Goal: Information Seeking & Learning: Learn about a topic

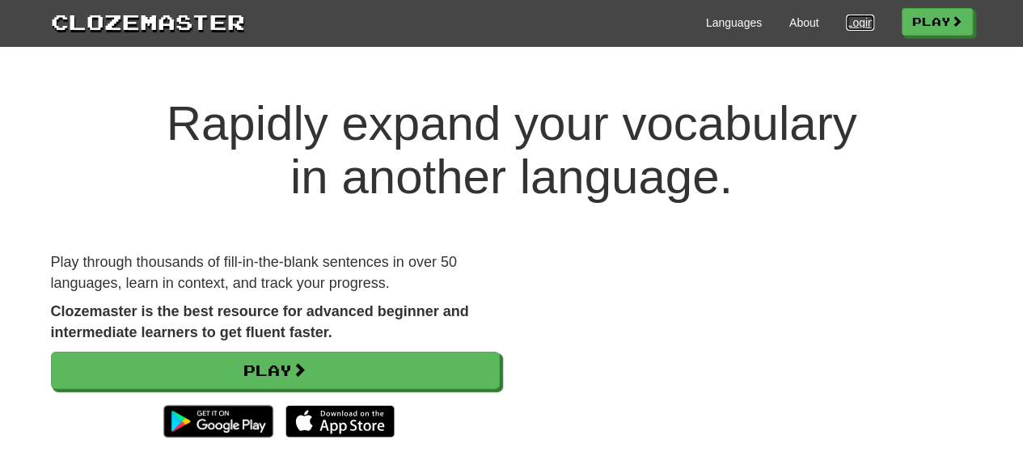
click at [857, 20] on link "Login" at bounding box center [859, 23] width 27 height 16
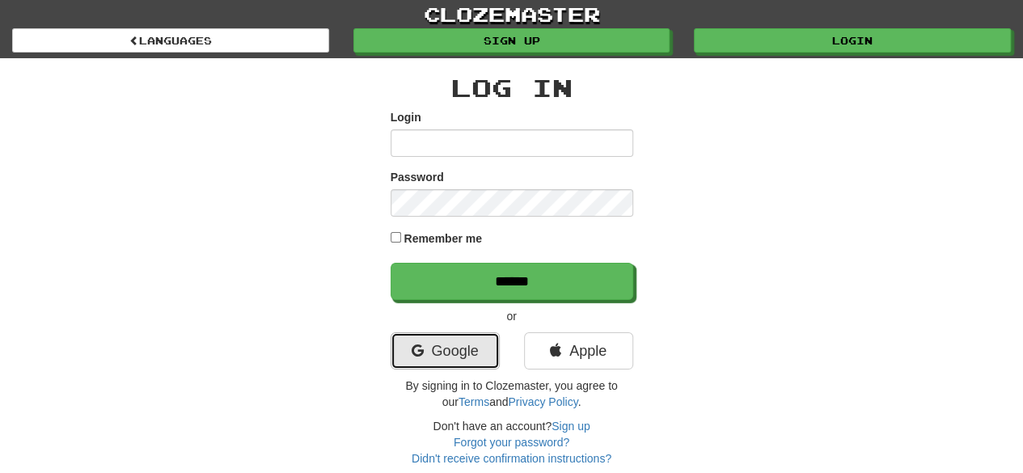
click at [446, 352] on link "Google" at bounding box center [444, 350] width 109 height 37
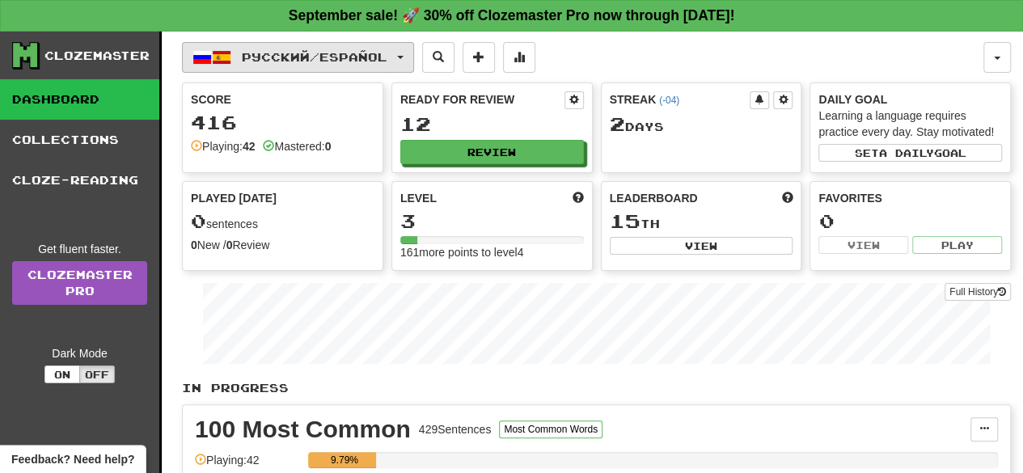
click at [378, 60] on span "Русский / Español" at bounding box center [315, 57] width 146 height 14
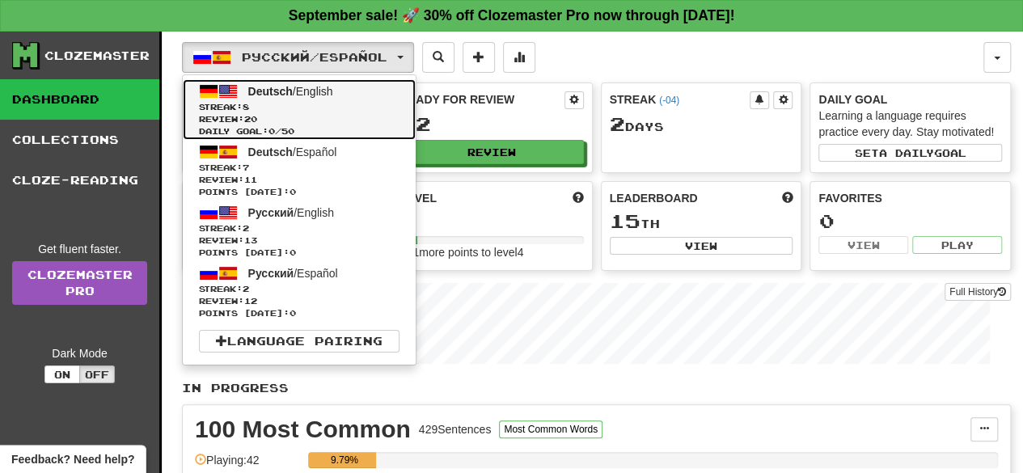
click at [369, 106] on span "Streak: 8" at bounding box center [299, 107] width 200 height 12
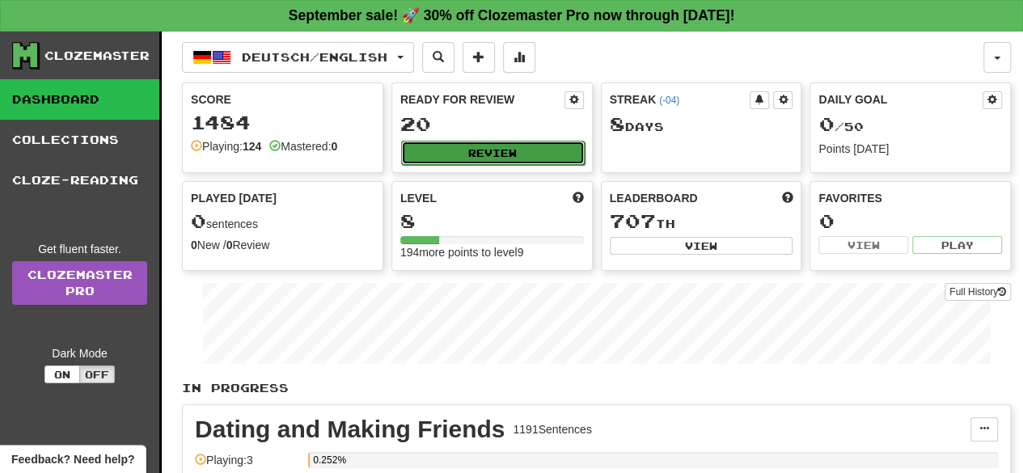
click at [443, 143] on button "Review" at bounding box center [493, 153] width 184 height 24
select select "**"
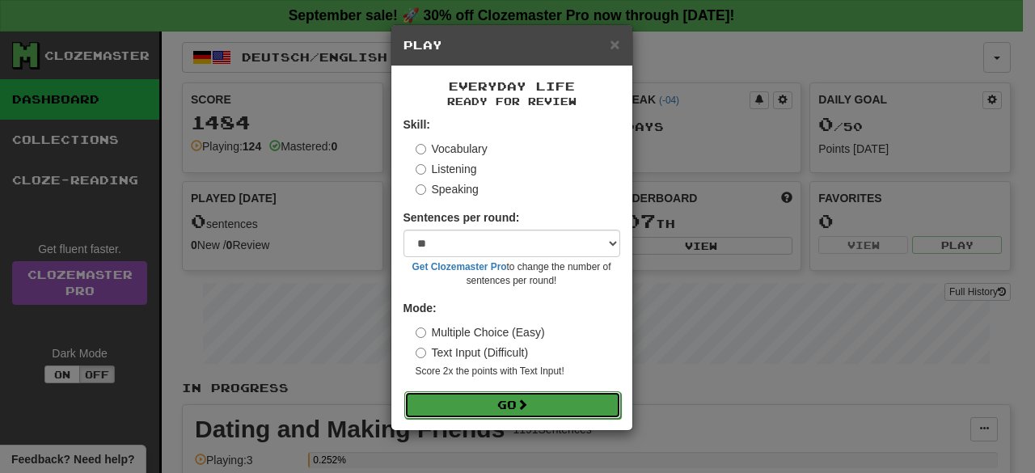
click at [474, 401] on button "Go" at bounding box center [512, 404] width 217 height 27
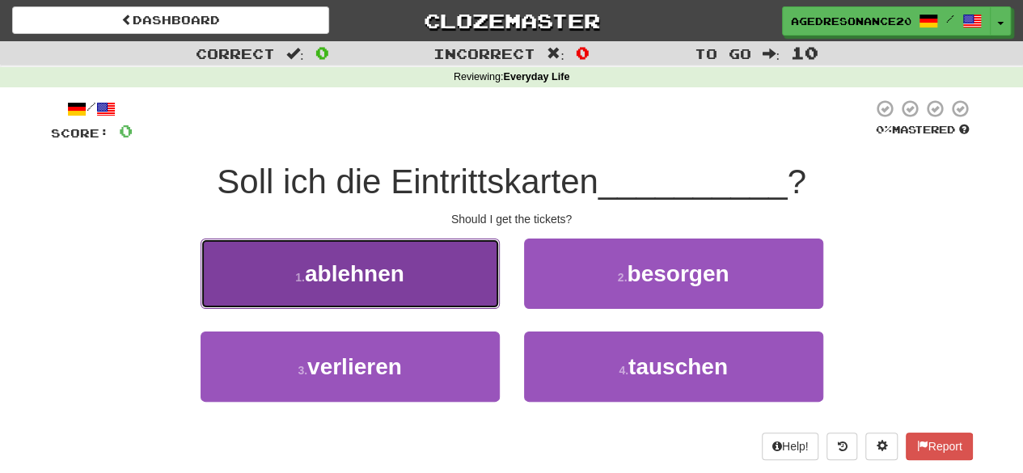
click at [468, 292] on button "1 . ablehnen" at bounding box center [349, 273] width 299 height 70
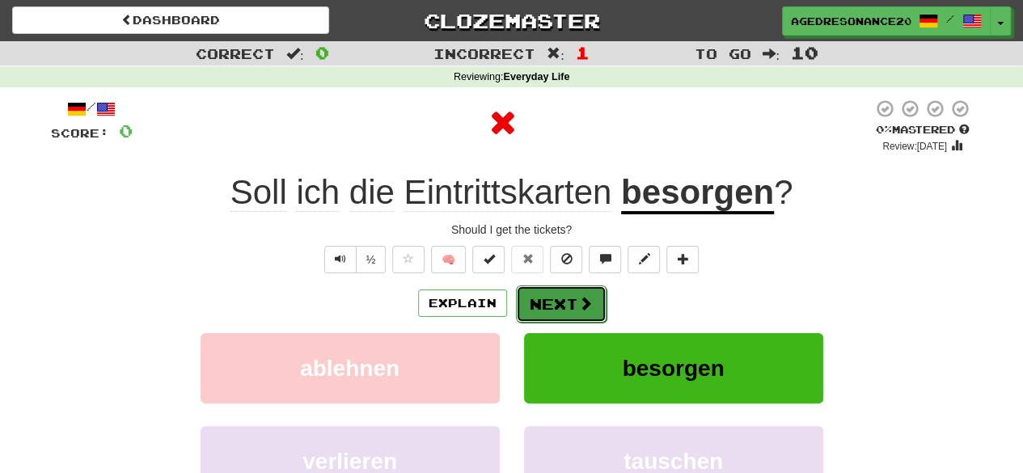
click at [559, 299] on button "Next" at bounding box center [561, 303] width 91 height 37
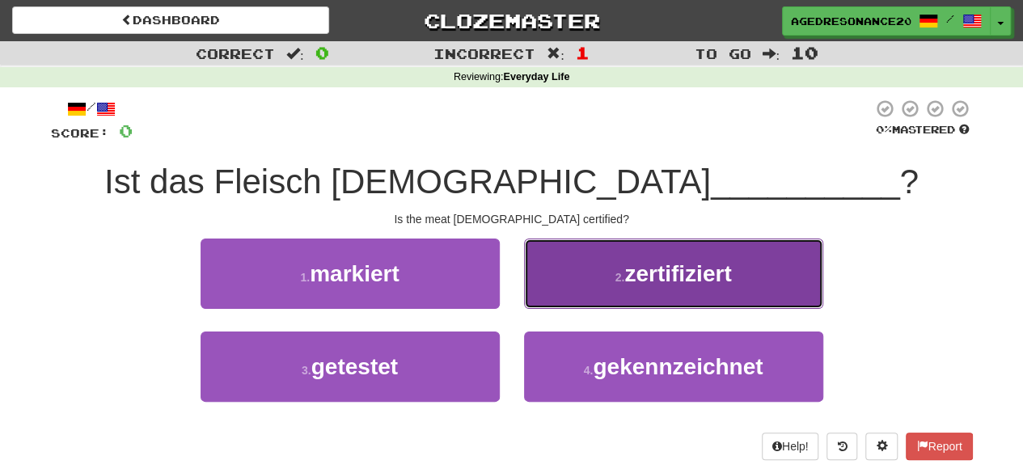
click at [587, 295] on button "2 . zertifiziert" at bounding box center [673, 273] width 299 height 70
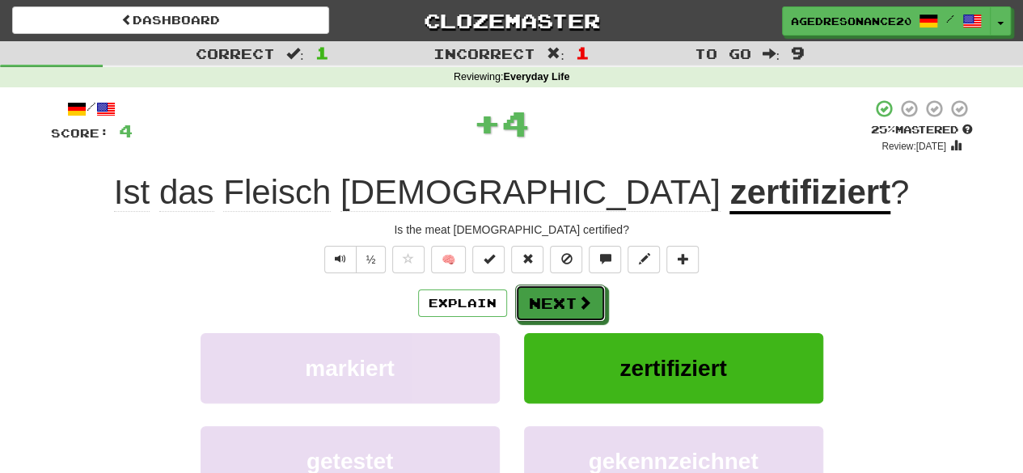
click at [587, 295] on span at bounding box center [584, 302] width 15 height 15
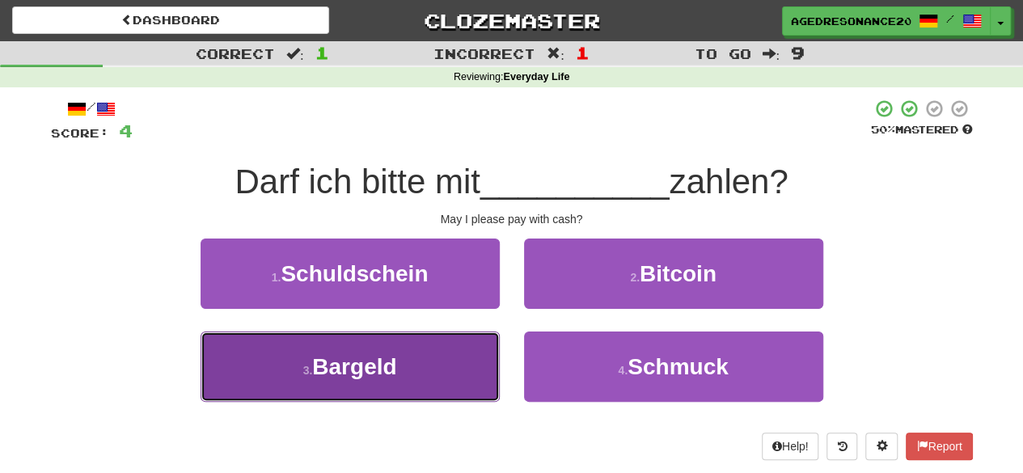
click at [470, 374] on button "3 . Bargeld" at bounding box center [349, 366] width 299 height 70
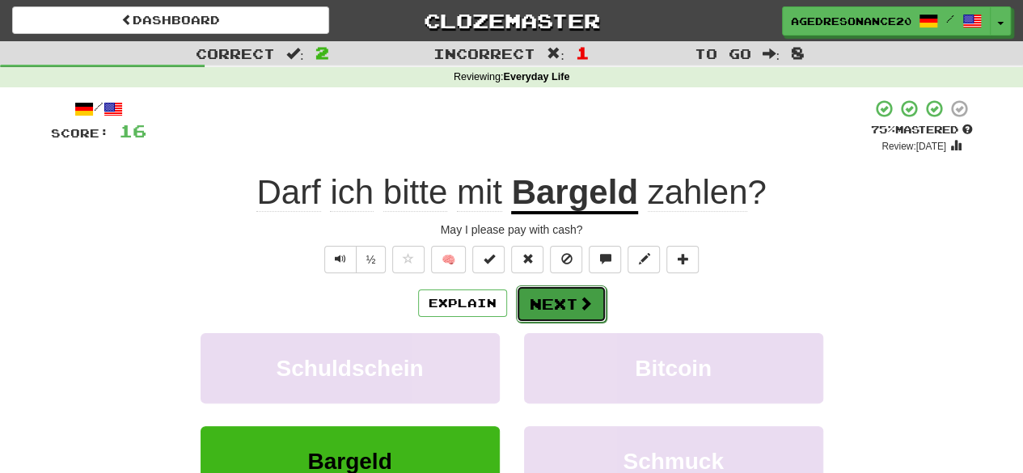
click at [563, 293] on button "Next" at bounding box center [561, 303] width 91 height 37
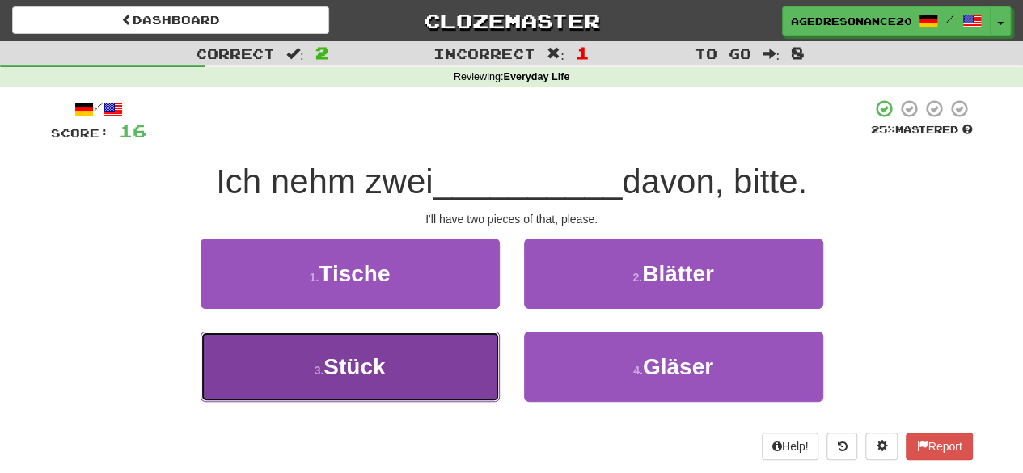
click at [466, 352] on button "3 . Stück" at bounding box center [349, 366] width 299 height 70
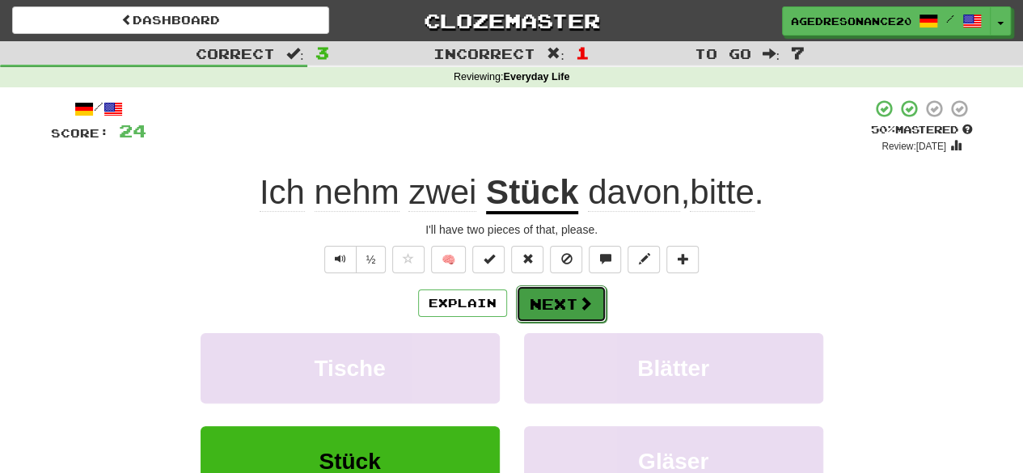
click at [558, 310] on button "Next" at bounding box center [561, 303] width 91 height 37
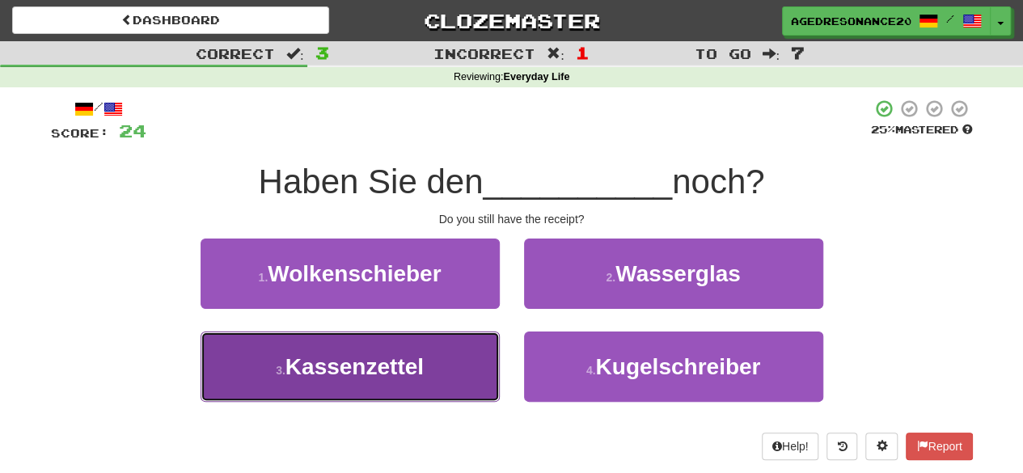
click at [474, 366] on button "3 . Kassenzettel" at bounding box center [349, 366] width 299 height 70
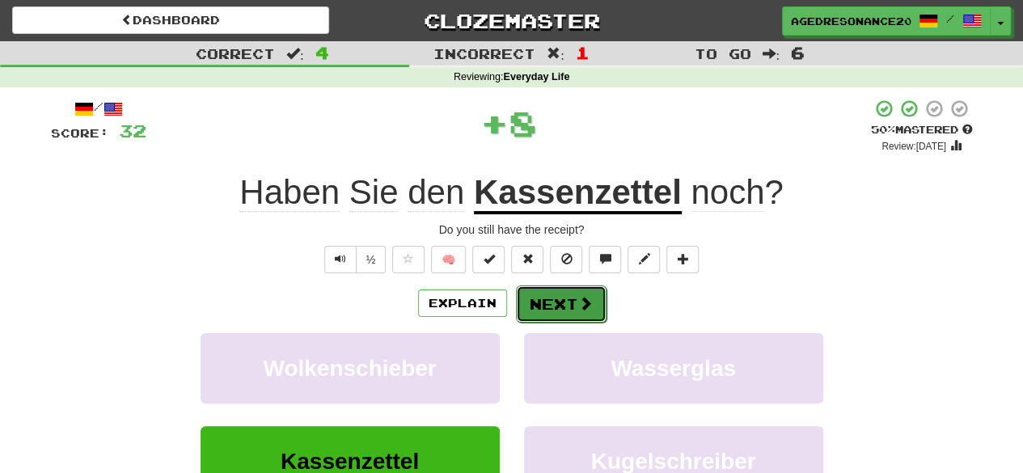
click at [551, 306] on button "Next" at bounding box center [561, 303] width 91 height 37
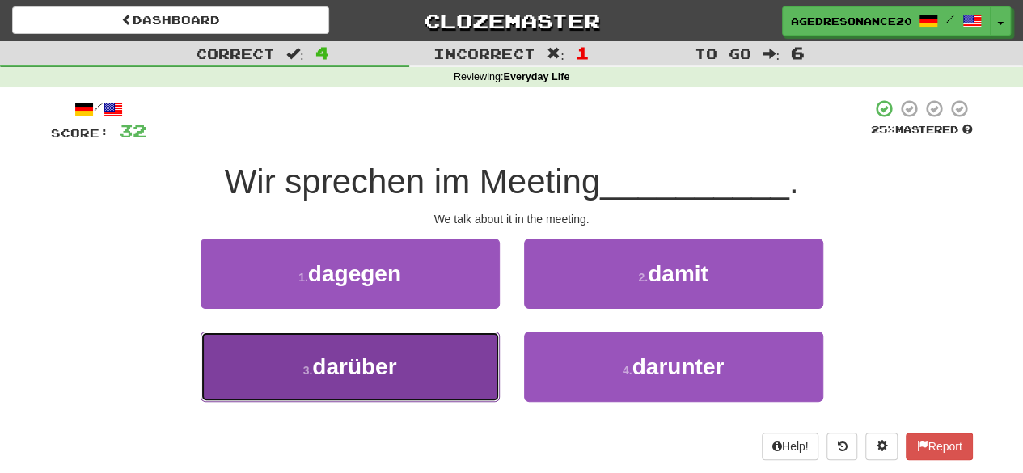
click at [470, 368] on button "3 . darüber" at bounding box center [349, 366] width 299 height 70
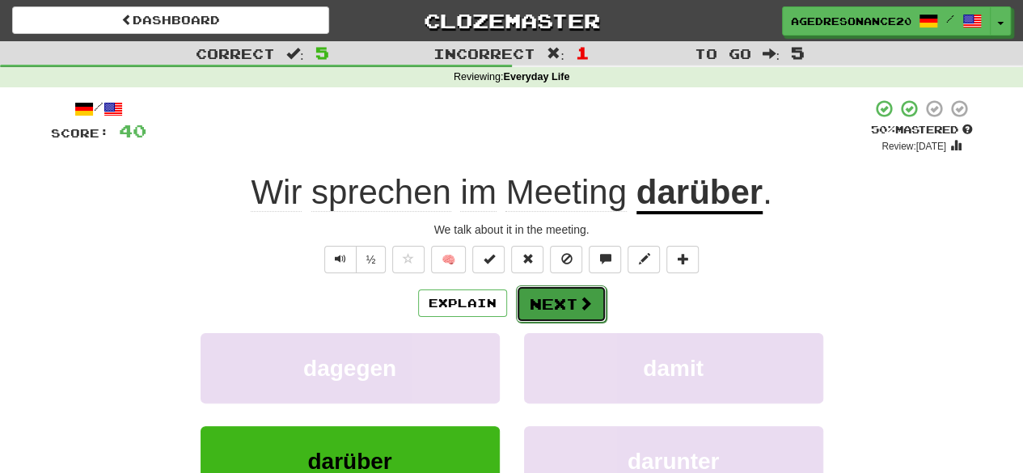
click at [560, 292] on button "Next" at bounding box center [561, 303] width 91 height 37
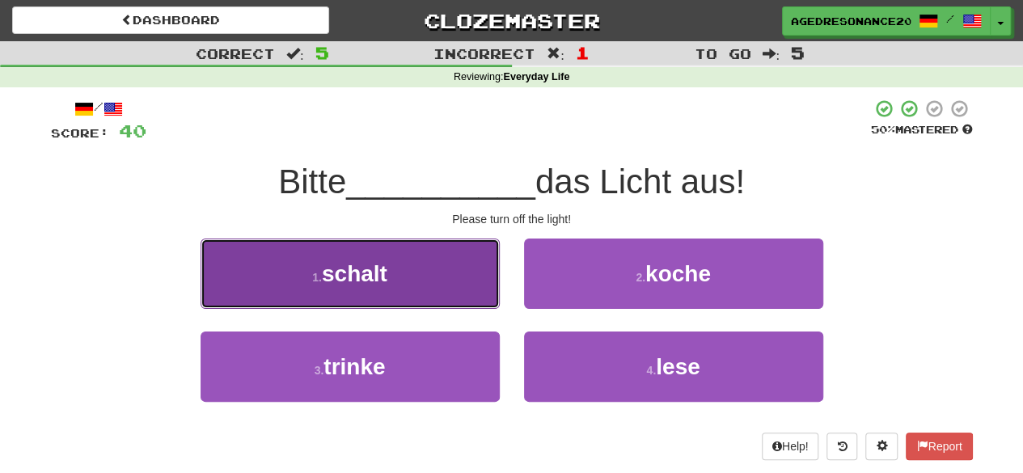
click at [472, 268] on button "1 . schalt" at bounding box center [349, 273] width 299 height 70
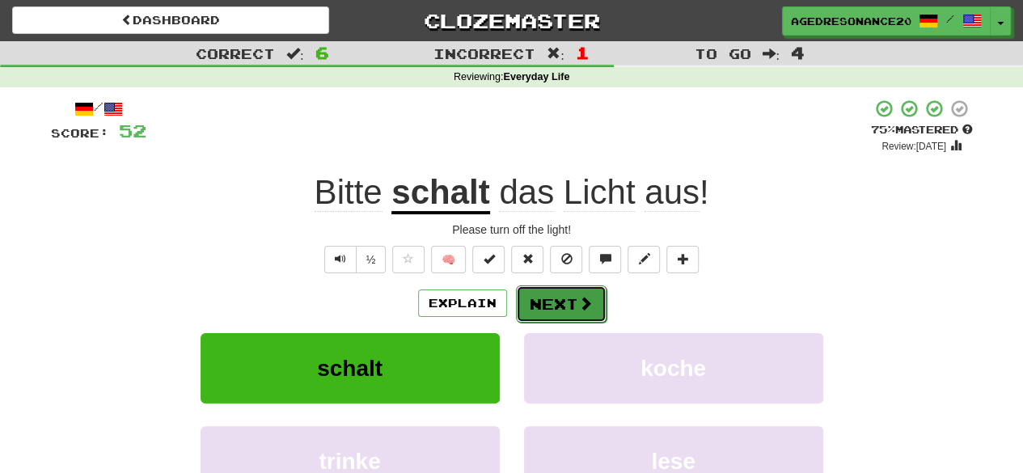
click at [565, 296] on button "Next" at bounding box center [561, 303] width 91 height 37
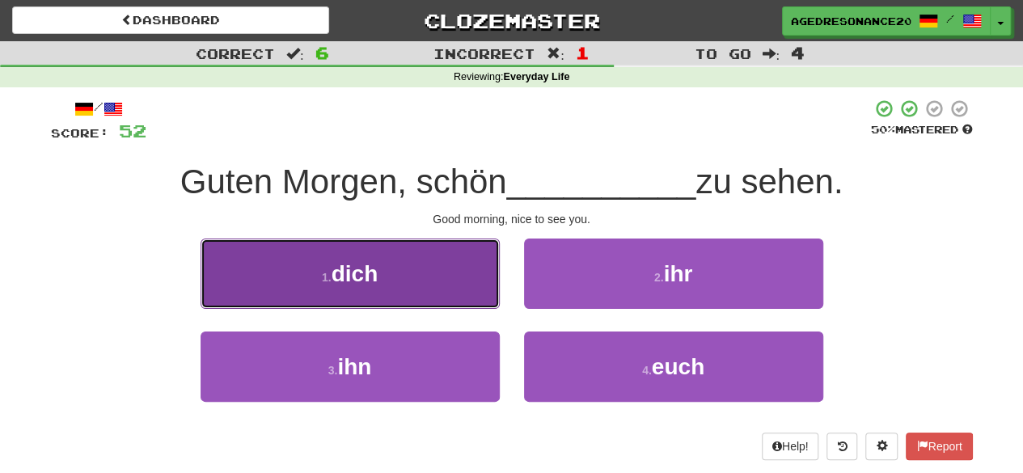
click at [435, 293] on button "1 . dich" at bounding box center [349, 273] width 299 height 70
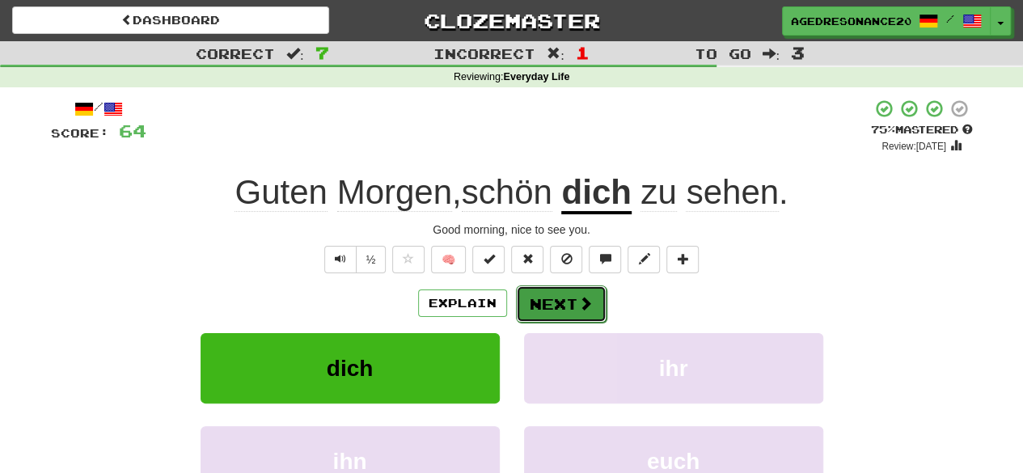
click at [550, 304] on button "Next" at bounding box center [561, 303] width 91 height 37
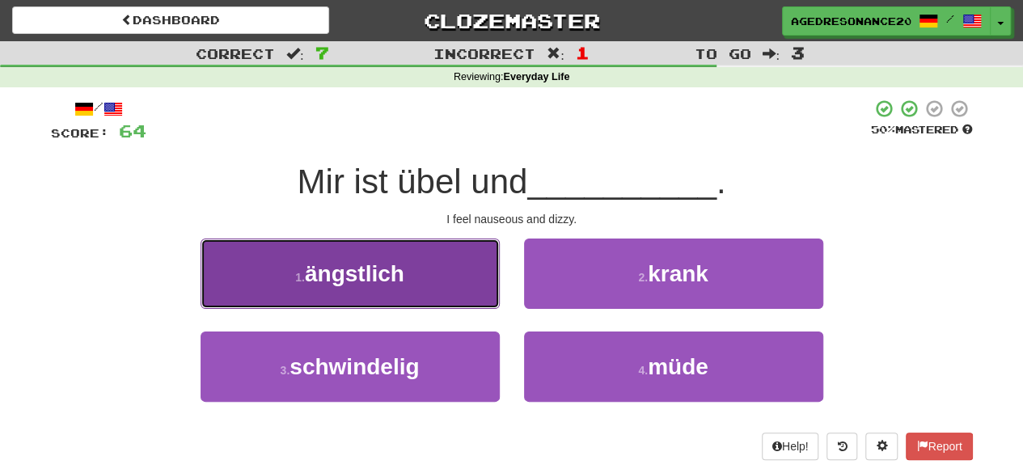
click at [458, 289] on button "1 . ängstlich" at bounding box center [349, 273] width 299 height 70
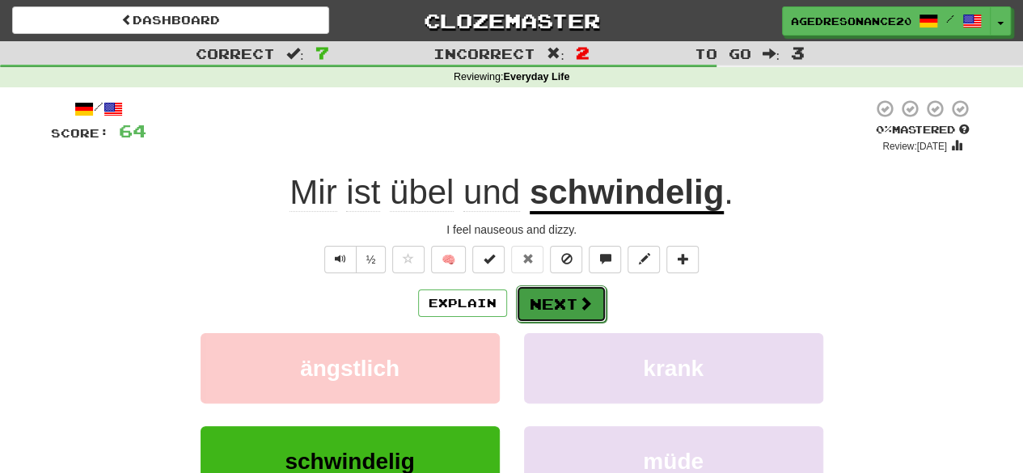
click at [541, 304] on button "Next" at bounding box center [561, 303] width 91 height 37
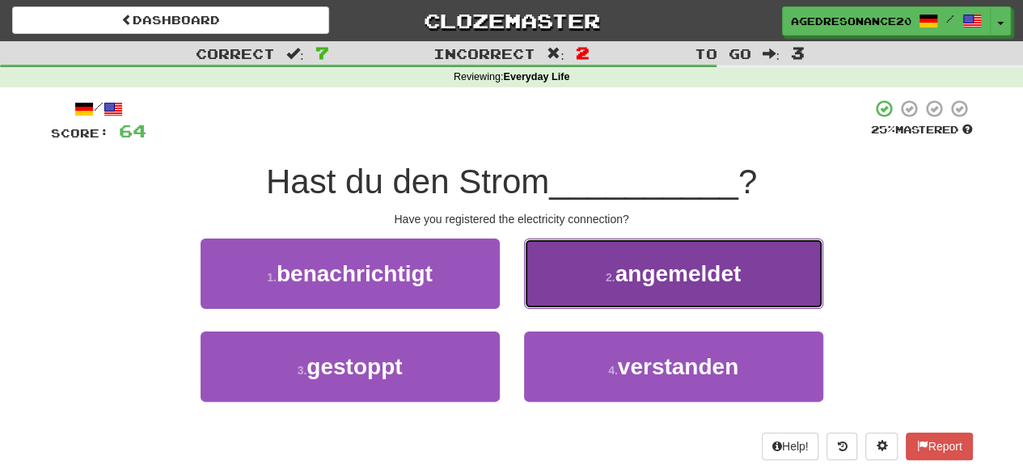
click at [568, 298] on button "2 . angemeldet" at bounding box center [673, 273] width 299 height 70
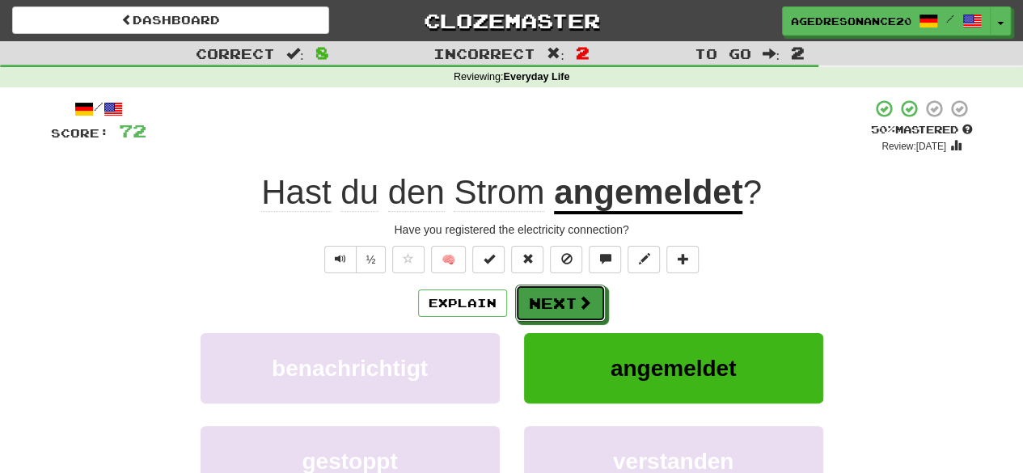
click at [568, 298] on button "Next" at bounding box center [560, 303] width 91 height 37
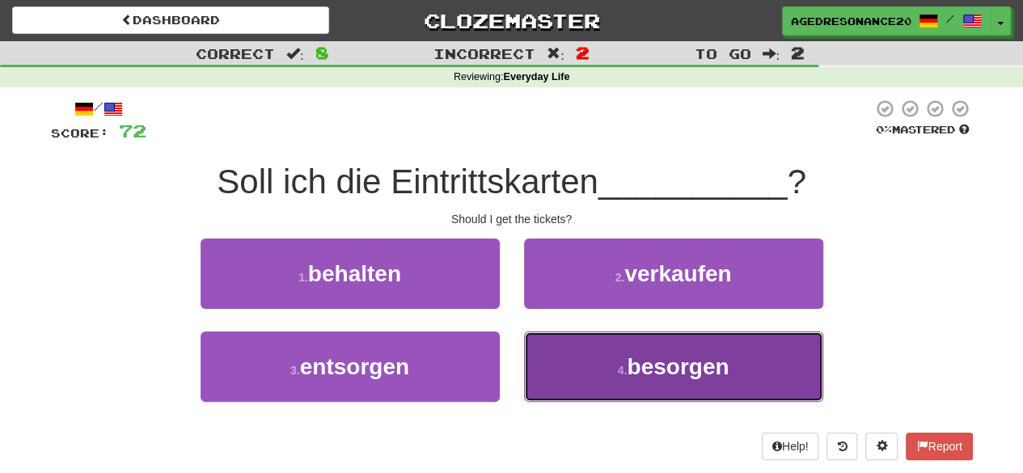
click at [613, 345] on button "4 . besorgen" at bounding box center [673, 366] width 299 height 70
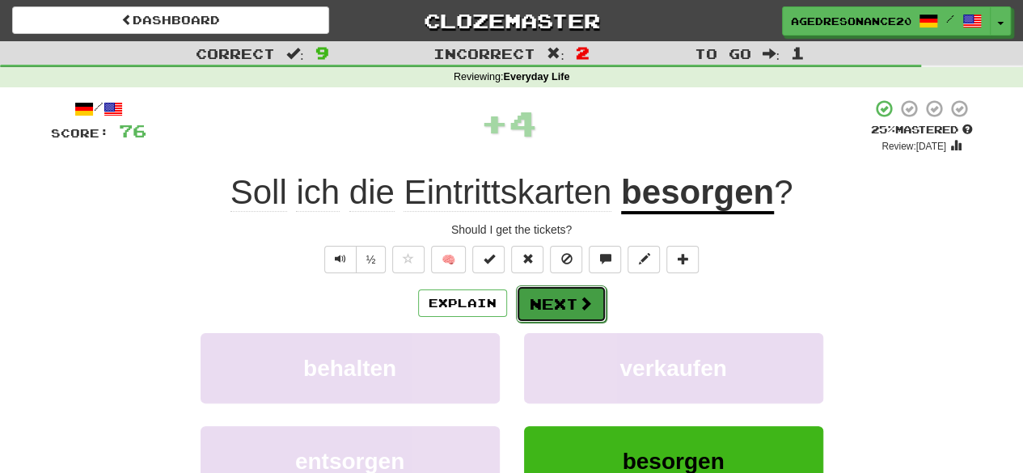
click at [578, 306] on span at bounding box center [585, 303] width 15 height 15
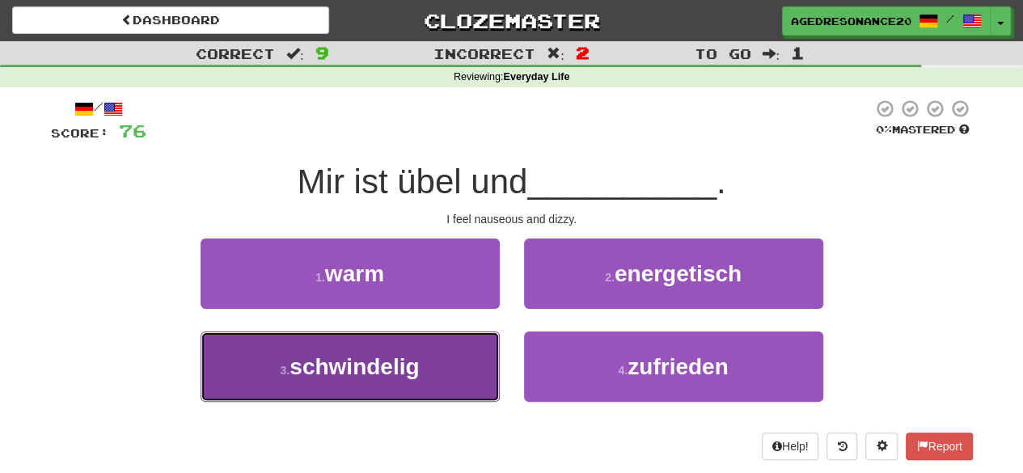
click at [477, 374] on button "3 . schwindelig" at bounding box center [349, 366] width 299 height 70
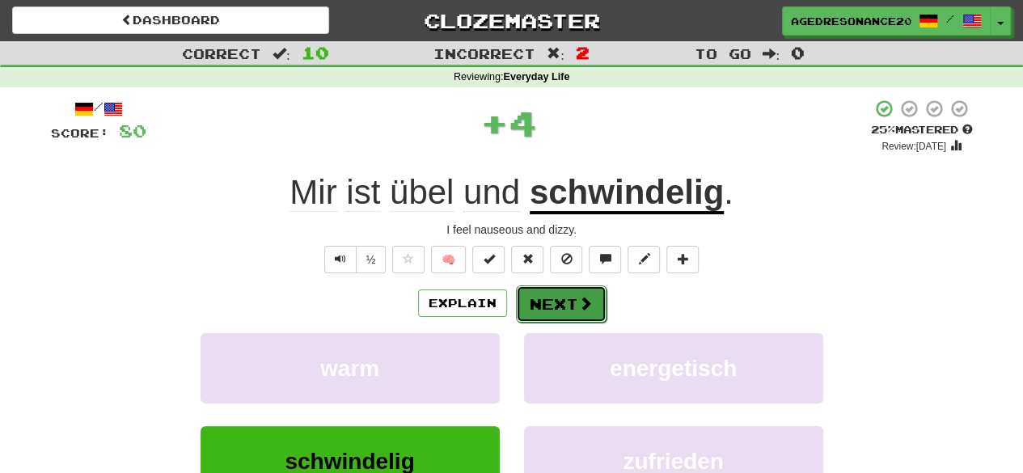
click at [546, 308] on button "Next" at bounding box center [561, 303] width 91 height 37
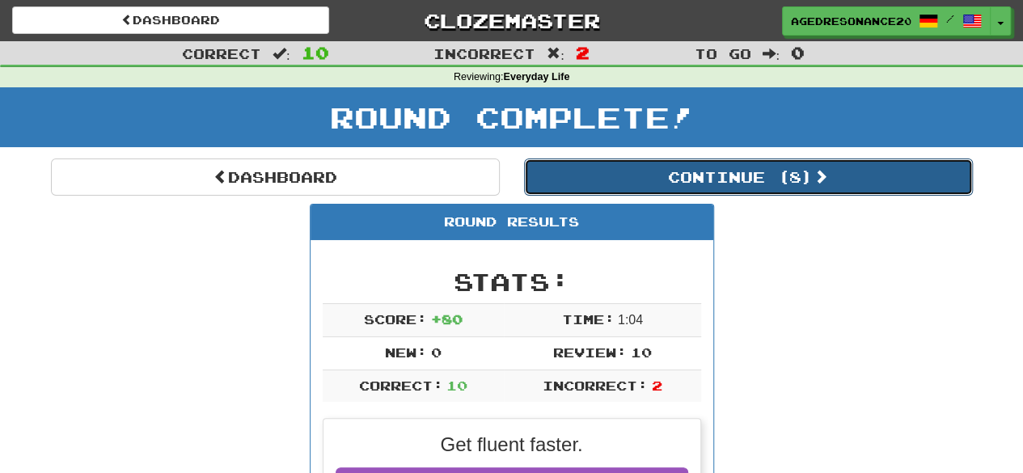
click at [626, 177] on button "Continue ( 8 )" at bounding box center [748, 176] width 449 height 37
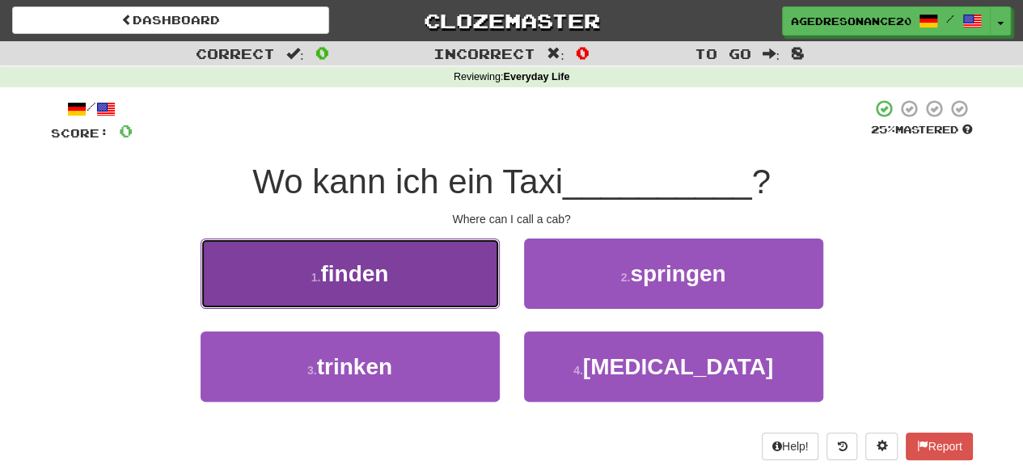
click at [466, 289] on button "1 . finden" at bounding box center [349, 273] width 299 height 70
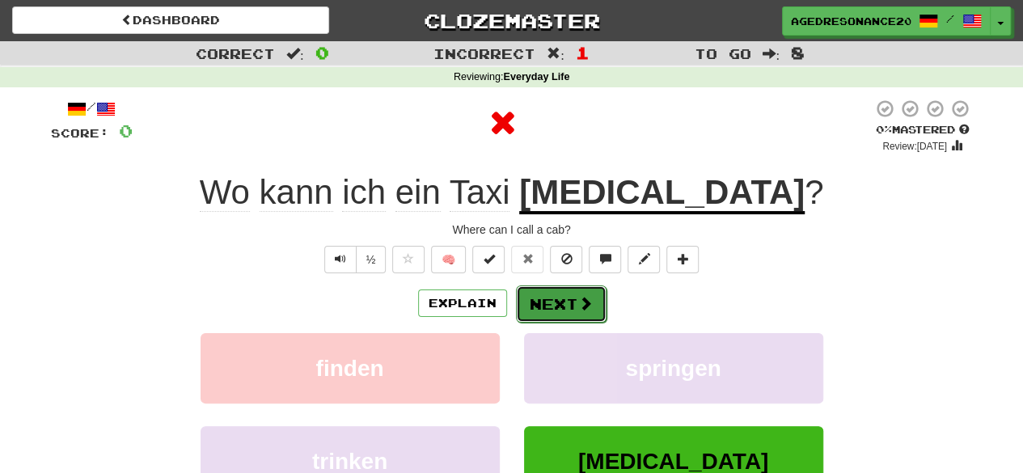
click at [555, 304] on button "Next" at bounding box center [561, 303] width 91 height 37
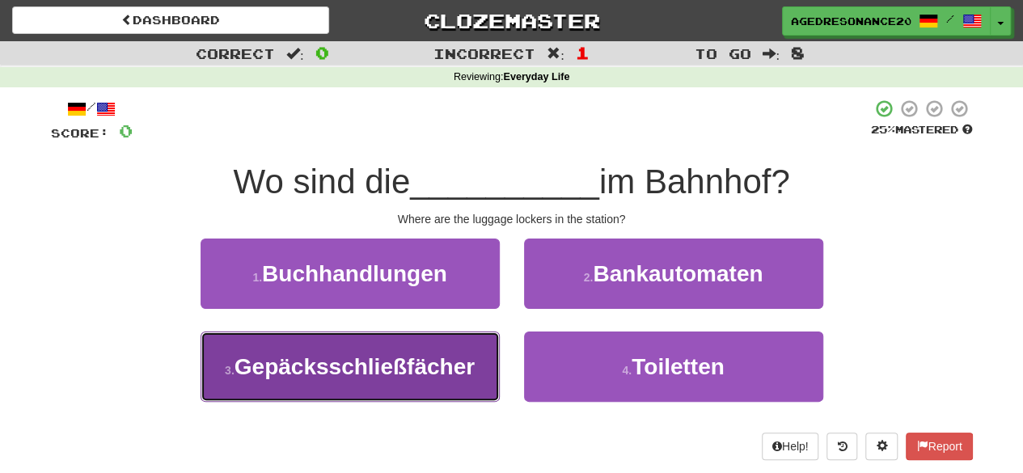
click at [418, 386] on button "3 . Gepäcksschließfächer" at bounding box center [349, 366] width 299 height 70
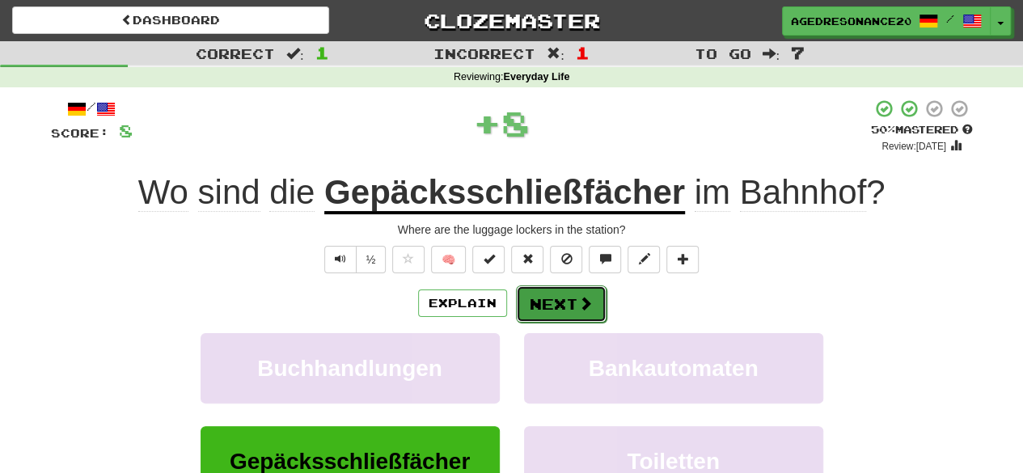
click at [560, 311] on button "Next" at bounding box center [561, 303] width 91 height 37
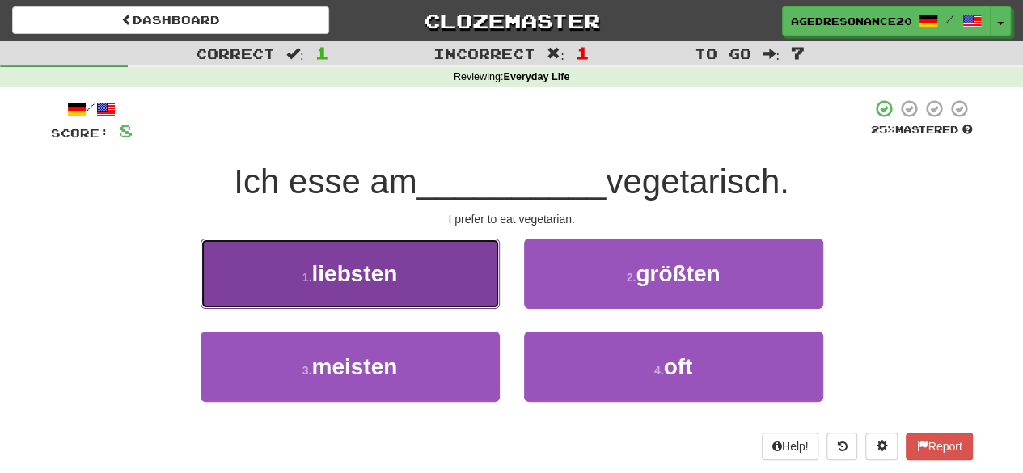
click at [438, 293] on button "1 . liebsten" at bounding box center [349, 273] width 299 height 70
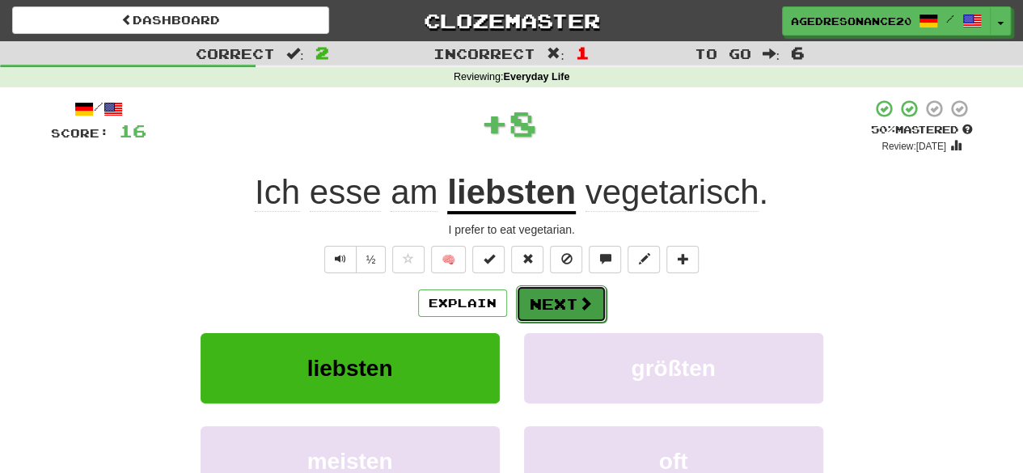
click at [538, 300] on button "Next" at bounding box center [561, 303] width 91 height 37
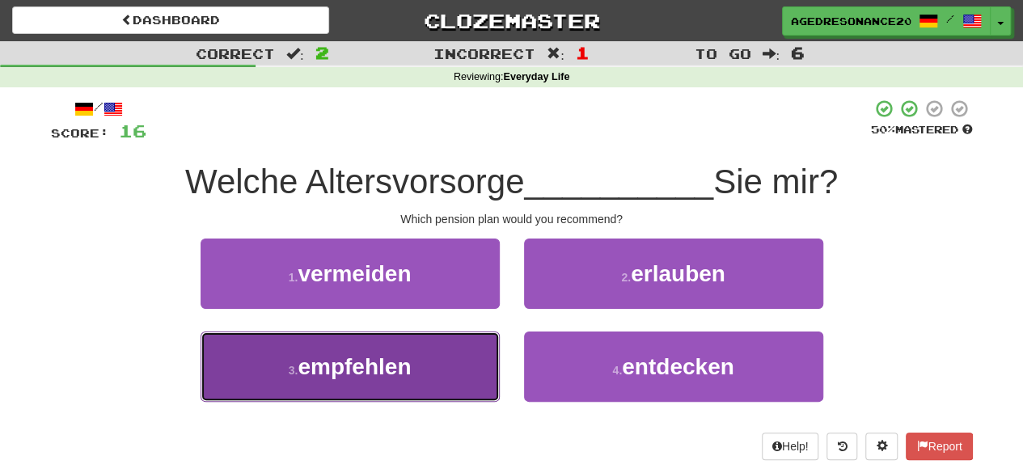
click at [462, 356] on button "3 . empfehlen" at bounding box center [349, 366] width 299 height 70
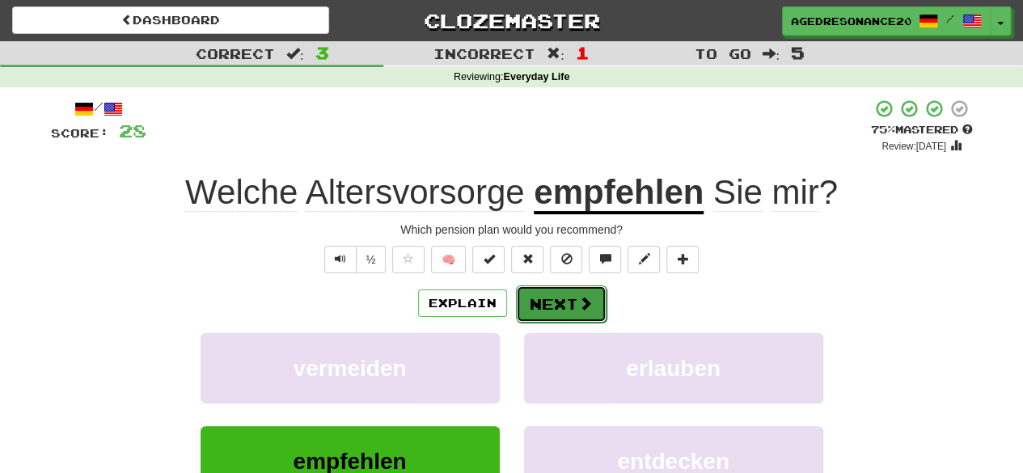
click at [579, 297] on span at bounding box center [585, 303] width 15 height 15
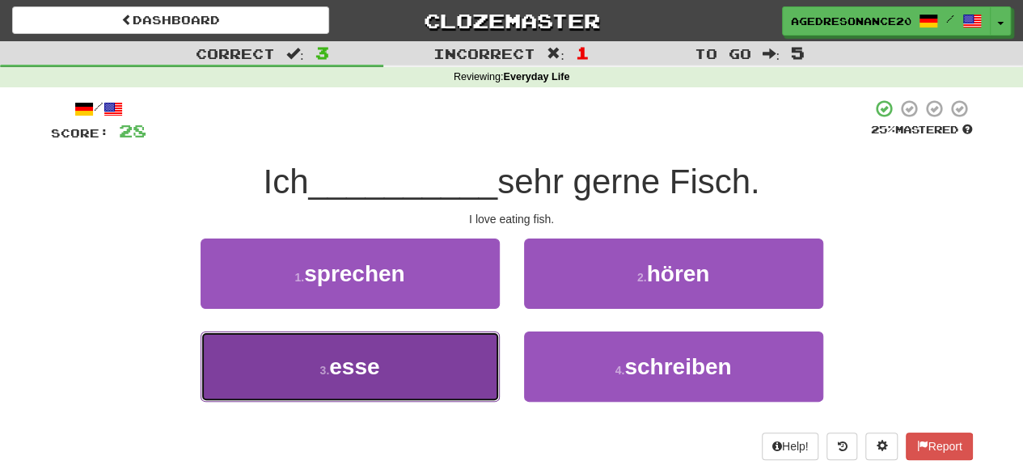
click at [469, 362] on button "3 . esse" at bounding box center [349, 366] width 299 height 70
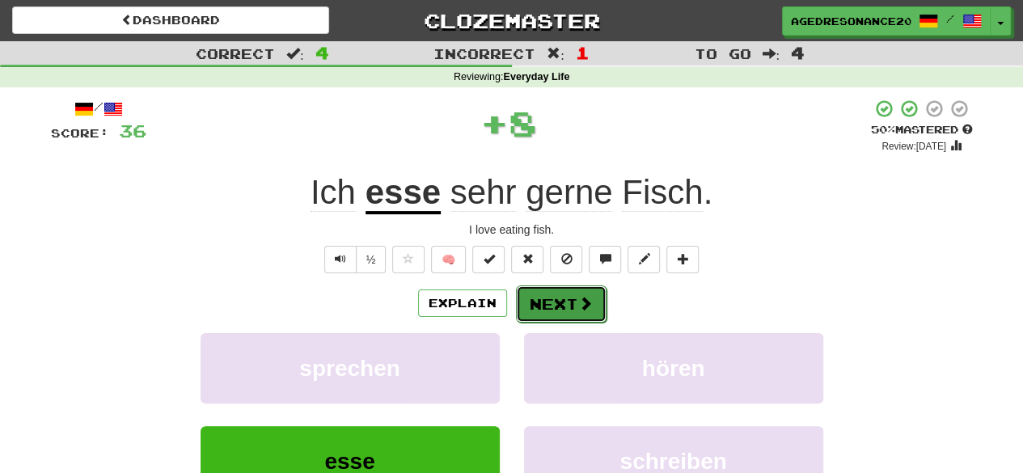
click at [548, 302] on button "Next" at bounding box center [561, 303] width 91 height 37
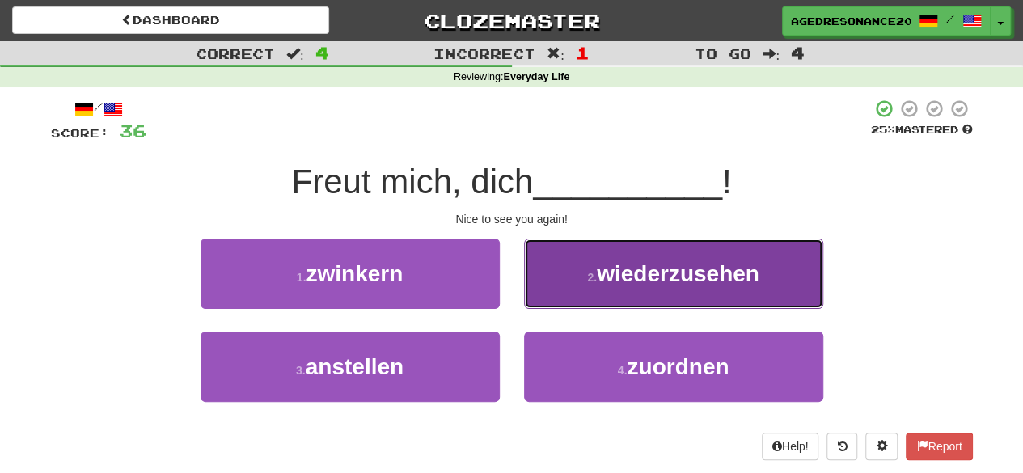
click at [593, 274] on small "2 ." at bounding box center [592, 277] width 10 height 13
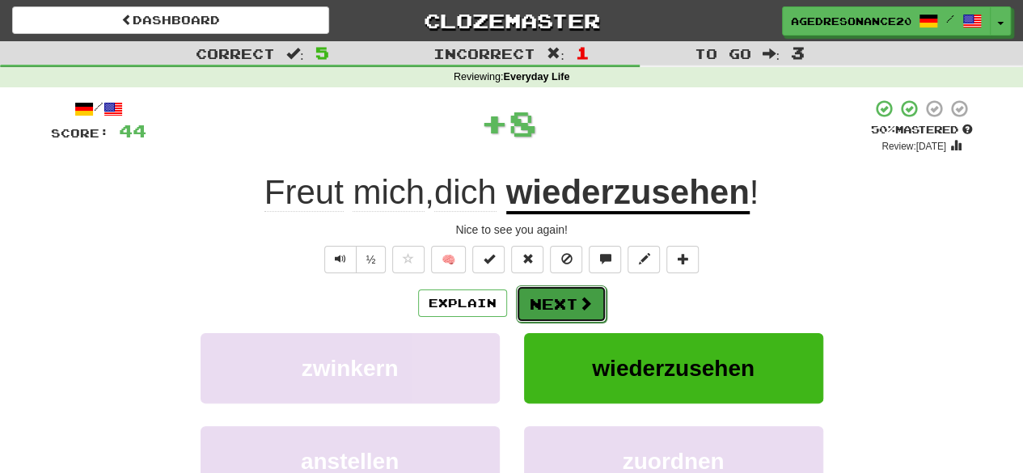
click at [579, 296] on span at bounding box center [585, 303] width 15 height 15
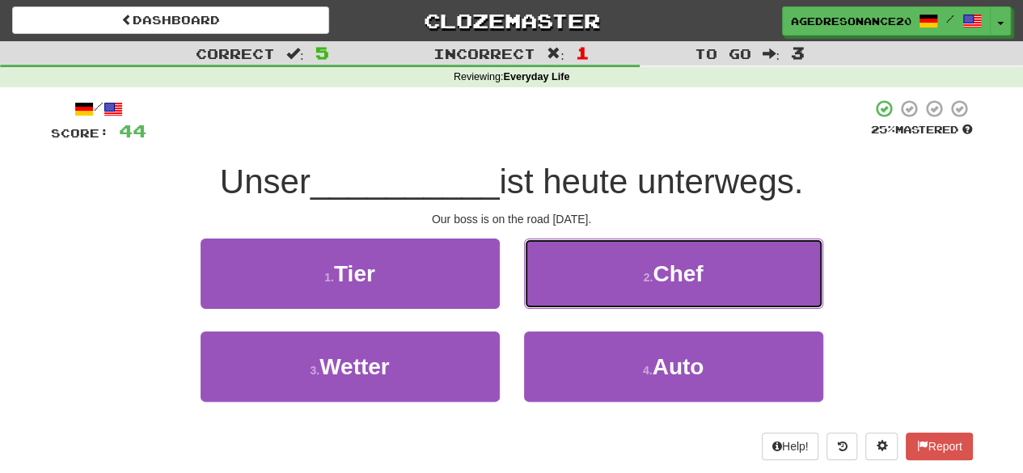
click at [579, 295] on button "2 . Chef" at bounding box center [673, 273] width 299 height 70
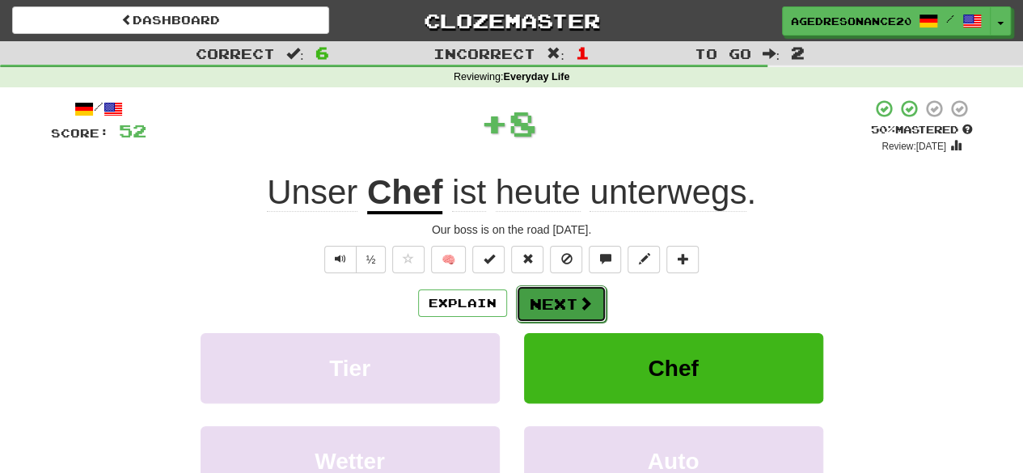
click at [579, 302] on span at bounding box center [585, 303] width 15 height 15
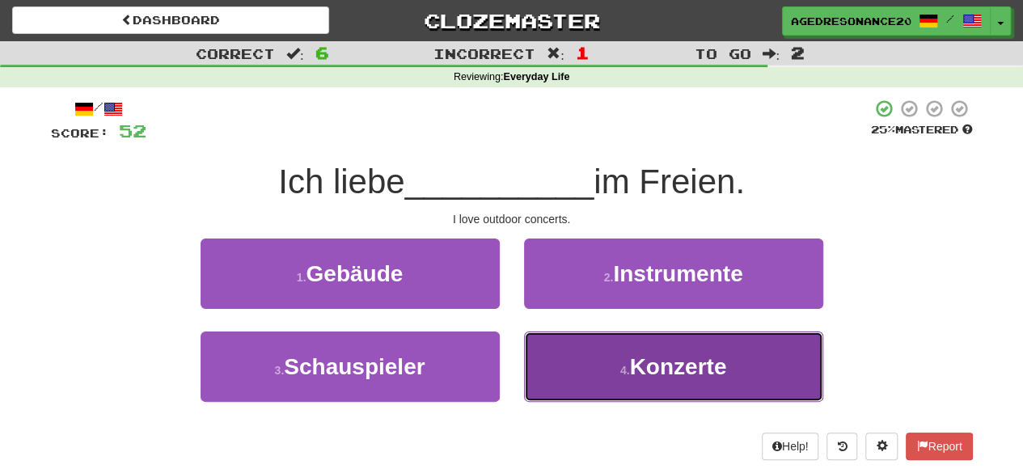
click at [582, 361] on button "4 . Konzerte" at bounding box center [673, 366] width 299 height 70
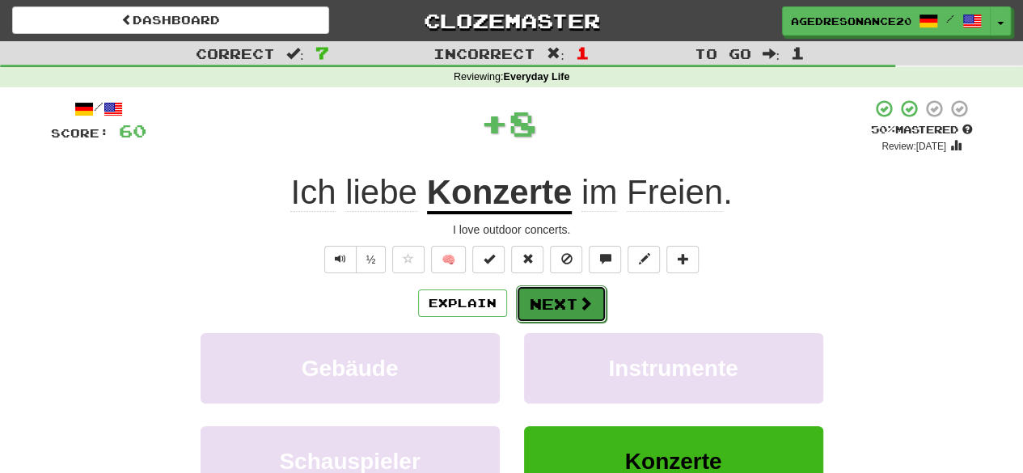
click at [572, 304] on button "Next" at bounding box center [561, 303] width 91 height 37
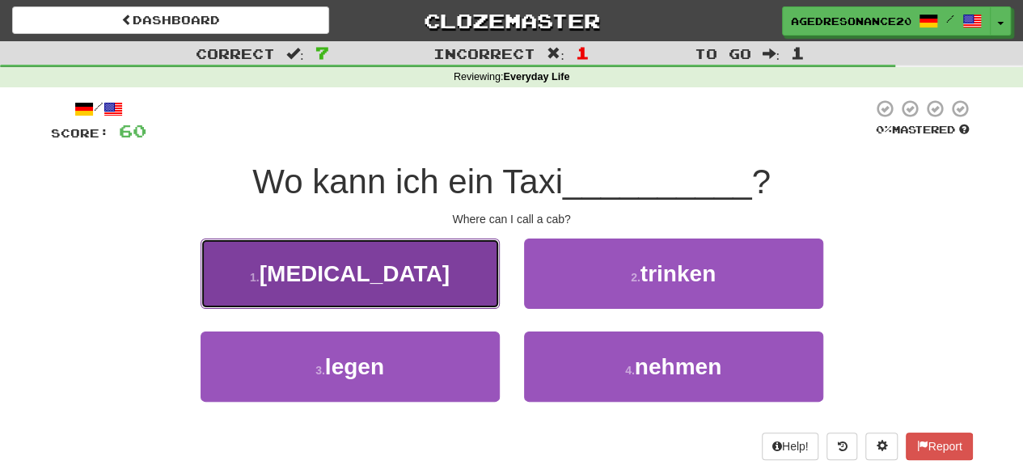
click at [474, 287] on button "1 . rufen" at bounding box center [349, 273] width 299 height 70
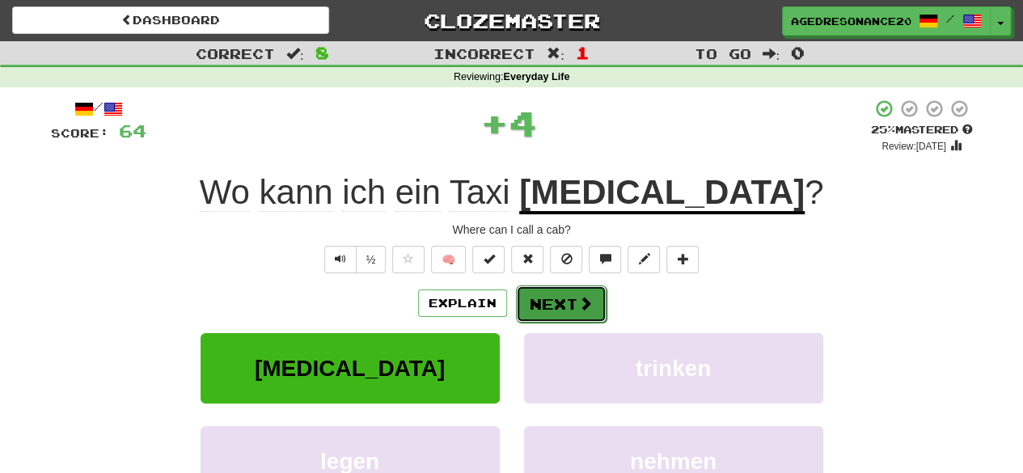
click at [523, 302] on button "Next" at bounding box center [561, 303] width 91 height 37
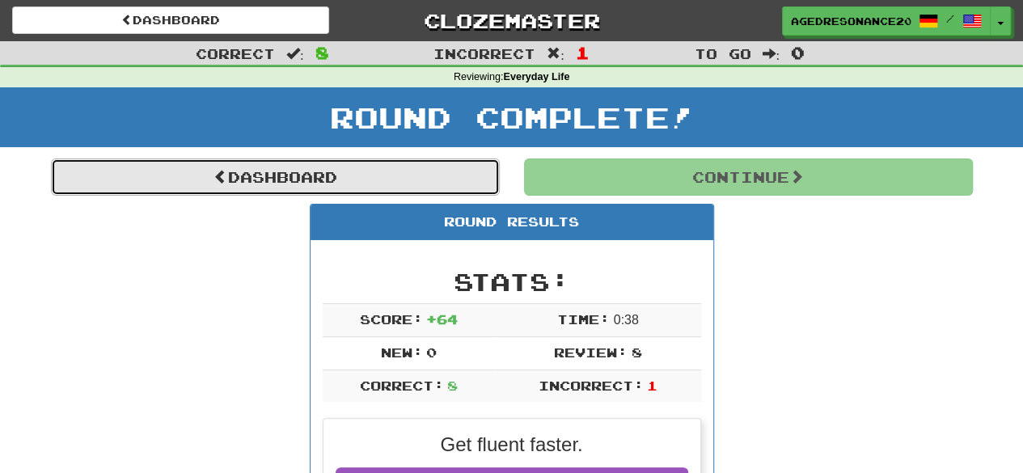
click at [439, 182] on link "Dashboard" at bounding box center [275, 176] width 449 height 37
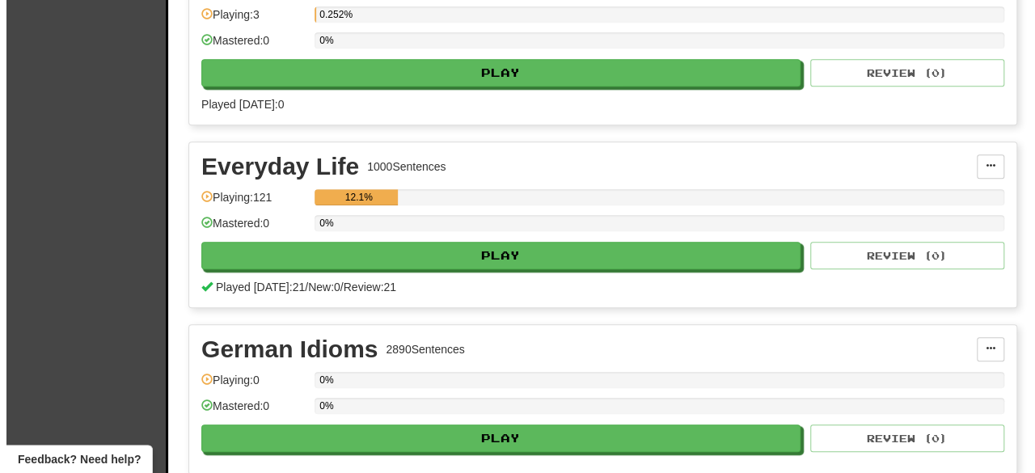
scroll to position [446, 0]
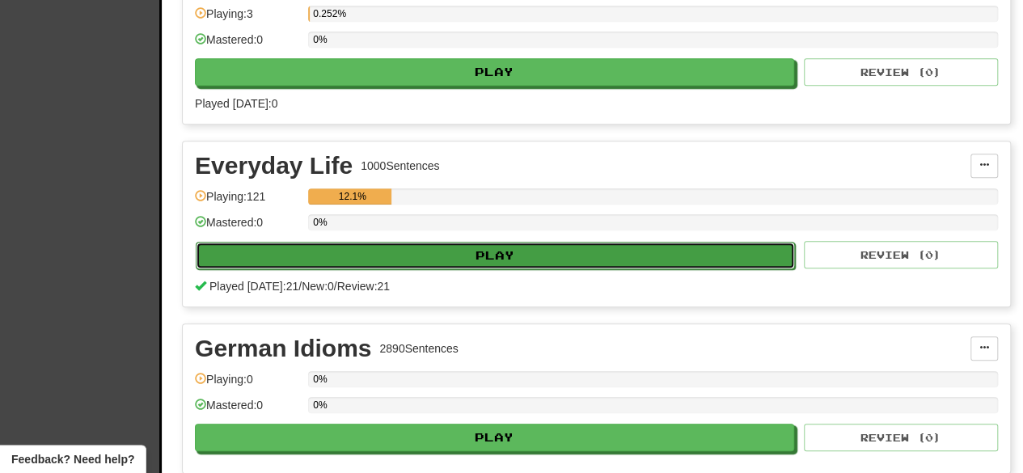
click at [466, 242] on button "Play" at bounding box center [495, 255] width 599 height 27
select select "**"
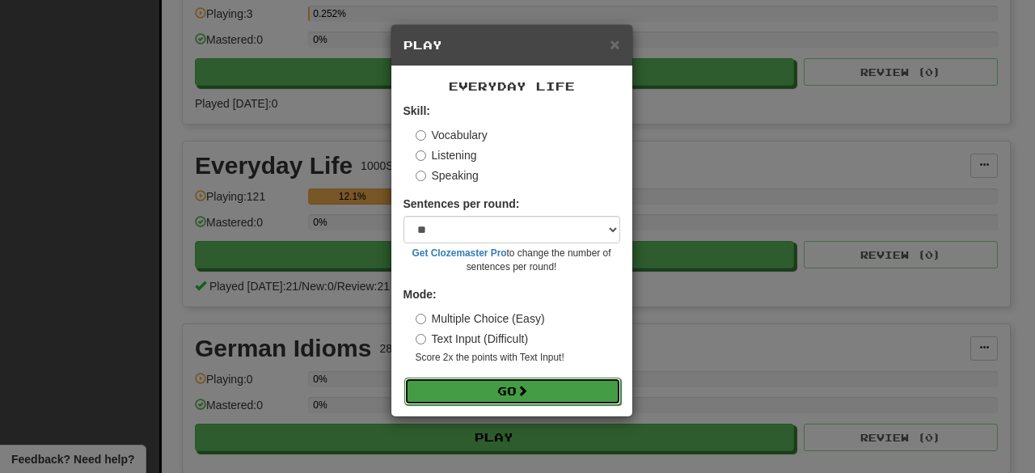
click at [521, 381] on button "Go" at bounding box center [512, 391] width 217 height 27
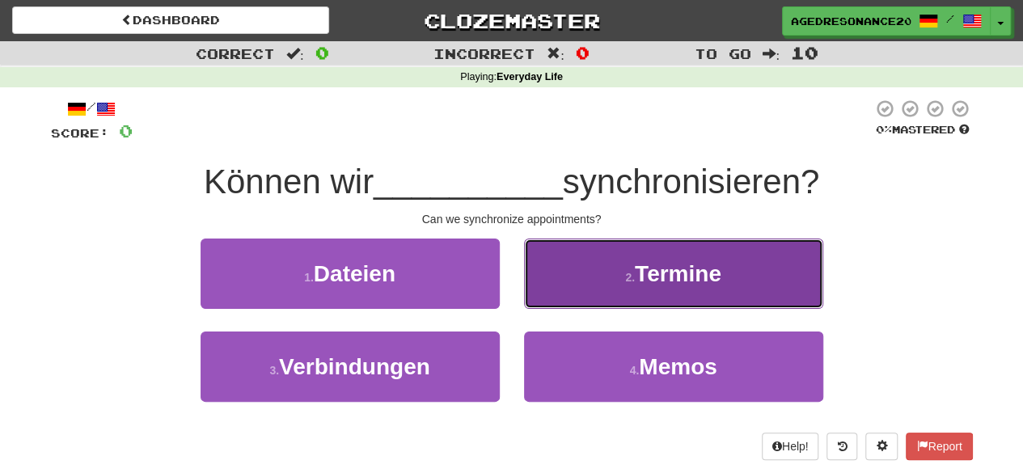
click at [587, 287] on button "2 . Termine" at bounding box center [673, 273] width 299 height 70
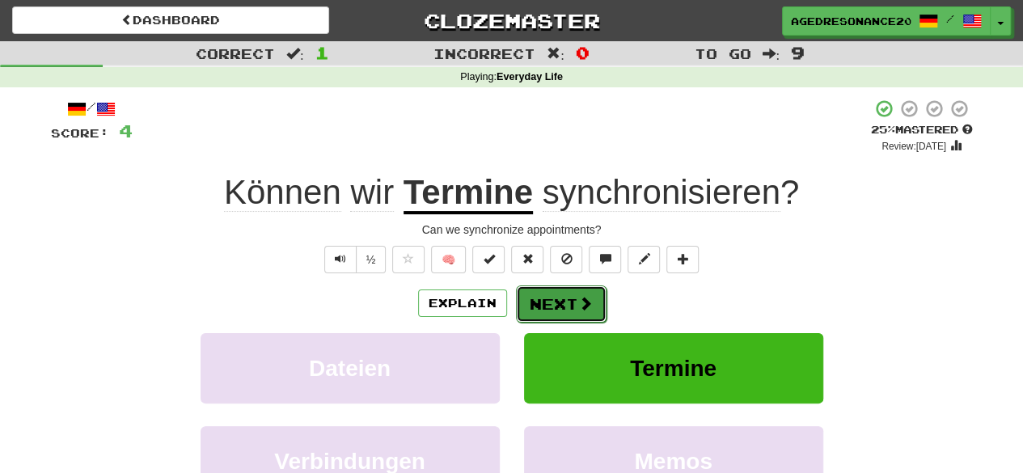
click at [581, 298] on span at bounding box center [585, 303] width 15 height 15
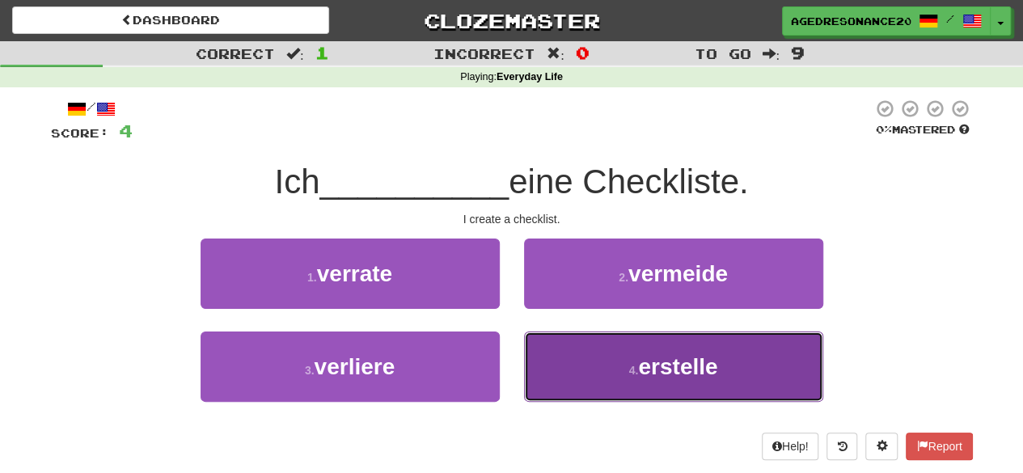
click at [555, 384] on button "4 . erstelle" at bounding box center [673, 366] width 299 height 70
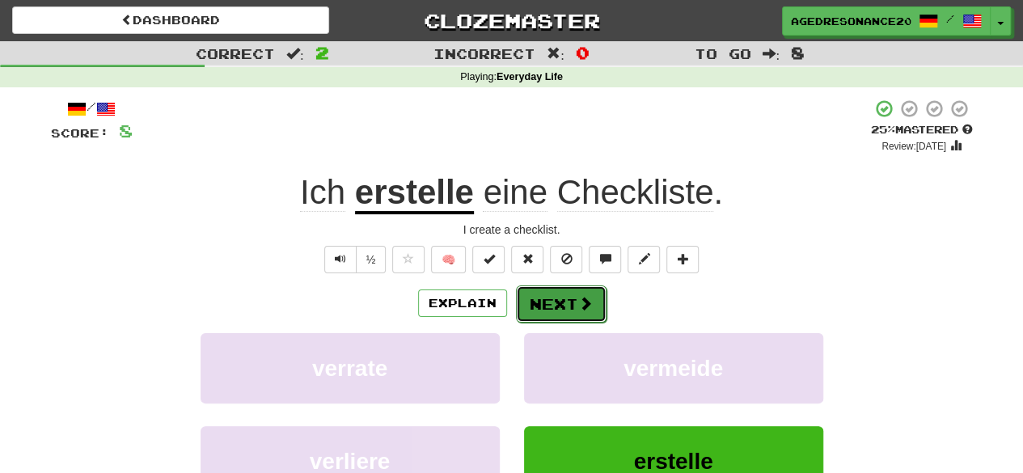
click at [550, 303] on button "Next" at bounding box center [561, 303] width 91 height 37
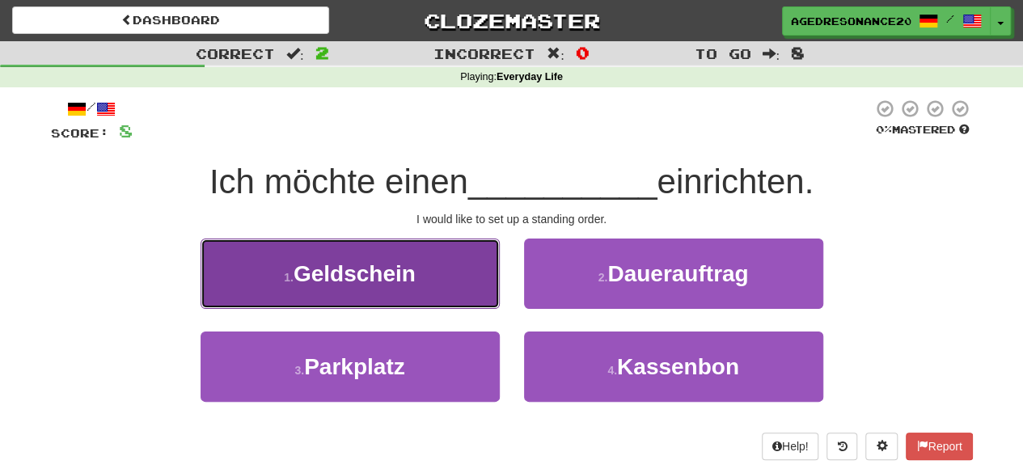
click at [447, 285] on button "1 . Geldschein" at bounding box center [349, 273] width 299 height 70
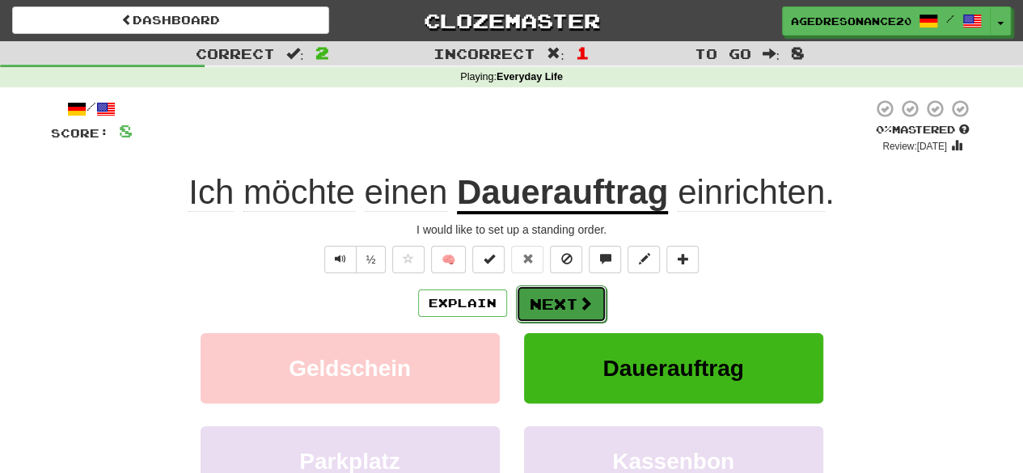
click at [533, 299] on button "Next" at bounding box center [561, 303] width 91 height 37
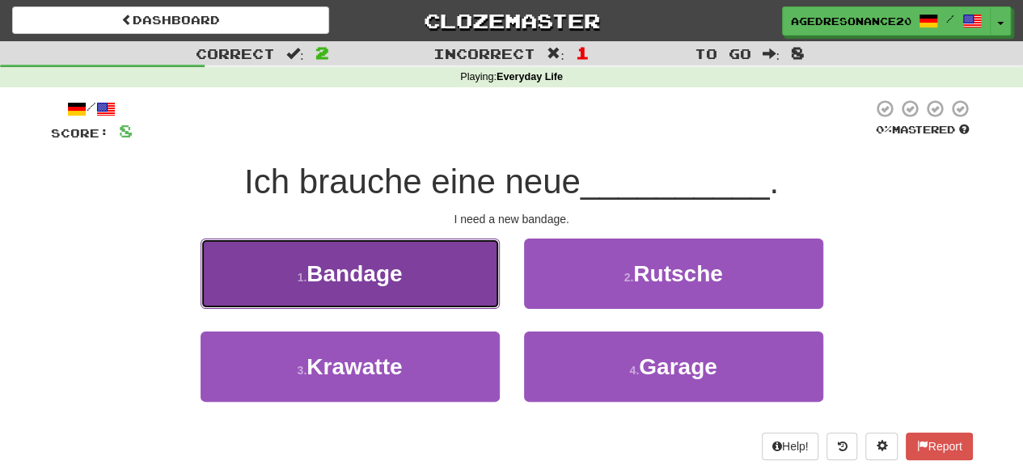
click at [451, 296] on button "1 . Bandage" at bounding box center [349, 273] width 299 height 70
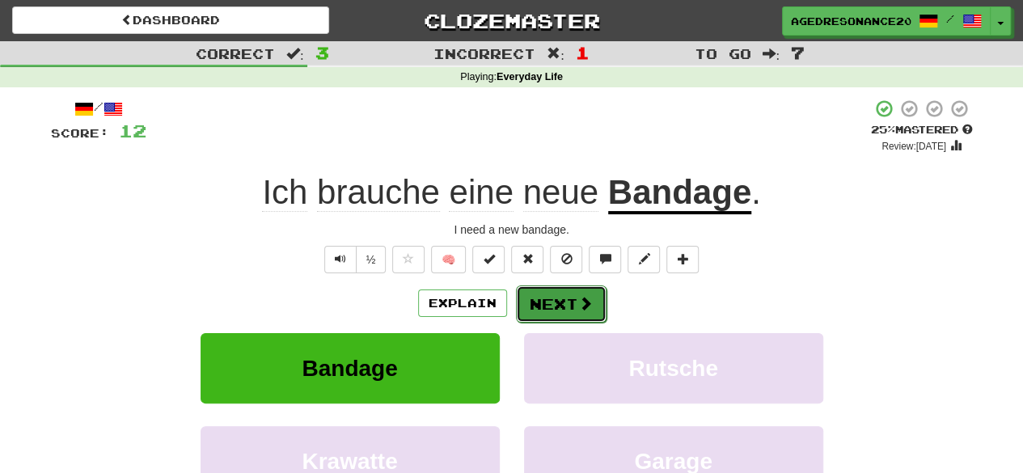
click at [563, 295] on button "Next" at bounding box center [561, 303] width 91 height 37
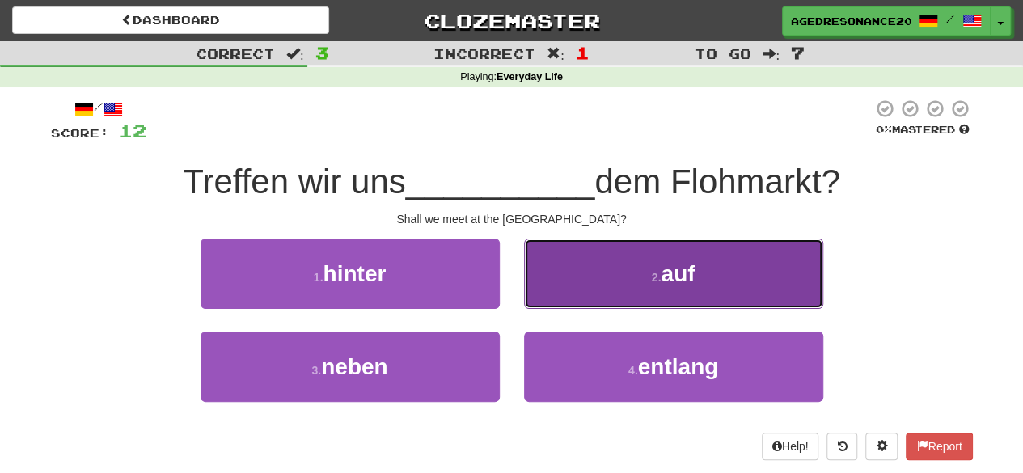
click at [574, 281] on button "2 . auf" at bounding box center [673, 273] width 299 height 70
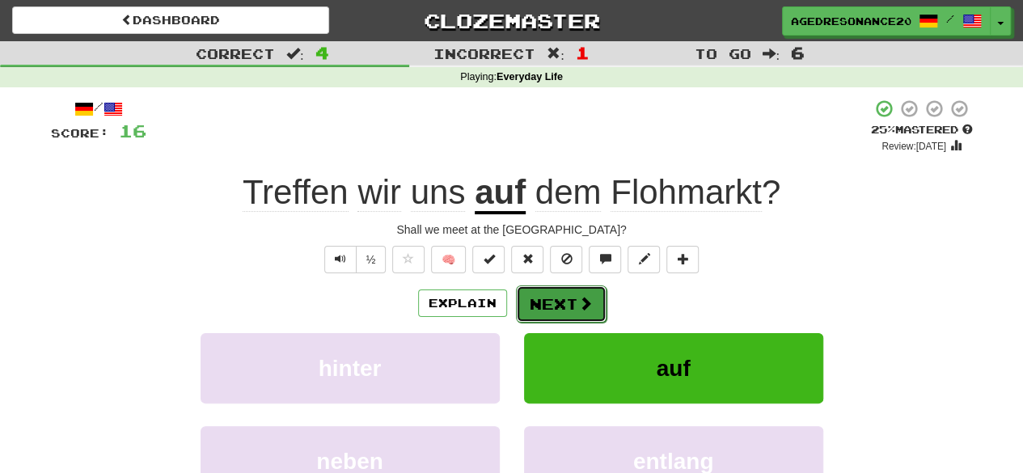
click at [572, 294] on button "Next" at bounding box center [561, 303] width 91 height 37
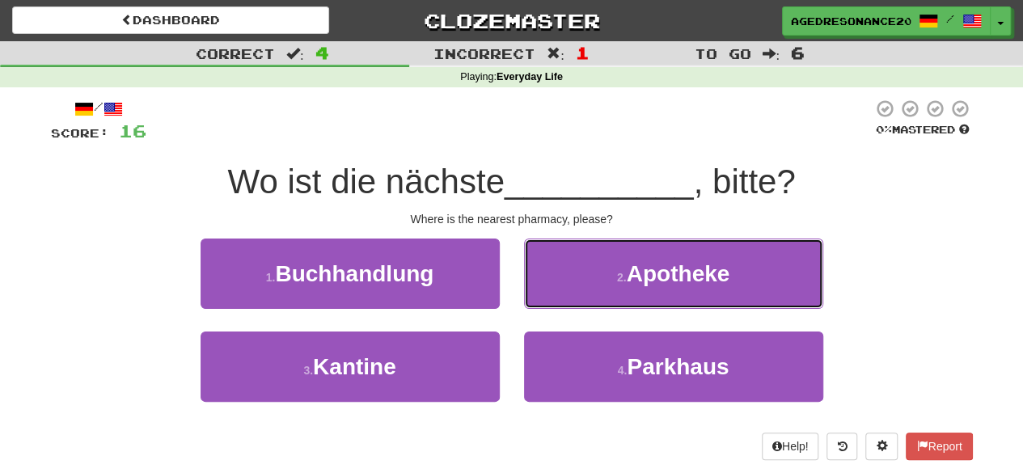
click at [572, 294] on button "2 . Apotheke" at bounding box center [673, 273] width 299 height 70
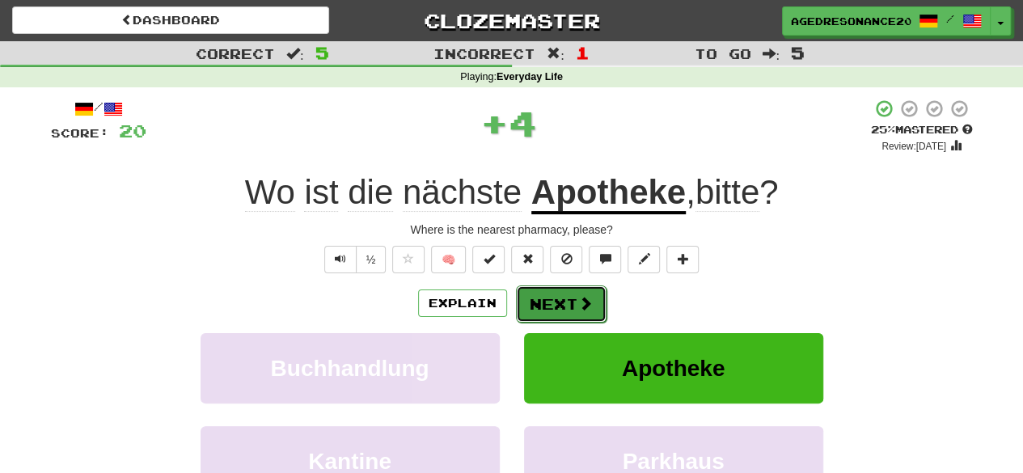
click at [572, 302] on button "Next" at bounding box center [561, 303] width 91 height 37
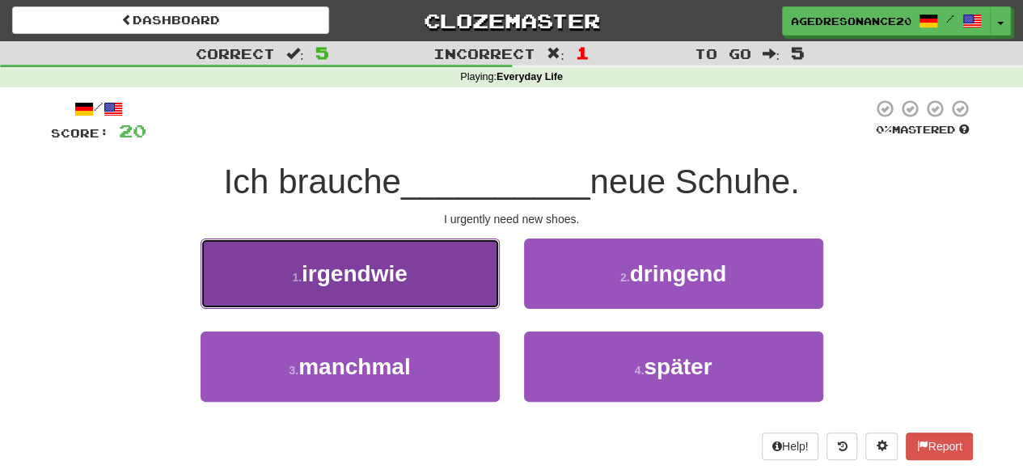
click at [492, 281] on button "1 . irgendwie" at bounding box center [349, 273] width 299 height 70
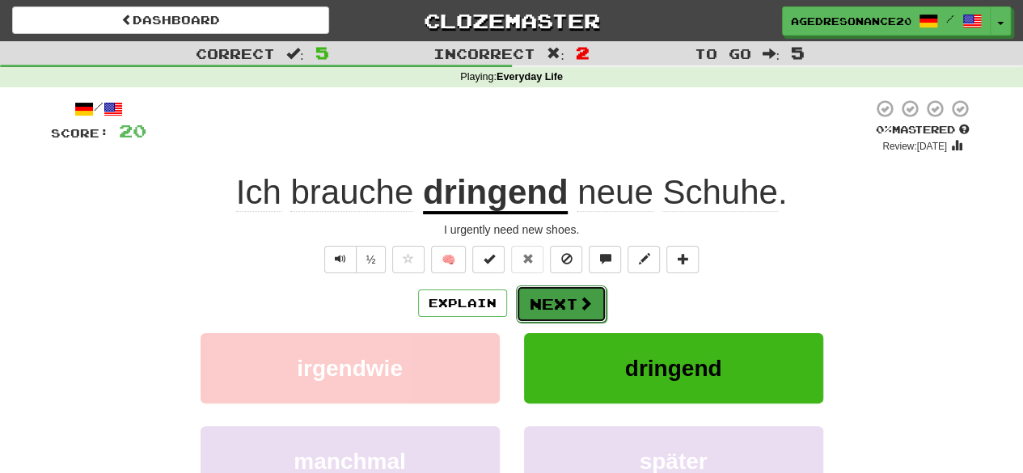
click at [553, 297] on button "Next" at bounding box center [561, 303] width 91 height 37
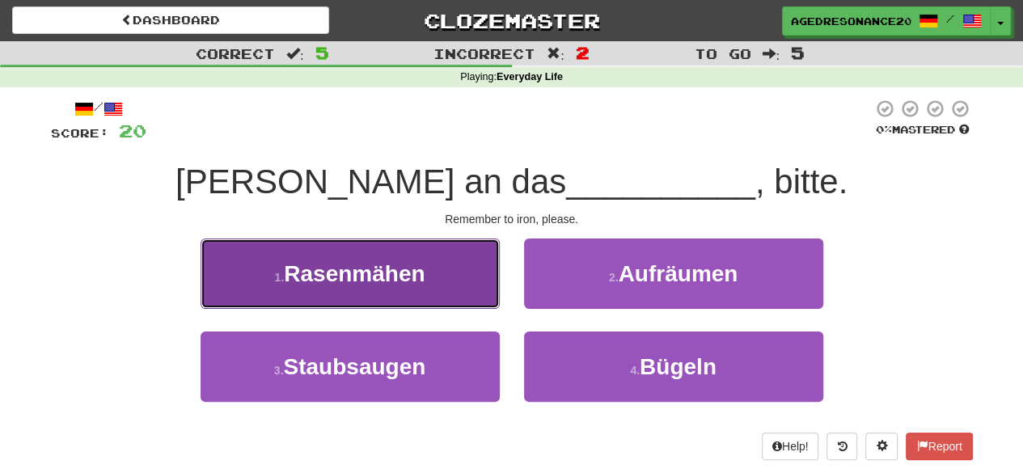
click at [424, 285] on span "Rasenmähen" at bounding box center [354, 273] width 141 height 25
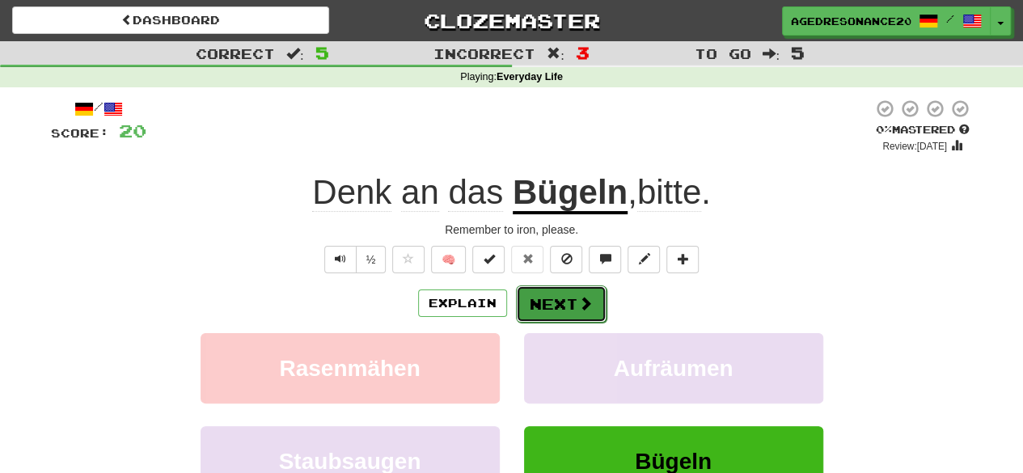
click at [558, 300] on button "Next" at bounding box center [561, 303] width 91 height 37
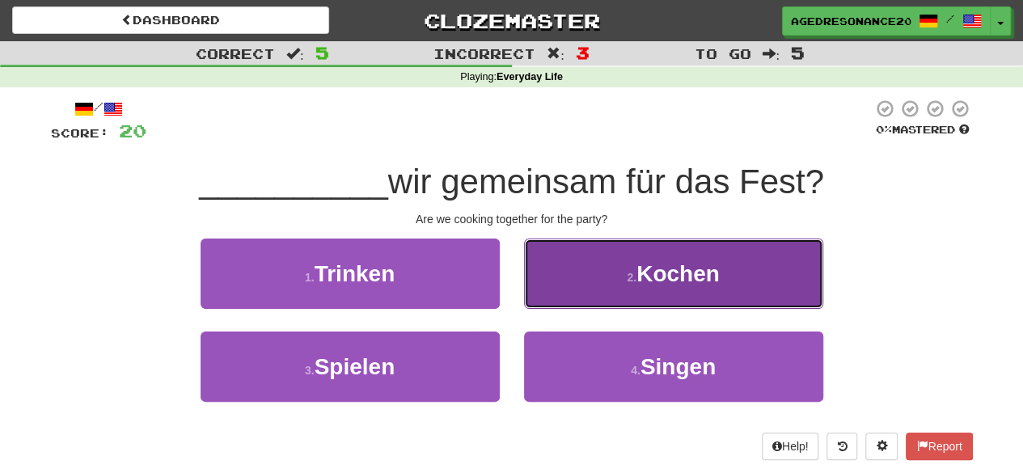
click at [548, 290] on button "2 . Kochen" at bounding box center [673, 273] width 299 height 70
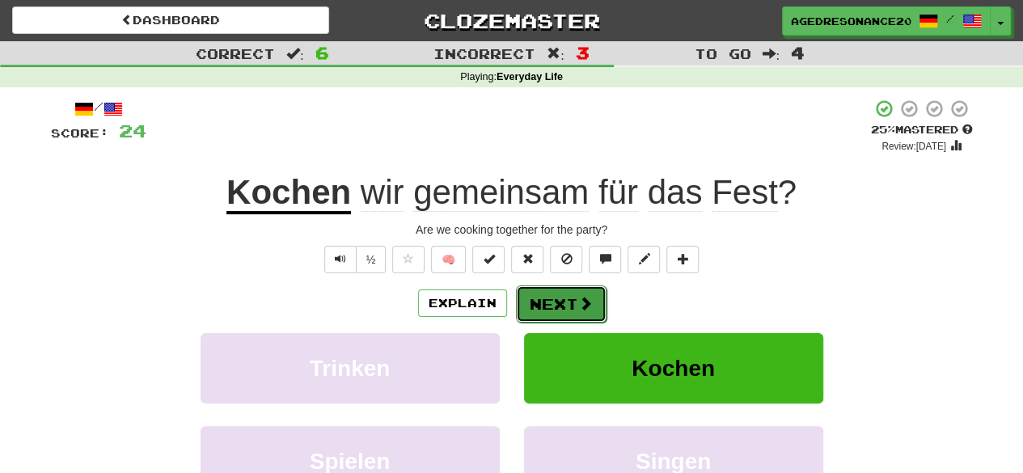
click at [553, 299] on button "Next" at bounding box center [561, 303] width 91 height 37
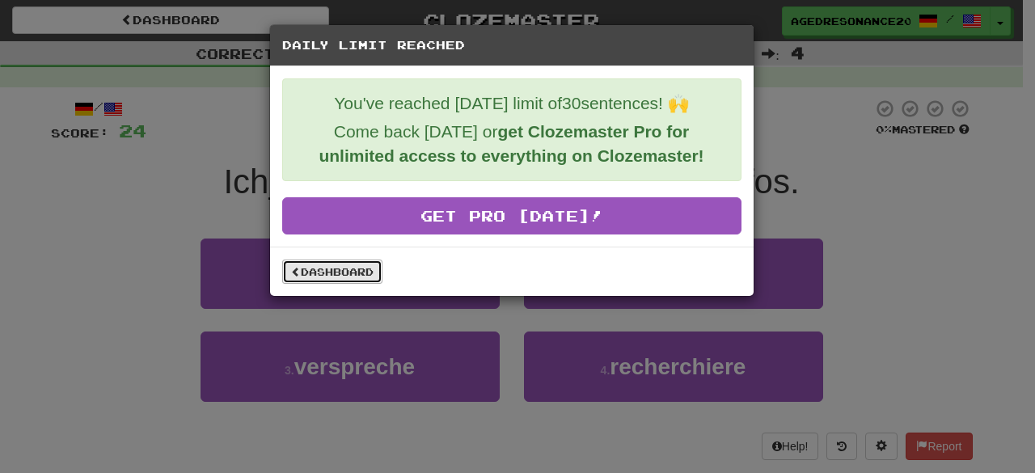
click at [352, 275] on link "Dashboard" at bounding box center [332, 272] width 100 height 24
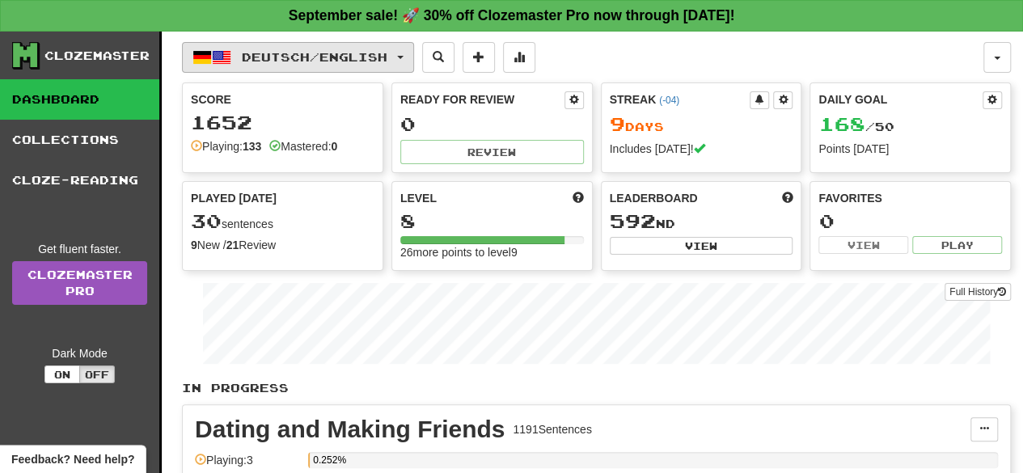
click at [331, 55] on span "Deutsch / English" at bounding box center [315, 57] width 146 height 14
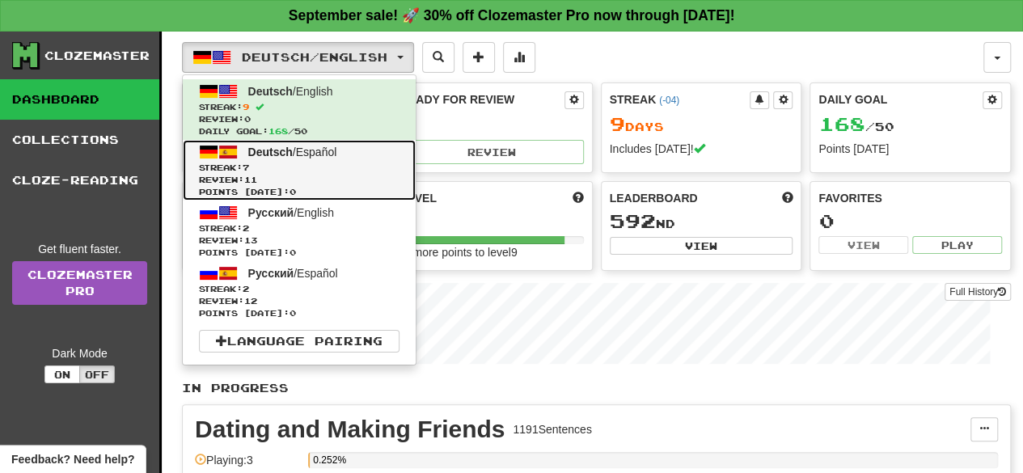
click at [329, 165] on span "Streak: 7" at bounding box center [299, 168] width 200 height 12
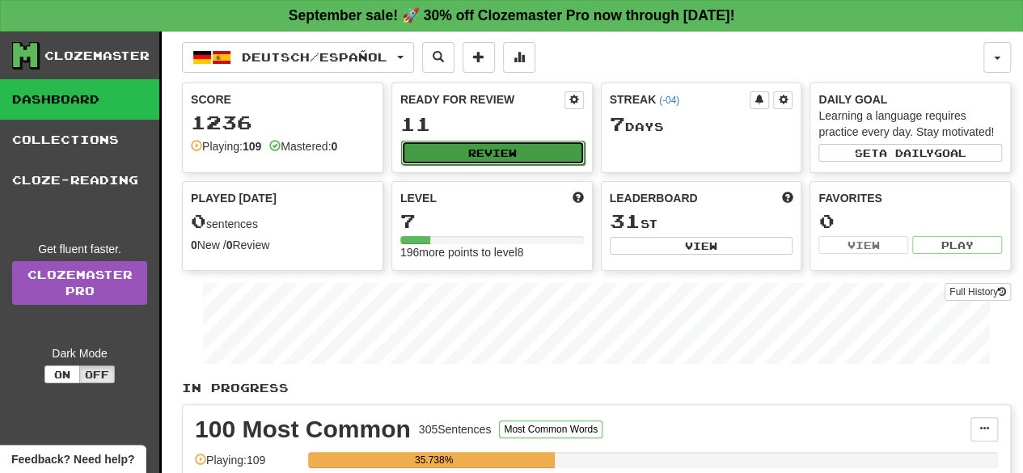
click at [454, 146] on button "Review" at bounding box center [493, 153] width 184 height 24
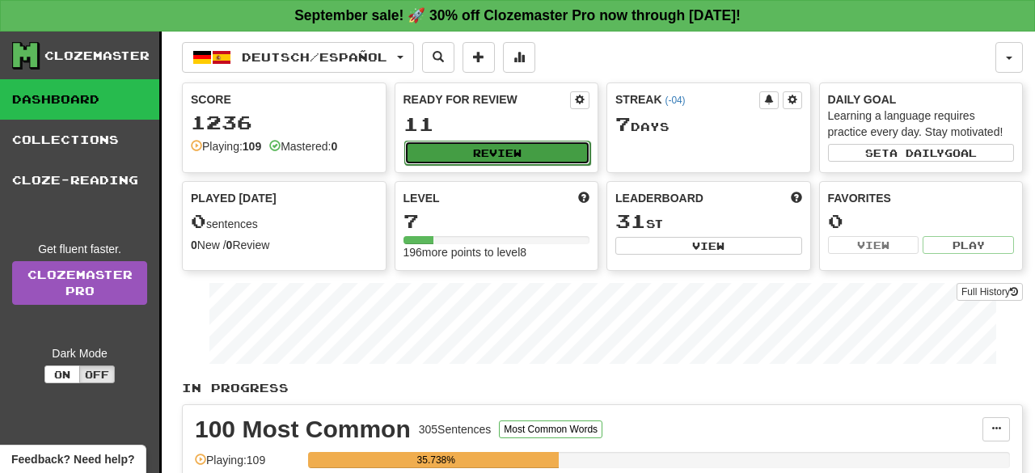
select select "**"
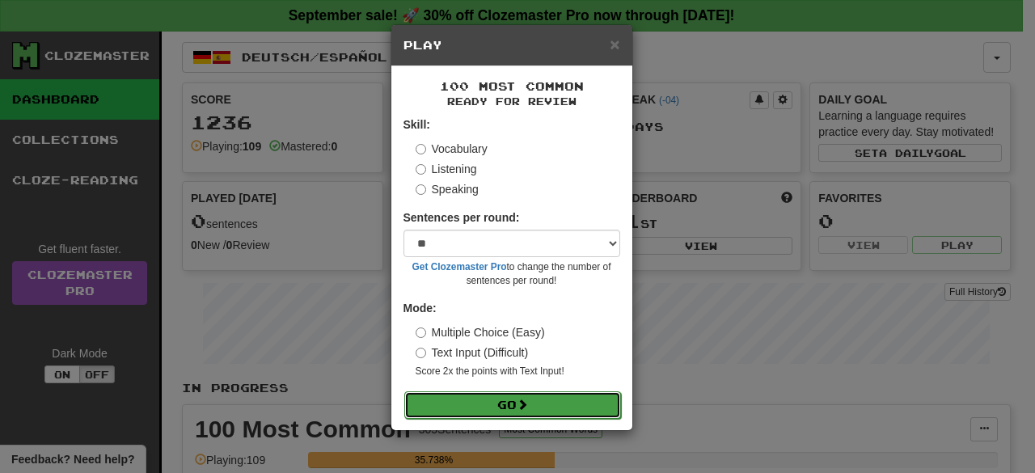
click at [524, 393] on button "Go" at bounding box center [512, 404] width 217 height 27
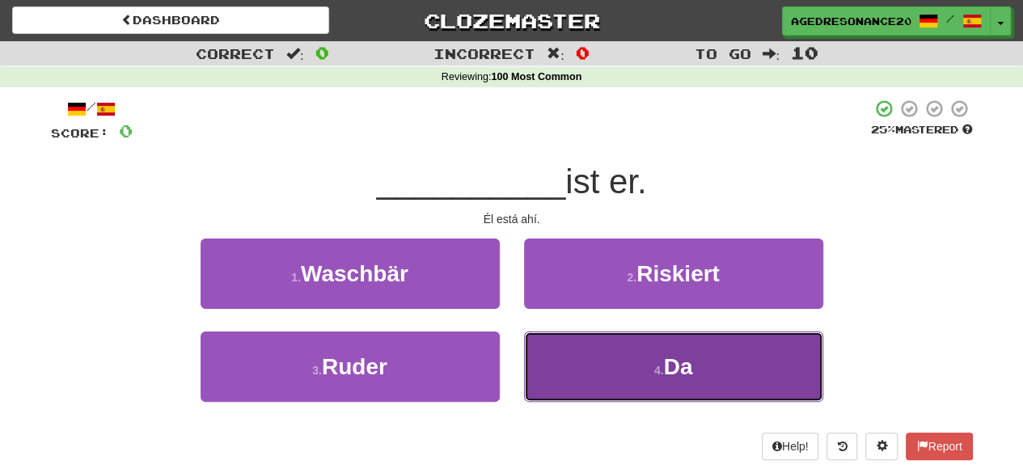
click at [575, 378] on button "4 . Da" at bounding box center [673, 366] width 299 height 70
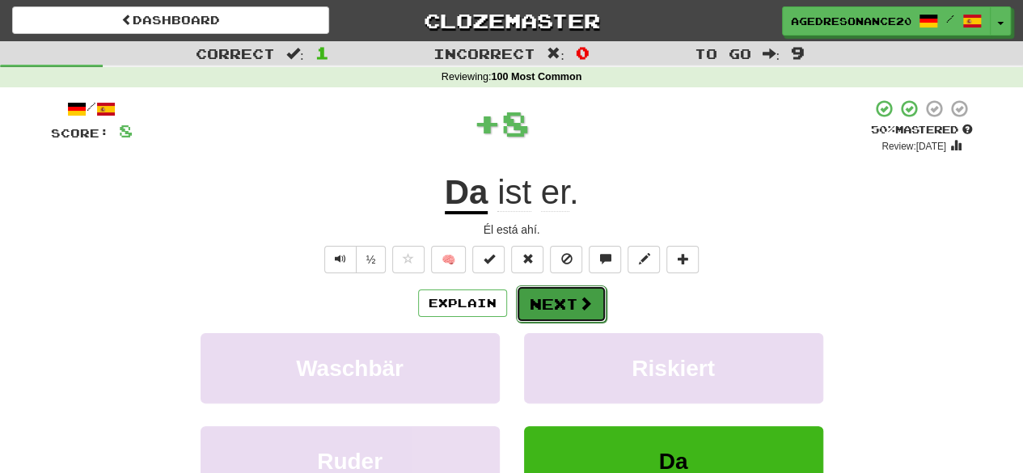
click at [573, 303] on button "Next" at bounding box center [561, 303] width 91 height 37
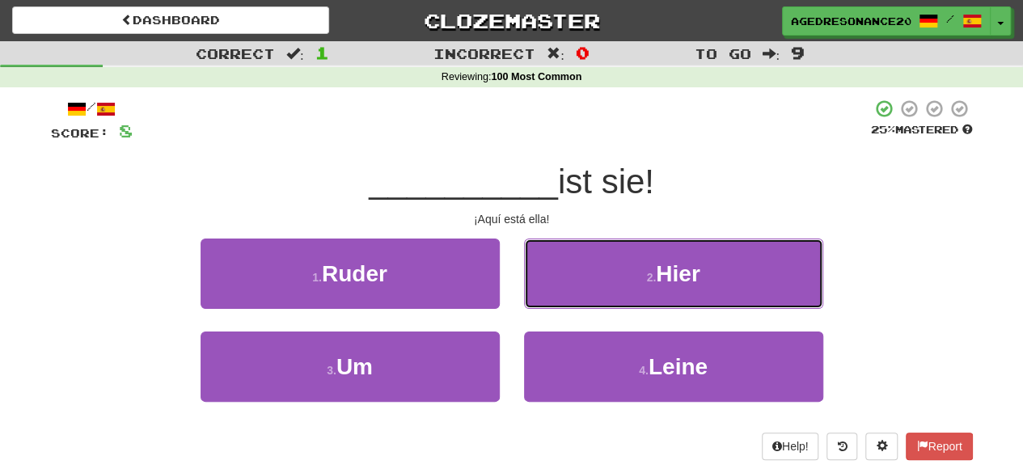
click at [573, 303] on button "2 . Hier" at bounding box center [673, 273] width 299 height 70
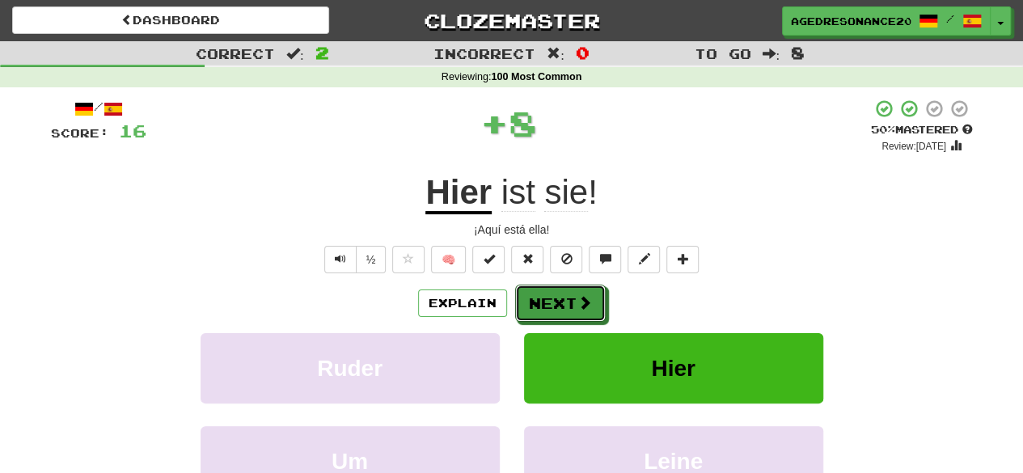
click at [573, 303] on button "Next" at bounding box center [560, 303] width 91 height 37
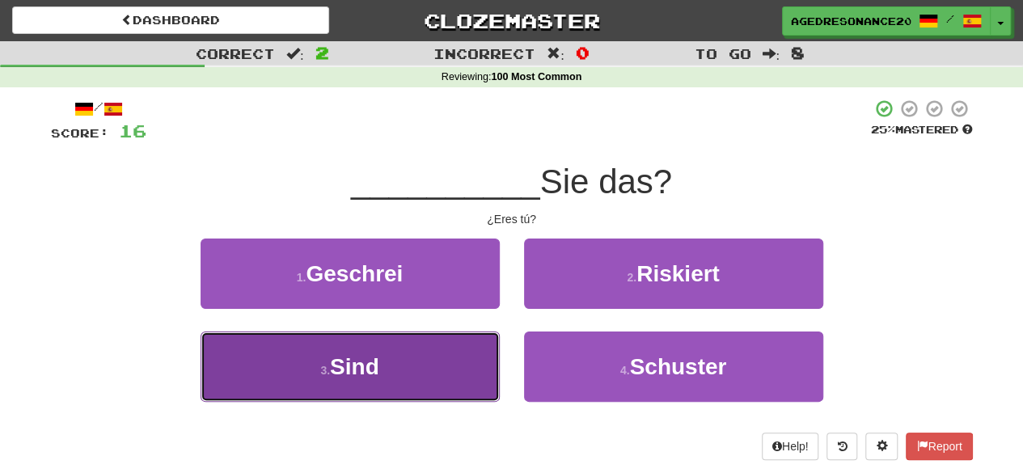
click at [475, 348] on button "3 . Sind" at bounding box center [349, 366] width 299 height 70
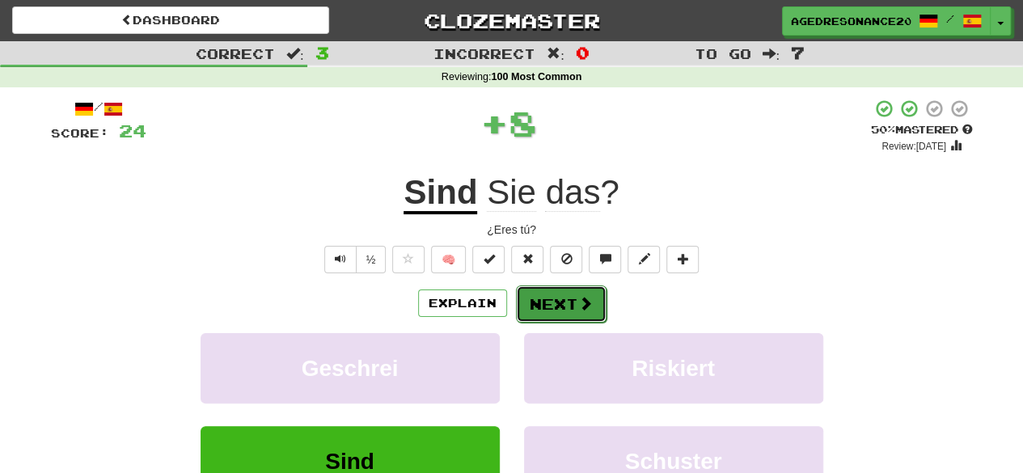
click at [543, 306] on button "Next" at bounding box center [561, 303] width 91 height 37
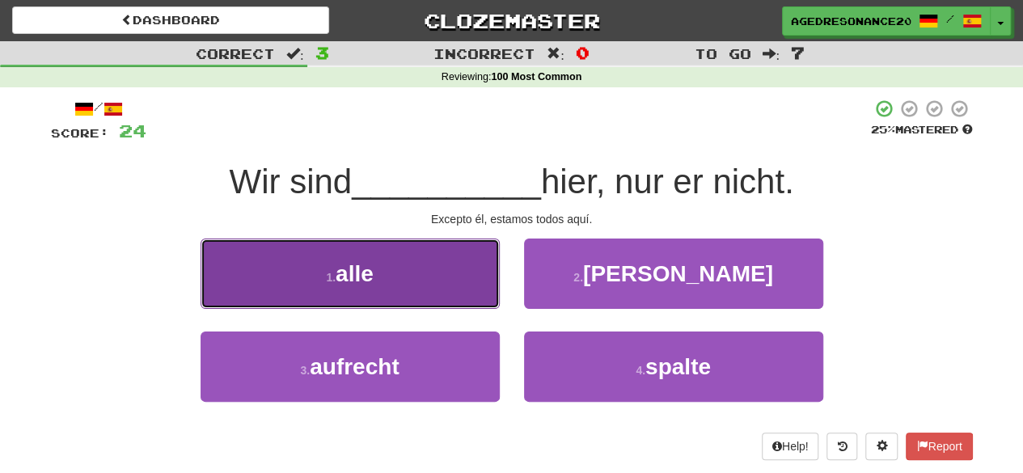
click at [471, 293] on button "1 . alle" at bounding box center [349, 273] width 299 height 70
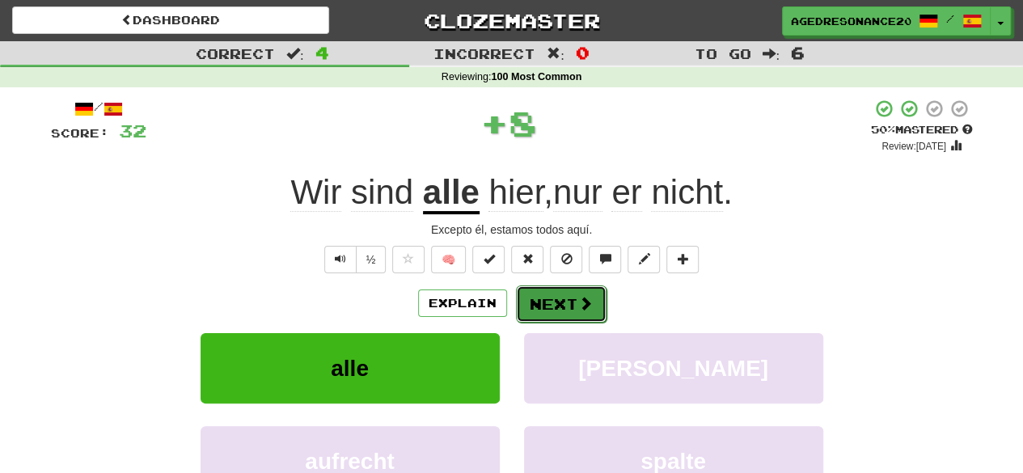
click at [559, 293] on button "Next" at bounding box center [561, 303] width 91 height 37
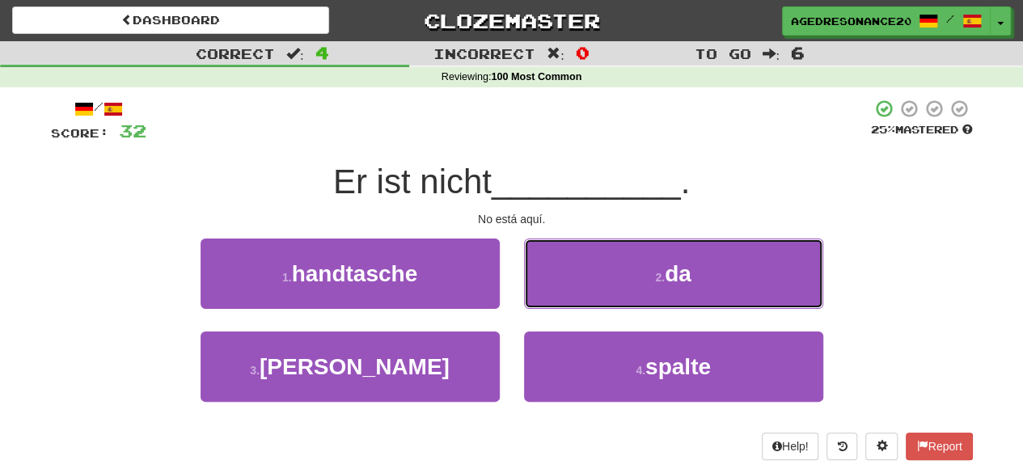
click at [559, 293] on button "2 . da" at bounding box center [673, 273] width 299 height 70
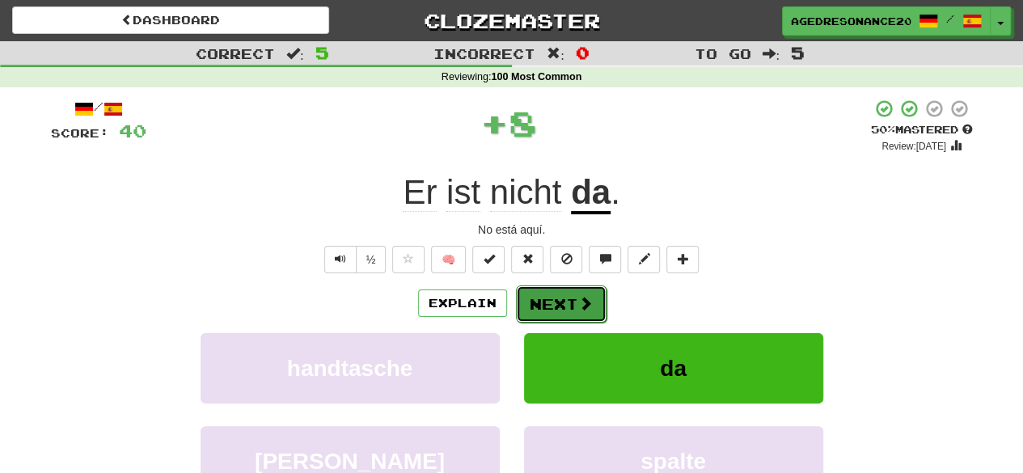
click at [563, 298] on button "Next" at bounding box center [561, 303] width 91 height 37
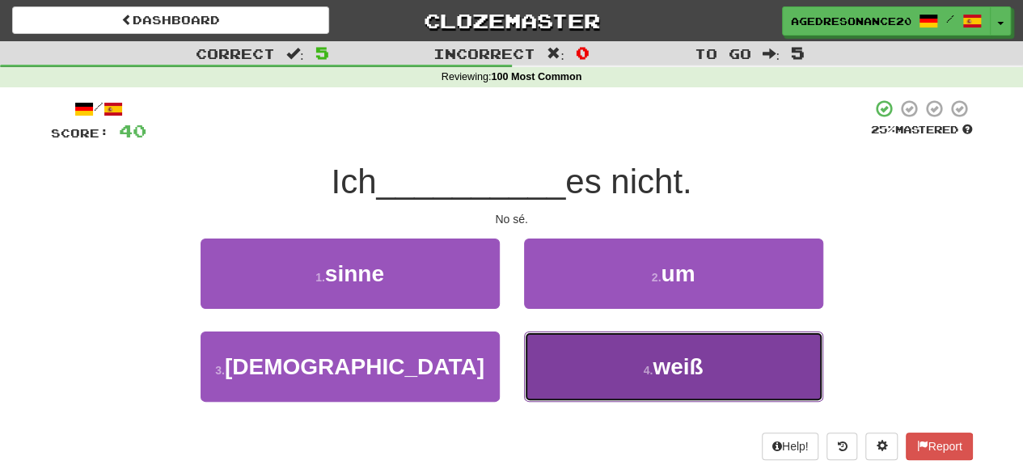
click at [559, 346] on button "4 . weiß" at bounding box center [673, 366] width 299 height 70
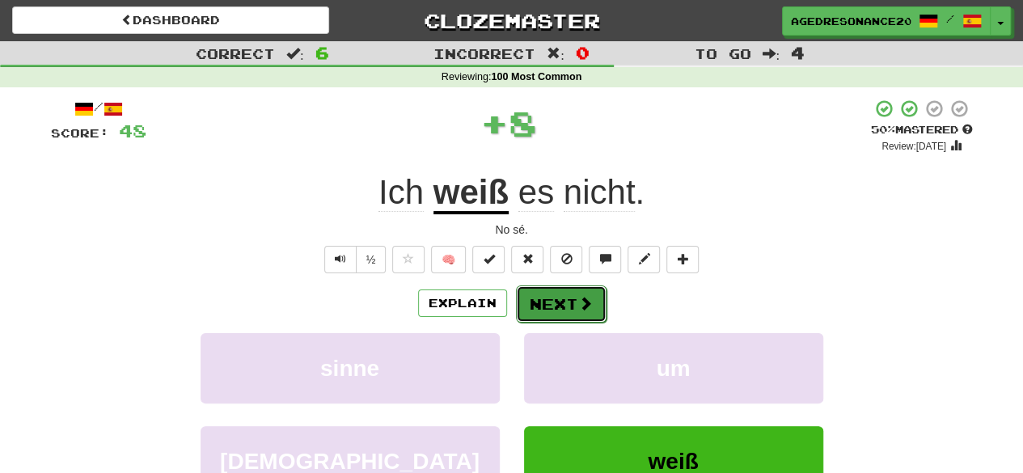
click at [556, 305] on button "Next" at bounding box center [561, 303] width 91 height 37
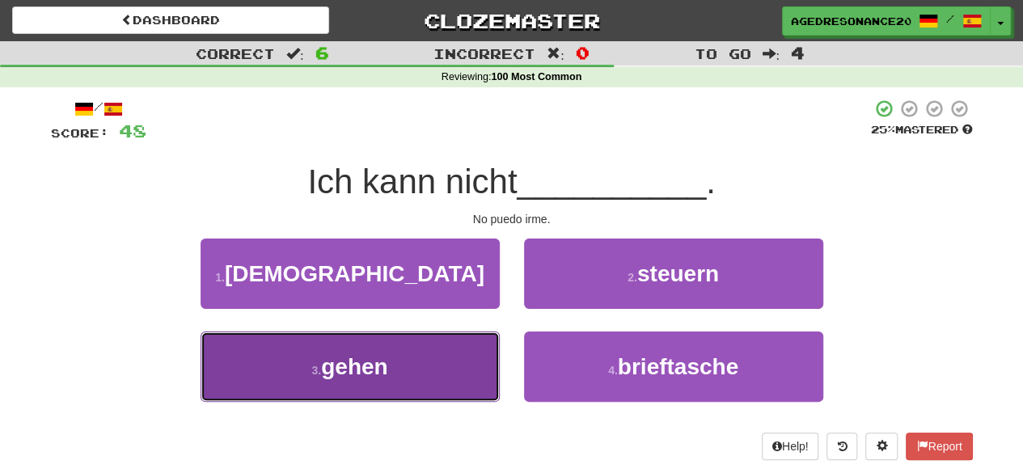
click at [454, 386] on button "3 . gehen" at bounding box center [349, 366] width 299 height 70
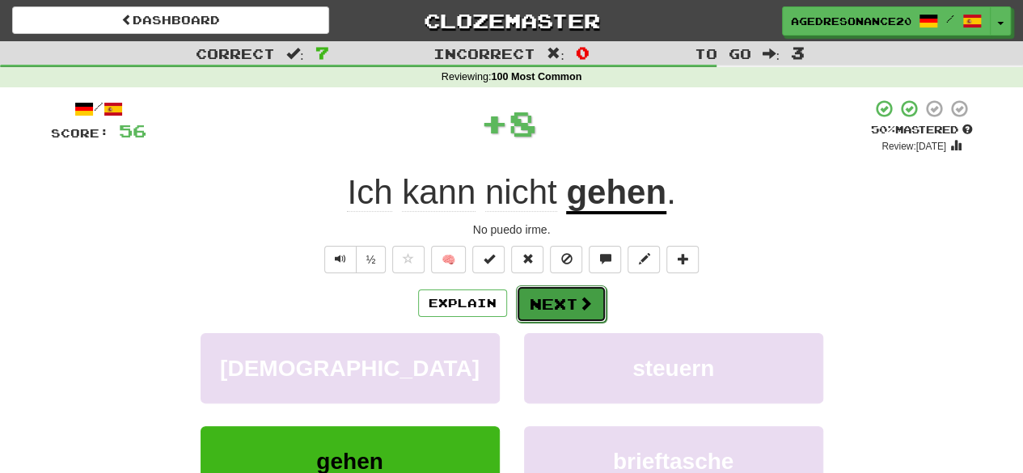
click at [567, 318] on button "Next" at bounding box center [561, 303] width 91 height 37
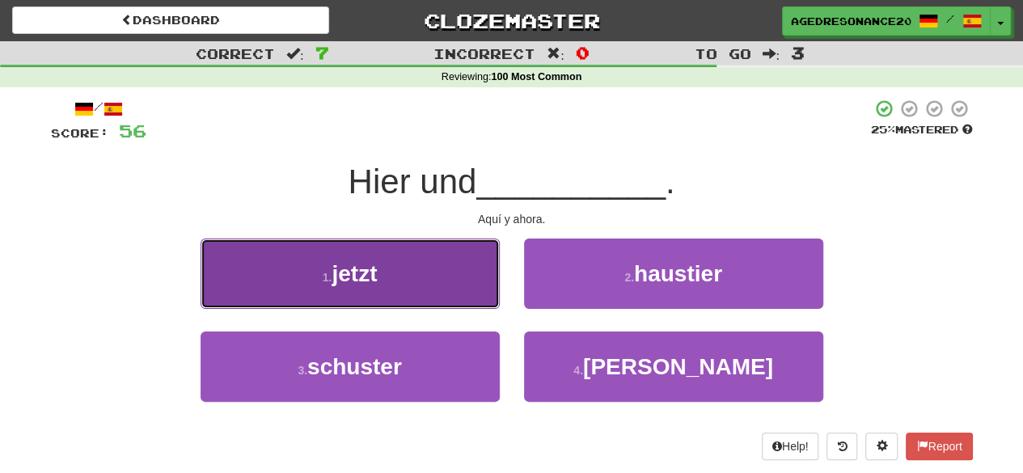
click at [427, 293] on button "1 . jetzt" at bounding box center [349, 273] width 299 height 70
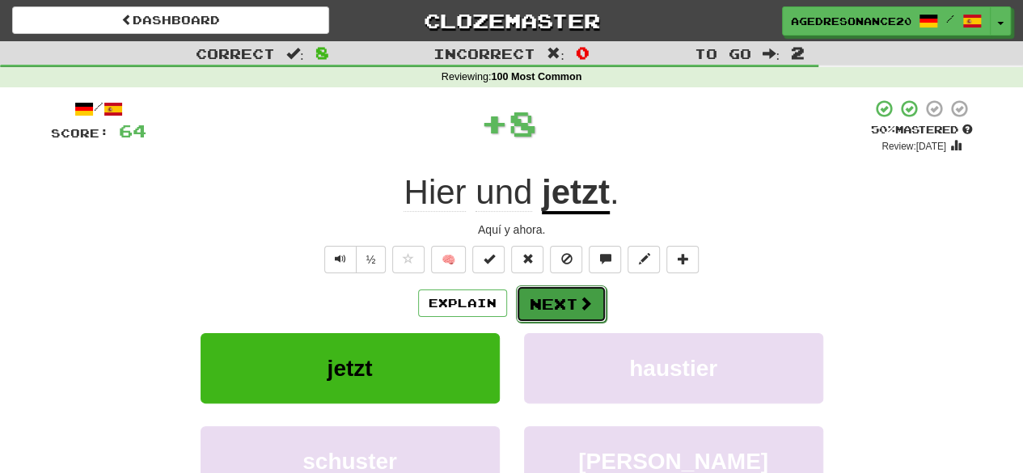
click at [598, 287] on button "Next" at bounding box center [561, 303] width 91 height 37
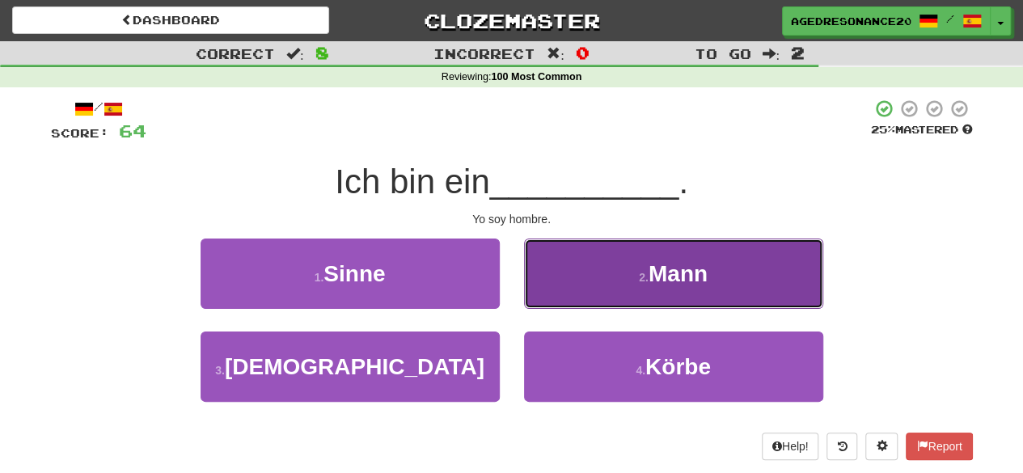
click at [610, 287] on button "2 . Mann" at bounding box center [673, 273] width 299 height 70
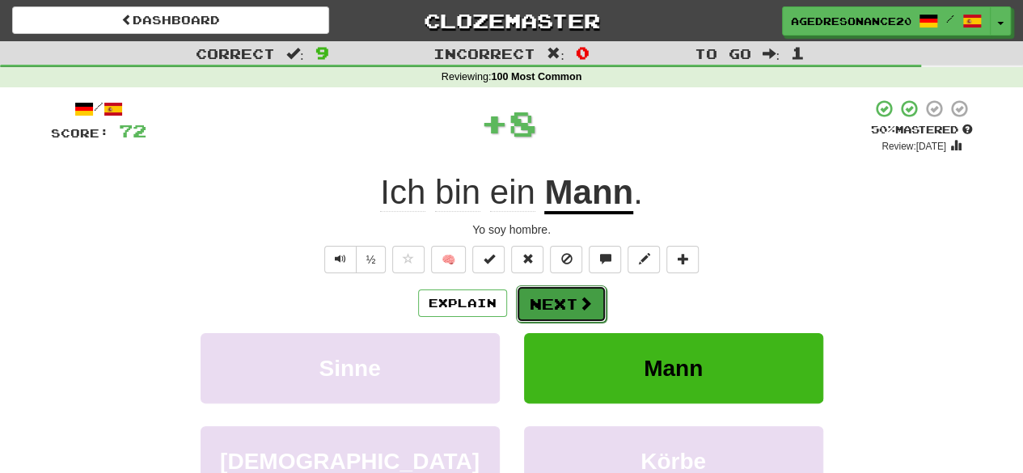
click at [579, 289] on button "Next" at bounding box center [561, 303] width 91 height 37
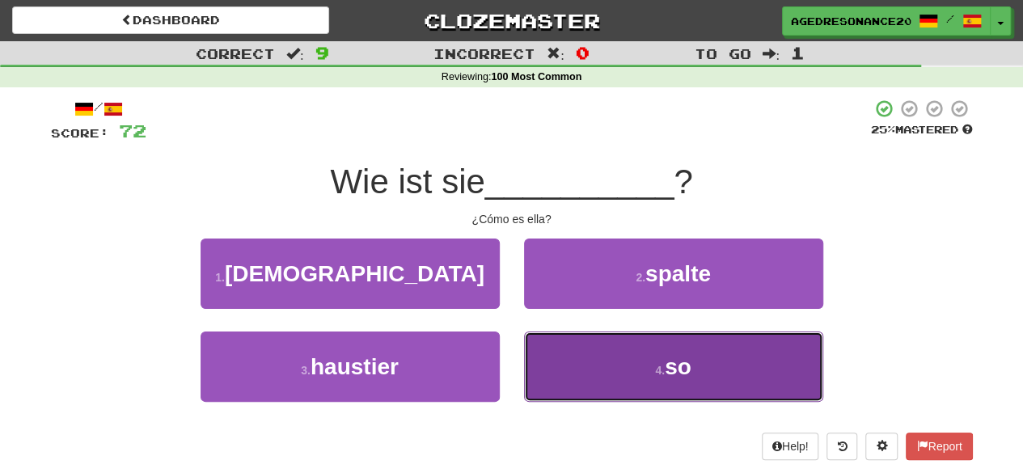
click at [589, 375] on button "4 . so" at bounding box center [673, 366] width 299 height 70
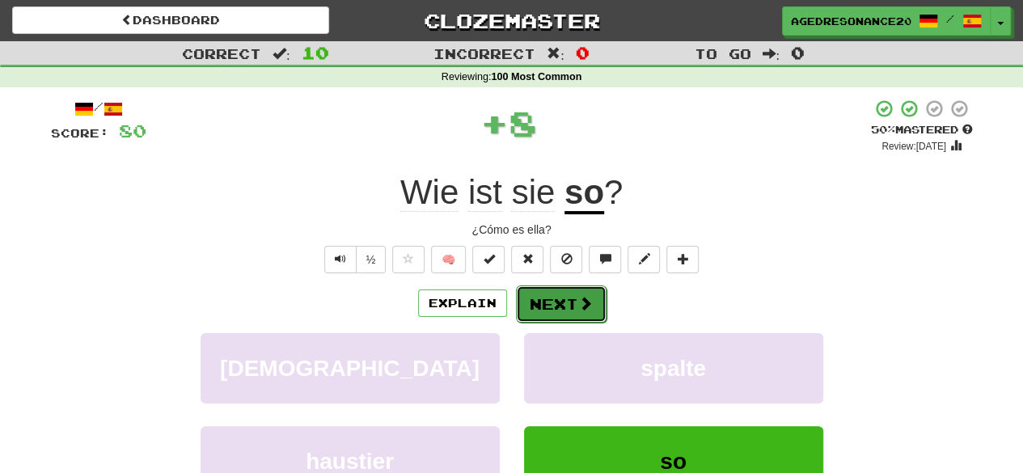
click at [582, 316] on button "Next" at bounding box center [561, 303] width 91 height 37
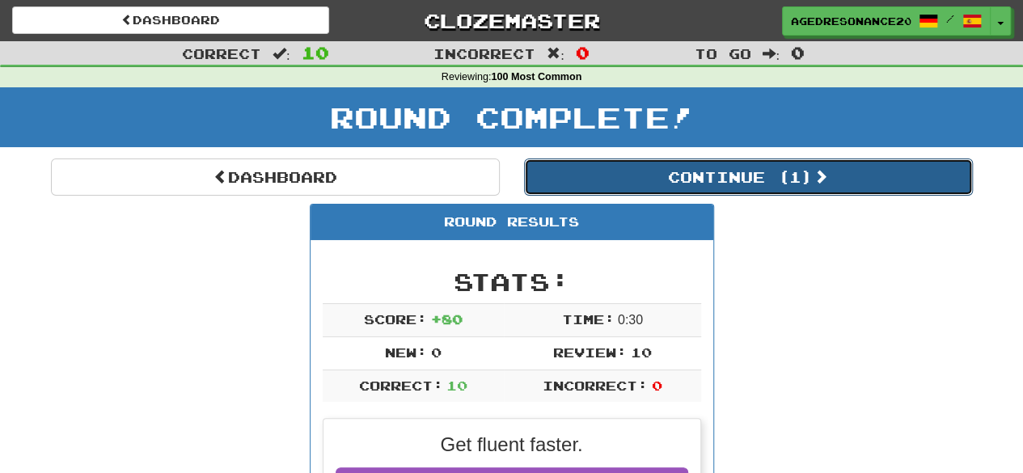
click at [711, 187] on button "Continue ( 1 )" at bounding box center [748, 176] width 449 height 37
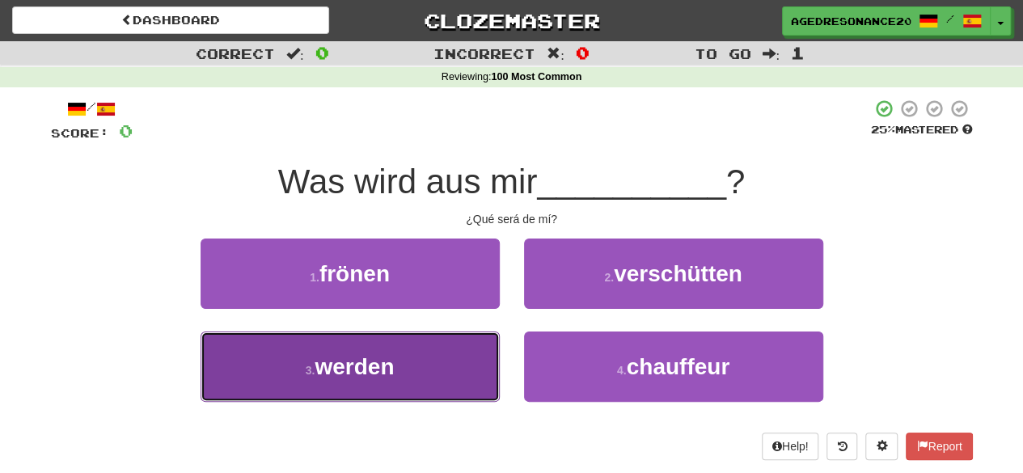
click at [475, 378] on button "3 . werden" at bounding box center [349, 366] width 299 height 70
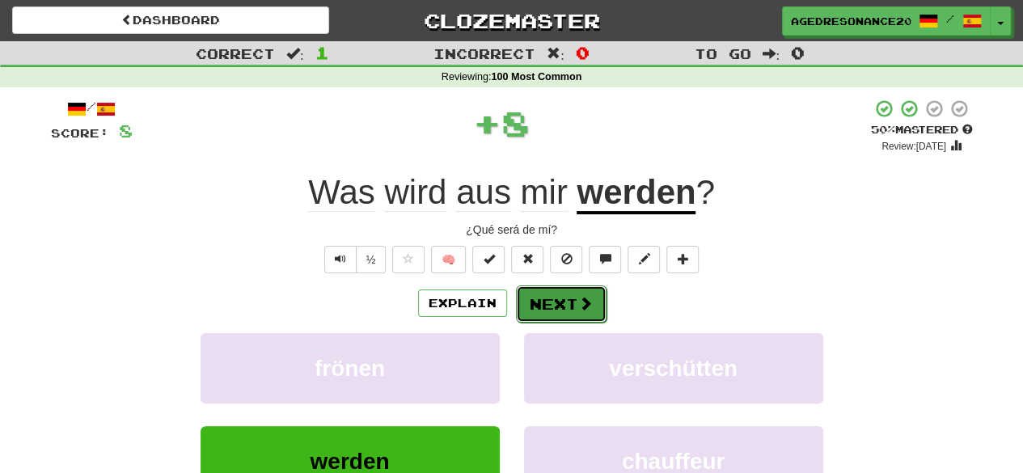
click at [578, 297] on span at bounding box center [585, 303] width 15 height 15
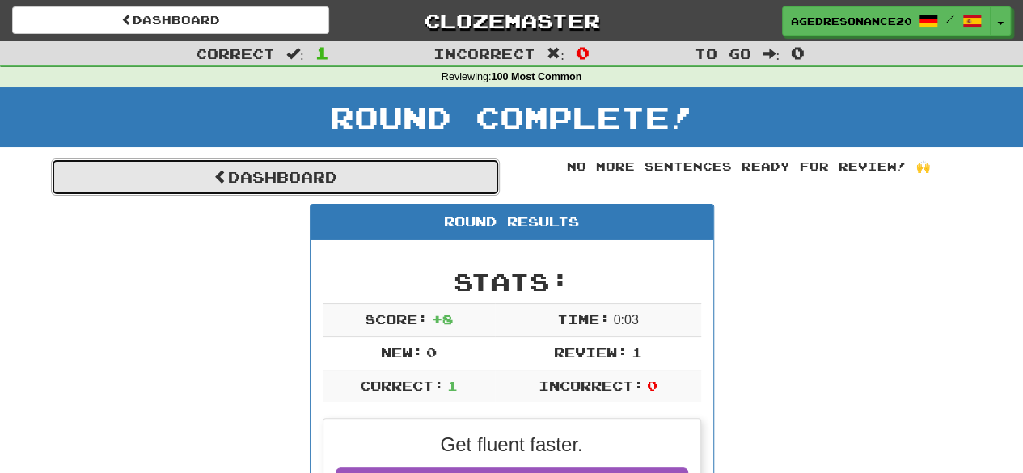
click at [430, 179] on link "Dashboard" at bounding box center [275, 176] width 449 height 37
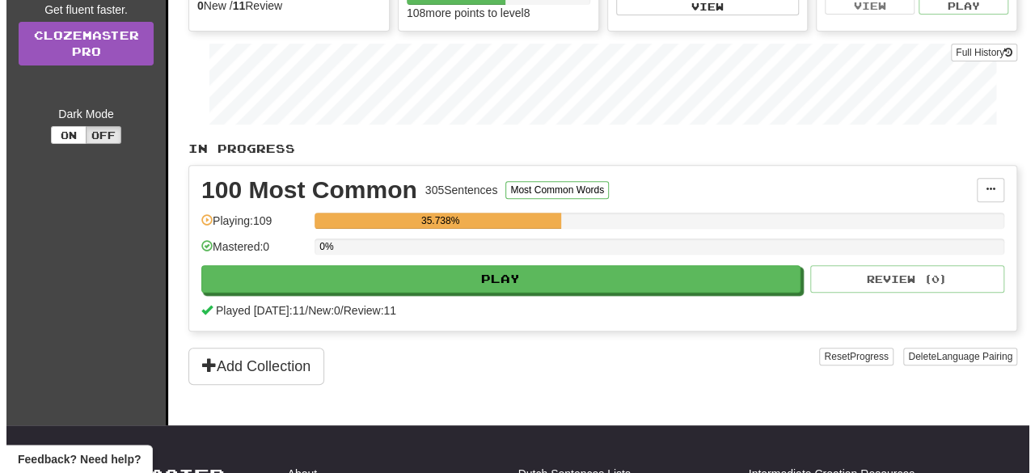
scroll to position [234, 0]
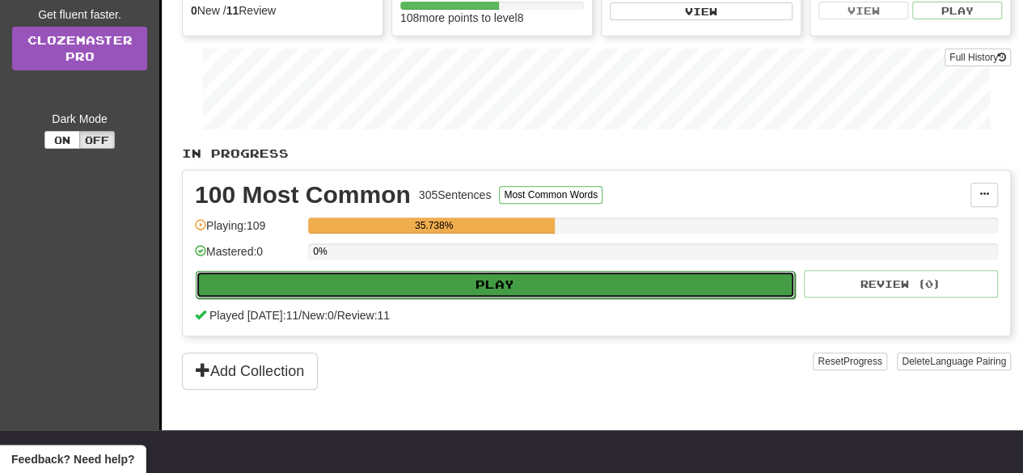
click at [559, 278] on button "Play" at bounding box center [495, 284] width 599 height 27
select select "**"
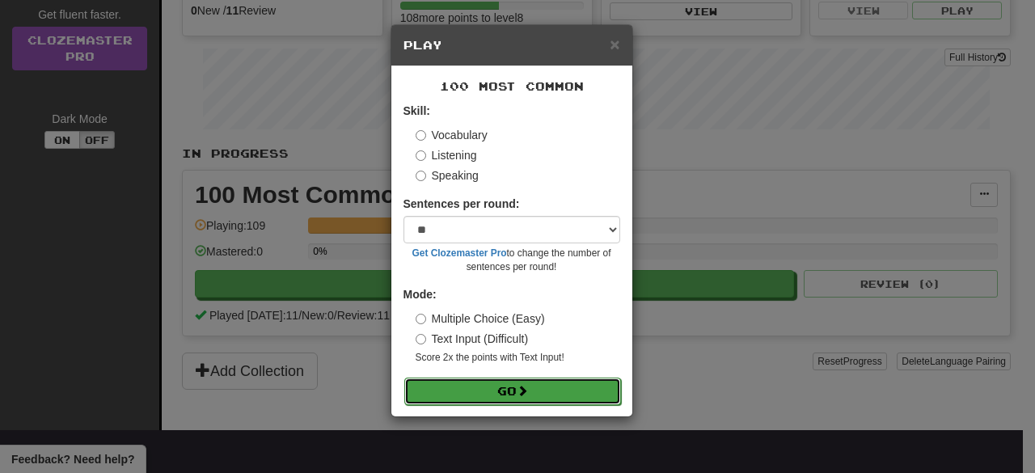
click at [508, 395] on button "Go" at bounding box center [512, 391] width 217 height 27
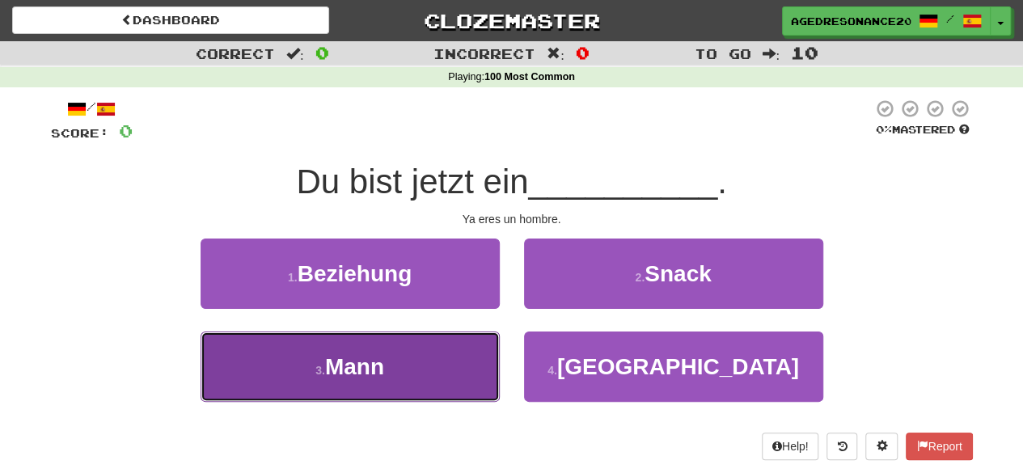
click at [472, 385] on button "3 . Mann" at bounding box center [349, 366] width 299 height 70
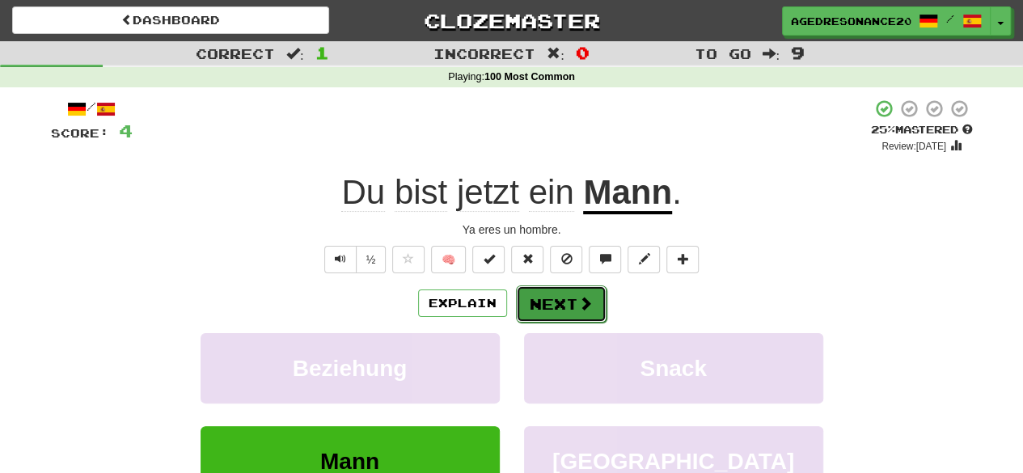
click at [559, 293] on button "Next" at bounding box center [561, 303] width 91 height 37
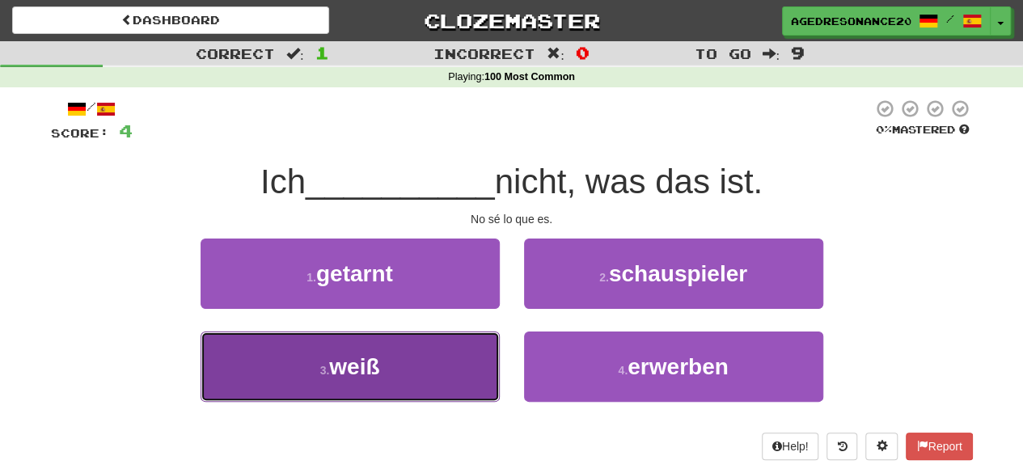
click at [482, 348] on button "3 . weiß" at bounding box center [349, 366] width 299 height 70
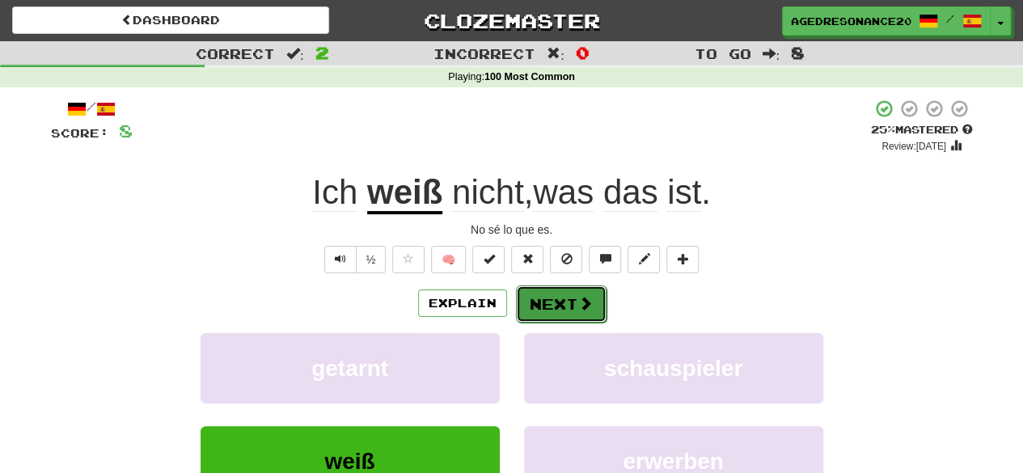
click at [538, 310] on button "Next" at bounding box center [561, 303] width 91 height 37
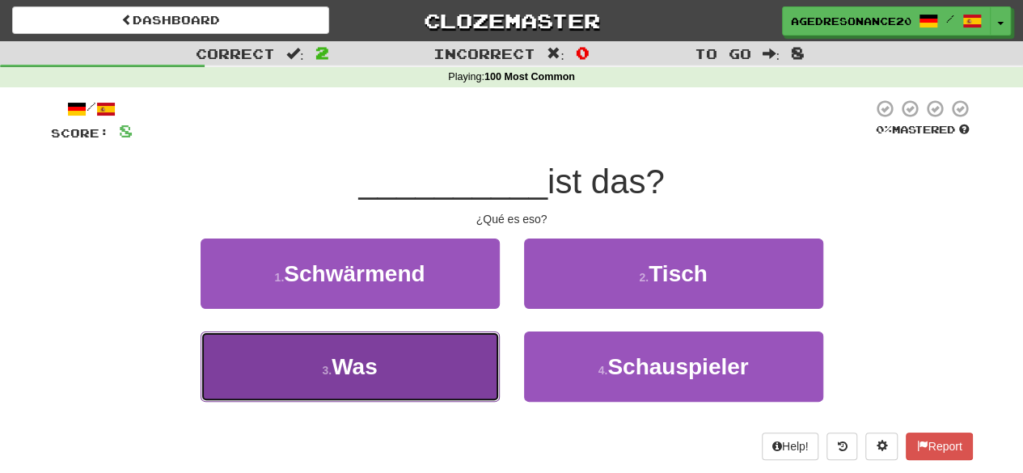
click at [408, 386] on button "3 . Was" at bounding box center [349, 366] width 299 height 70
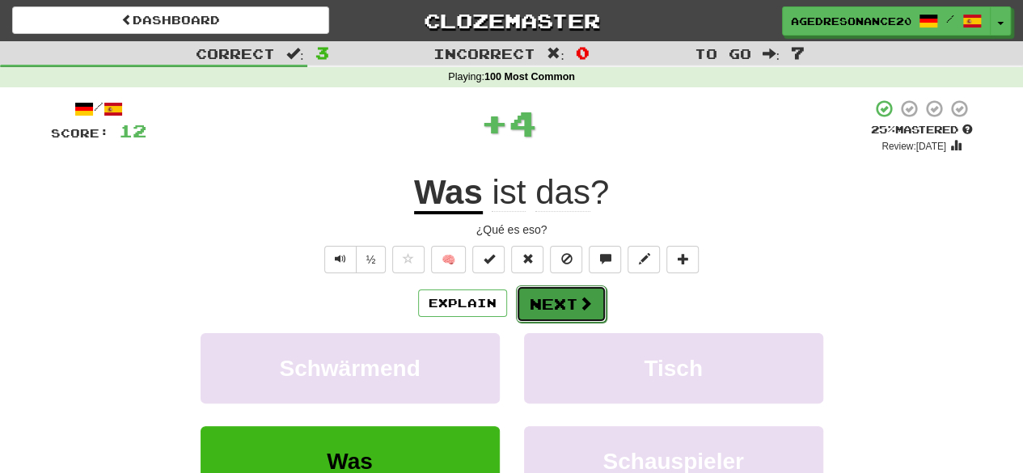
click at [546, 302] on button "Next" at bounding box center [561, 303] width 91 height 37
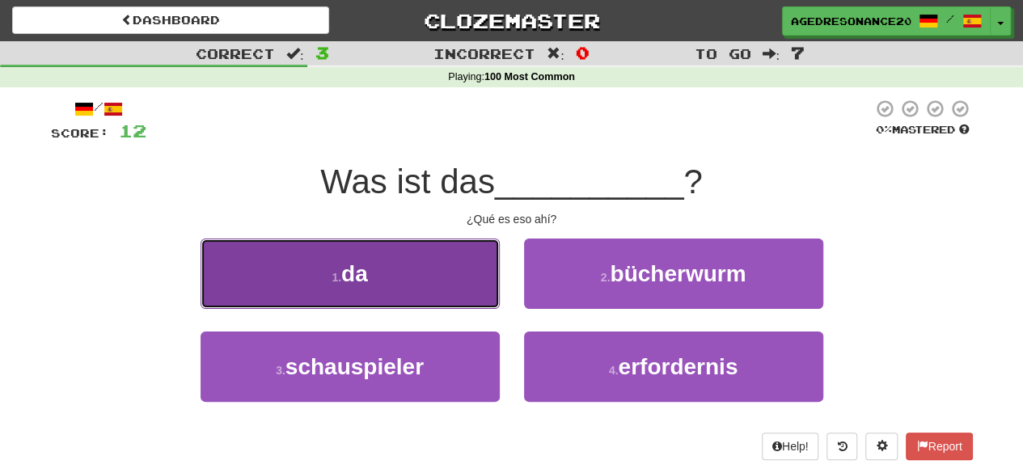
click at [480, 306] on button "1 . da" at bounding box center [349, 273] width 299 height 70
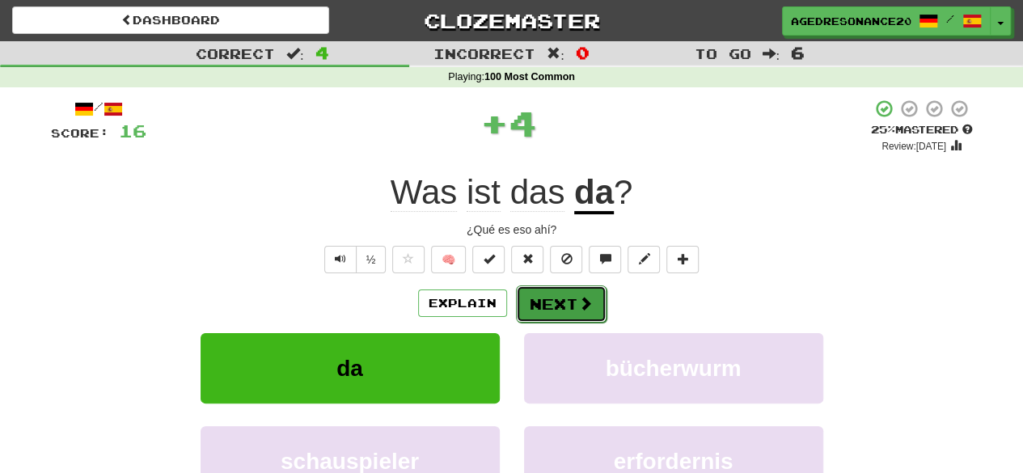
click at [553, 297] on button "Next" at bounding box center [561, 303] width 91 height 37
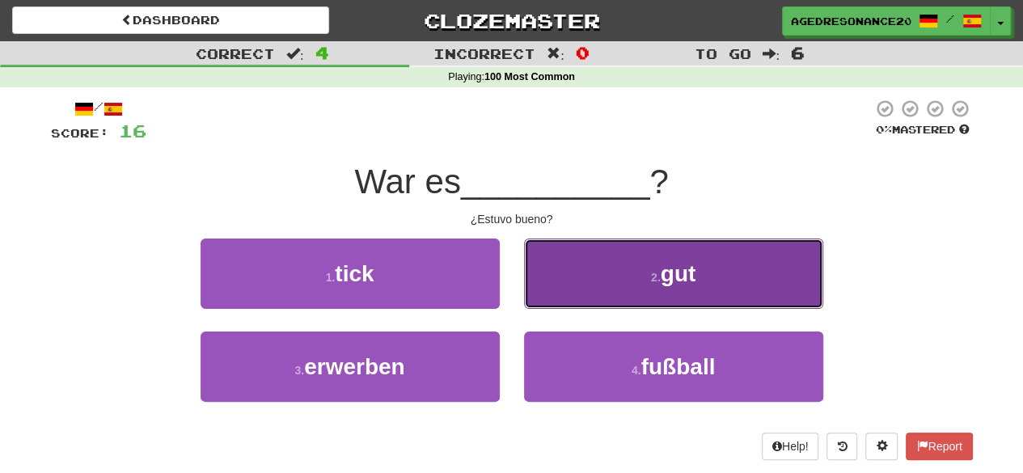
click at [617, 299] on button "2 . gut" at bounding box center [673, 273] width 299 height 70
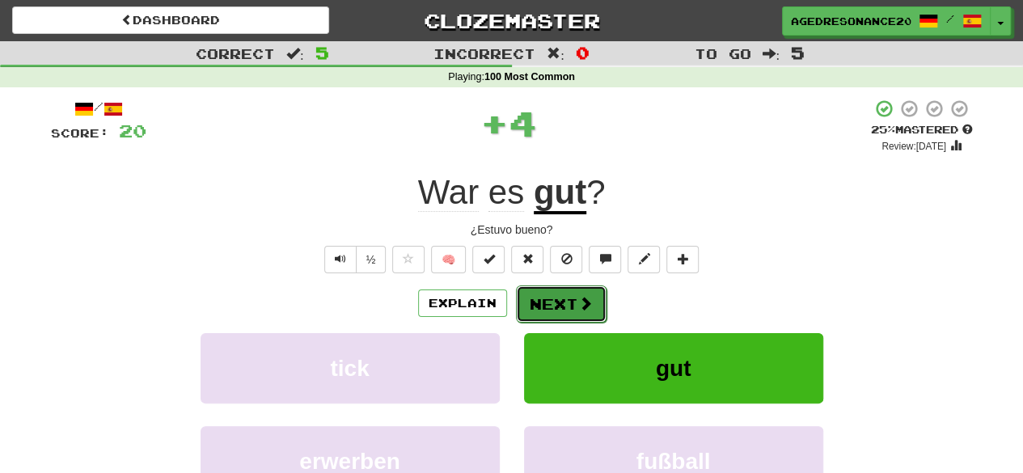
click at [584, 299] on span at bounding box center [585, 303] width 15 height 15
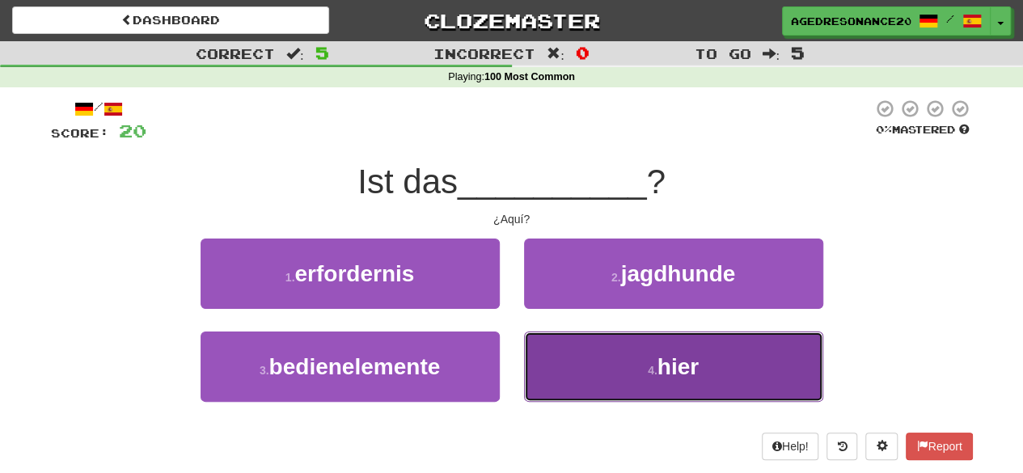
click at [665, 366] on span "hier" at bounding box center [677, 366] width 41 height 25
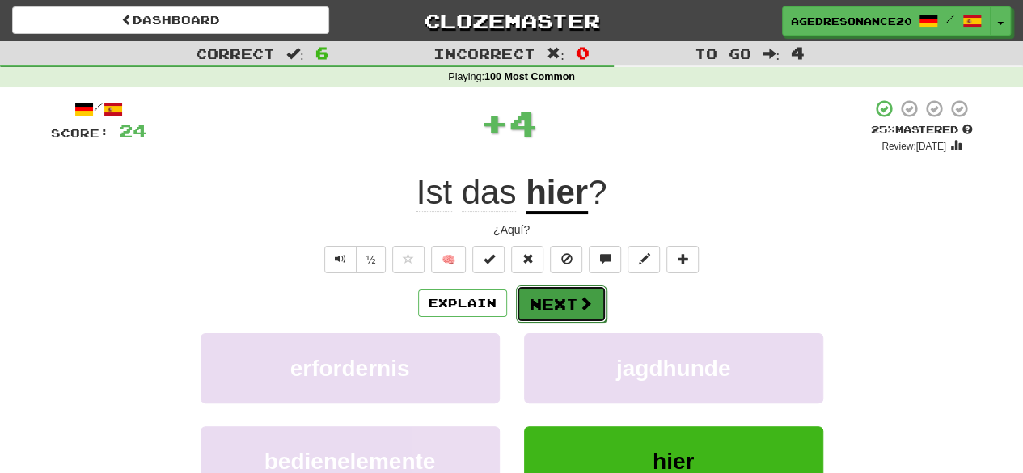
click at [580, 299] on span at bounding box center [585, 303] width 15 height 15
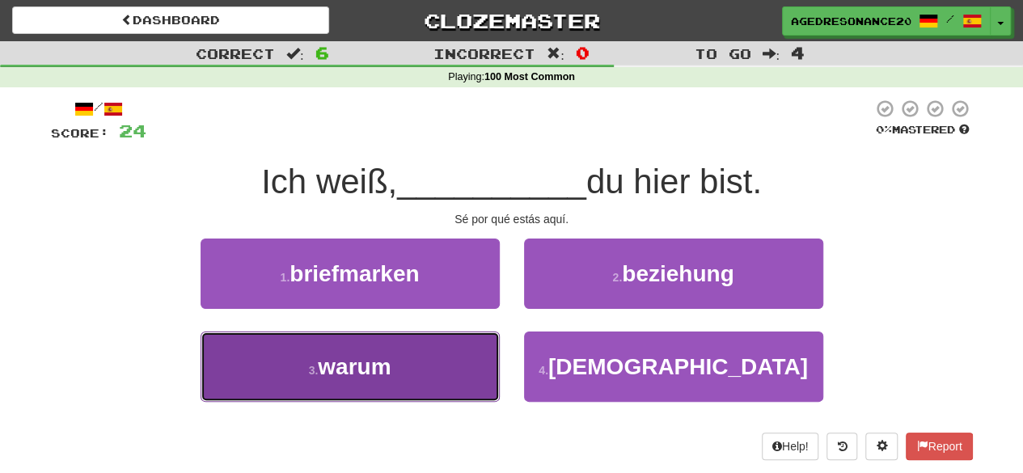
click at [467, 385] on button "3 . warum" at bounding box center [349, 366] width 299 height 70
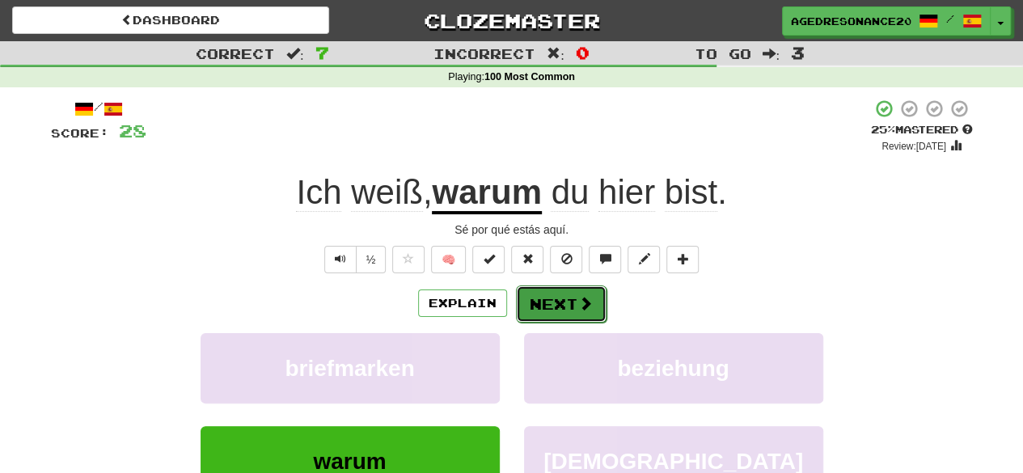
click at [553, 305] on button "Next" at bounding box center [561, 303] width 91 height 37
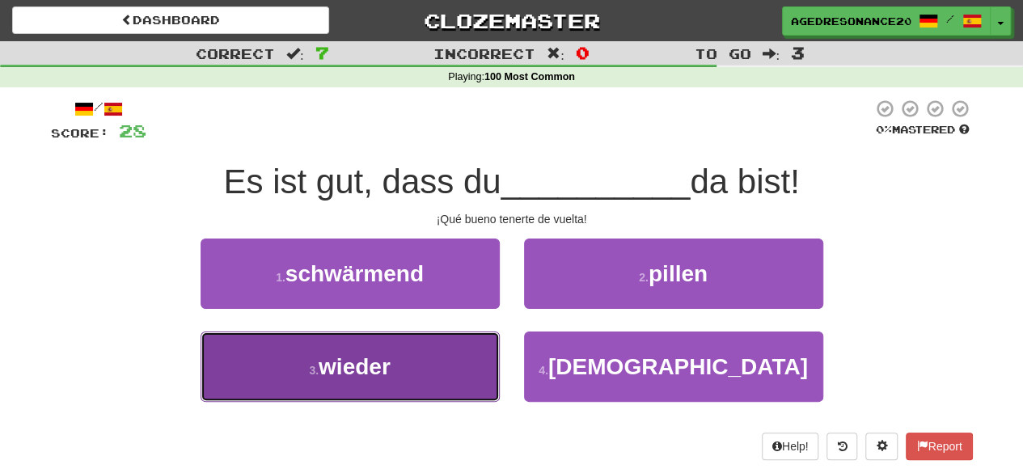
click at [448, 357] on button "3 . wieder" at bounding box center [349, 366] width 299 height 70
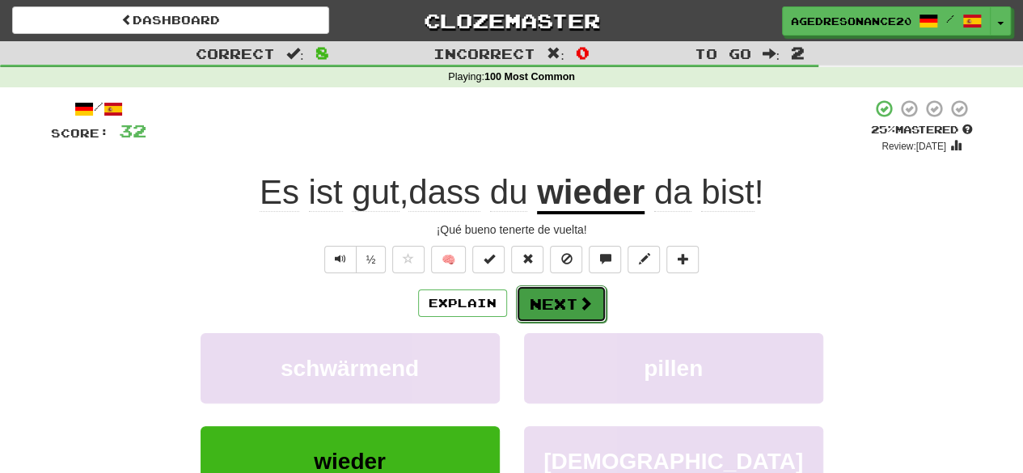
click at [567, 296] on button "Next" at bounding box center [561, 303] width 91 height 37
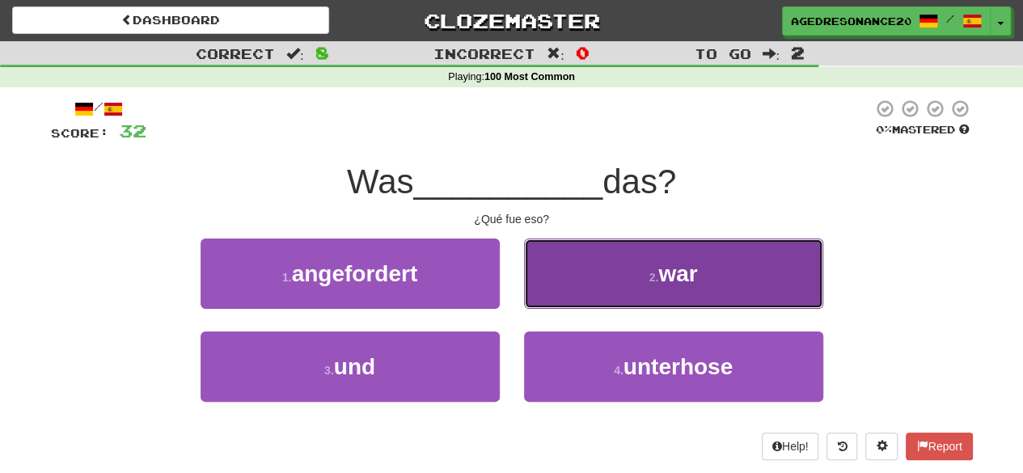
click at [570, 296] on button "2 . war" at bounding box center [673, 273] width 299 height 70
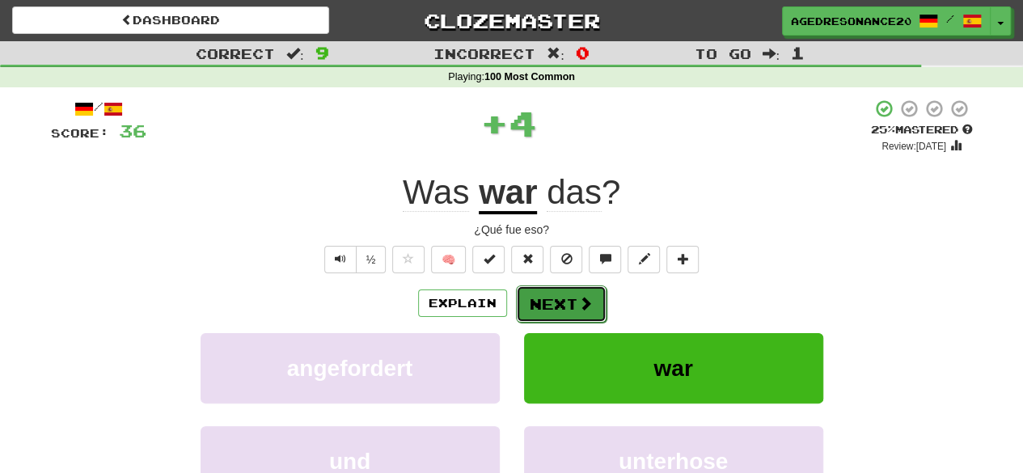
click at [571, 303] on button "Next" at bounding box center [561, 303] width 91 height 37
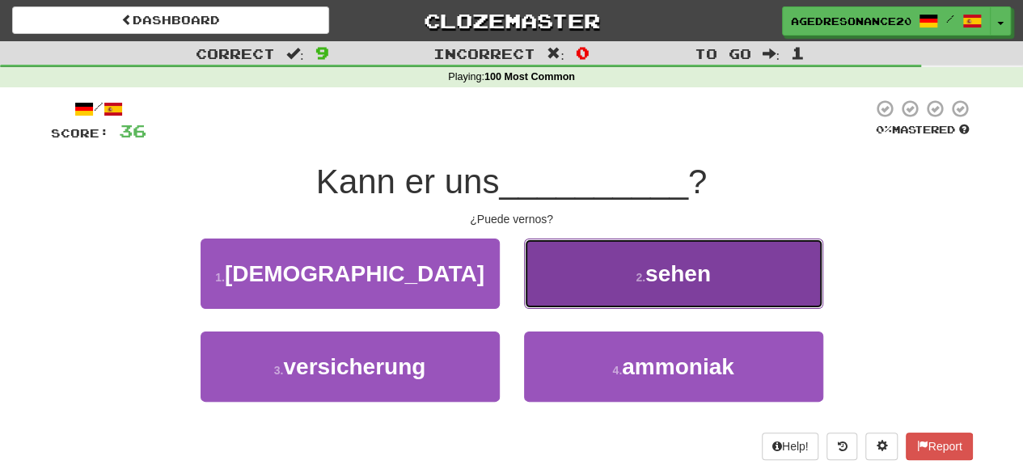
click at [579, 303] on button "2 . sehen" at bounding box center [673, 273] width 299 height 70
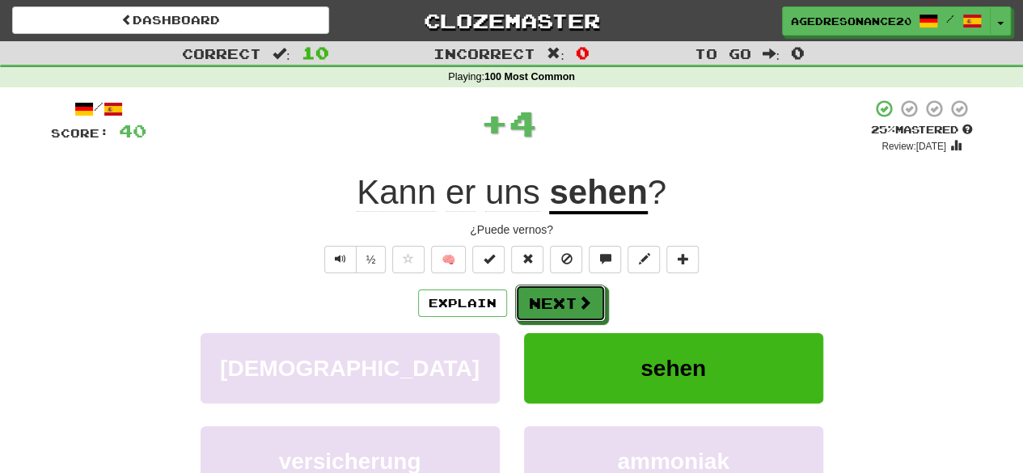
click at [579, 303] on span at bounding box center [584, 302] width 15 height 15
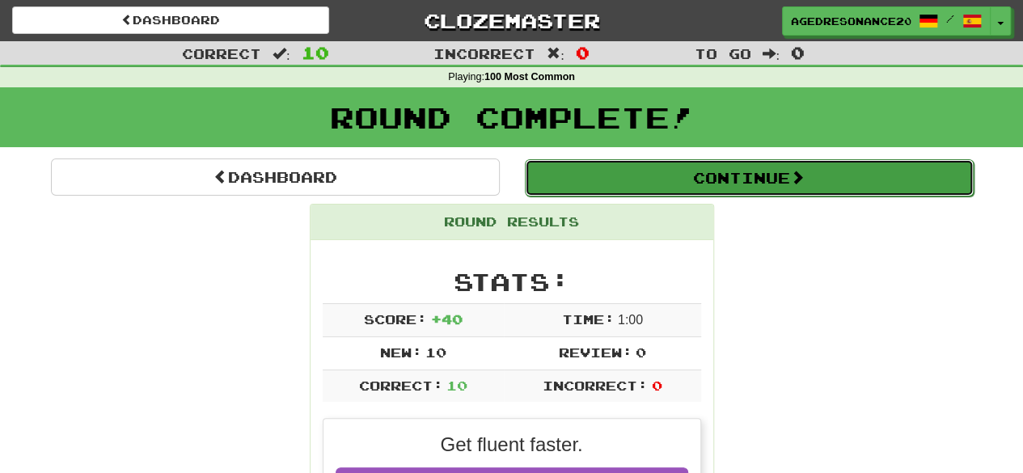
click at [623, 192] on button "Continue" at bounding box center [749, 177] width 449 height 37
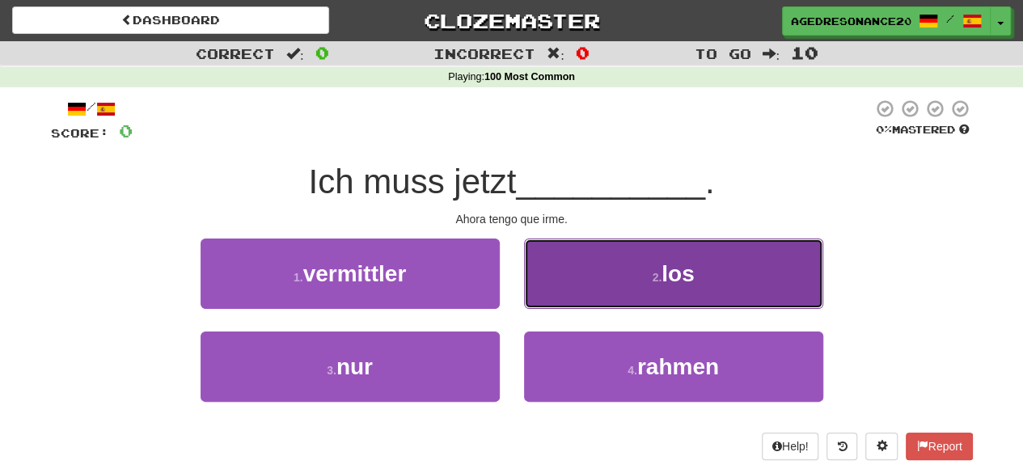
click at [623, 276] on button "2 . los" at bounding box center [673, 273] width 299 height 70
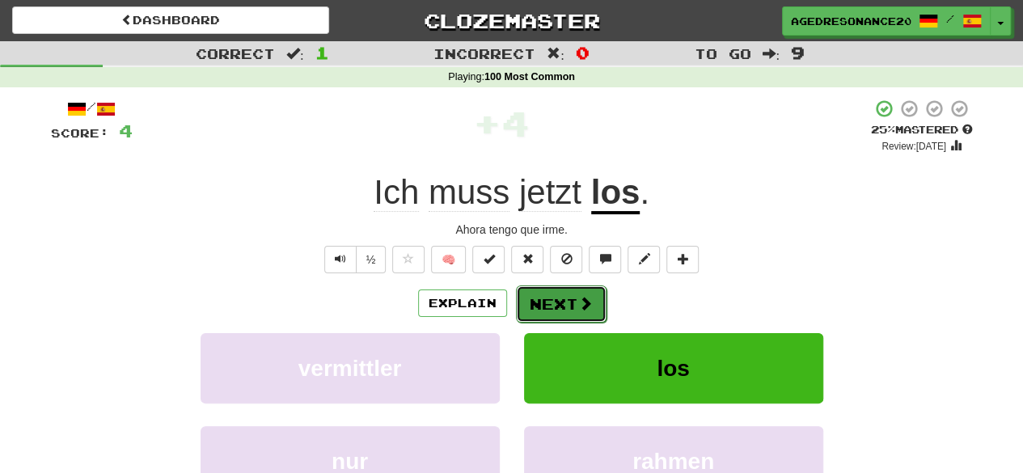
click at [567, 293] on button "Next" at bounding box center [561, 303] width 91 height 37
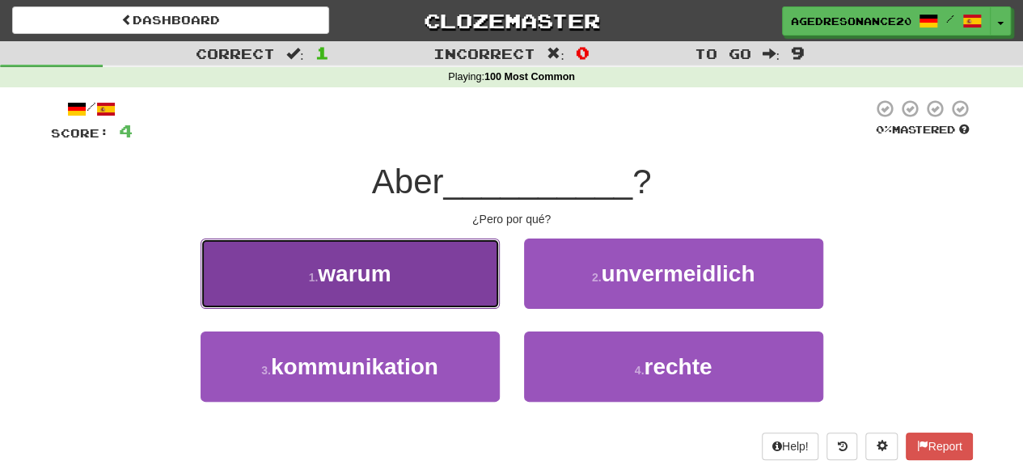
click at [458, 279] on button "1 . warum" at bounding box center [349, 273] width 299 height 70
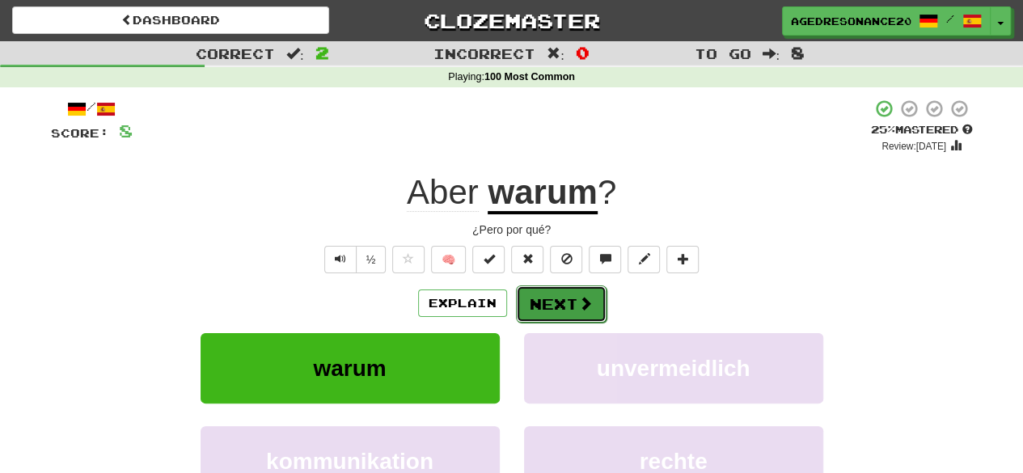
click at [548, 308] on button "Next" at bounding box center [561, 303] width 91 height 37
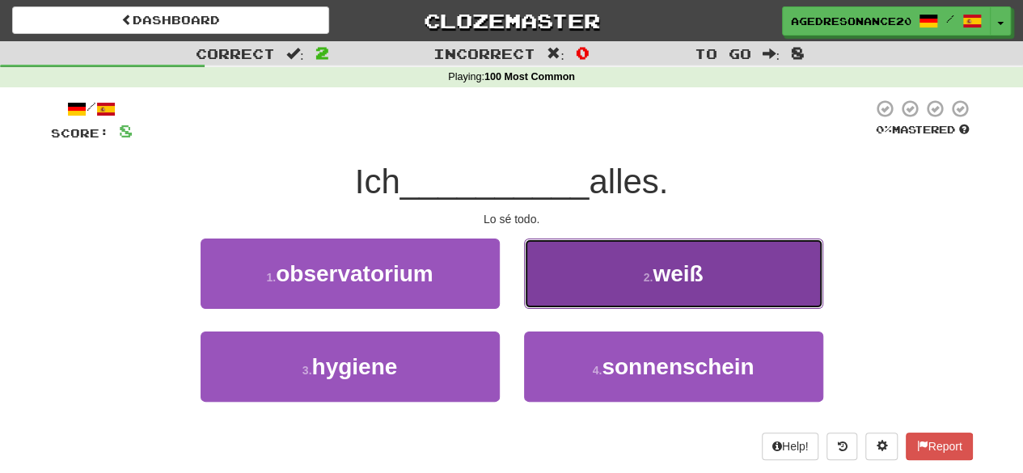
click at [576, 298] on button "2 . weiß" at bounding box center [673, 273] width 299 height 70
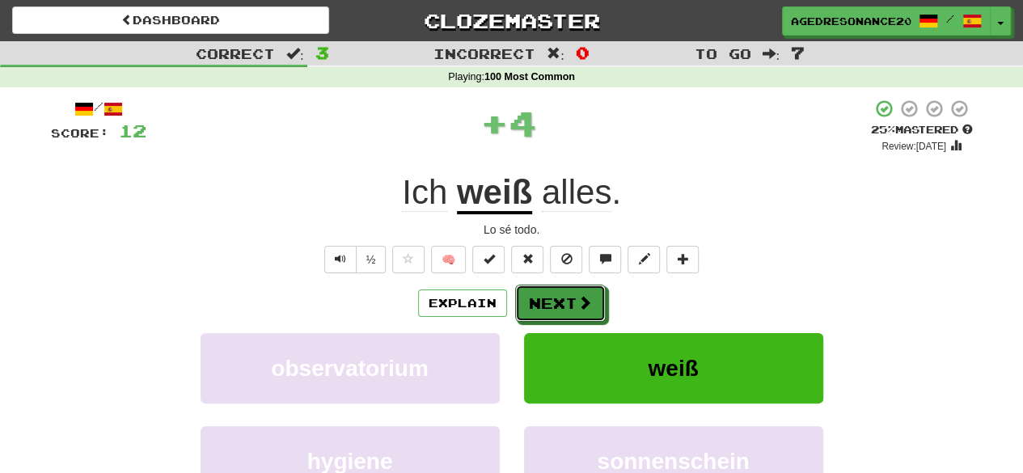
click at [577, 298] on span at bounding box center [584, 302] width 15 height 15
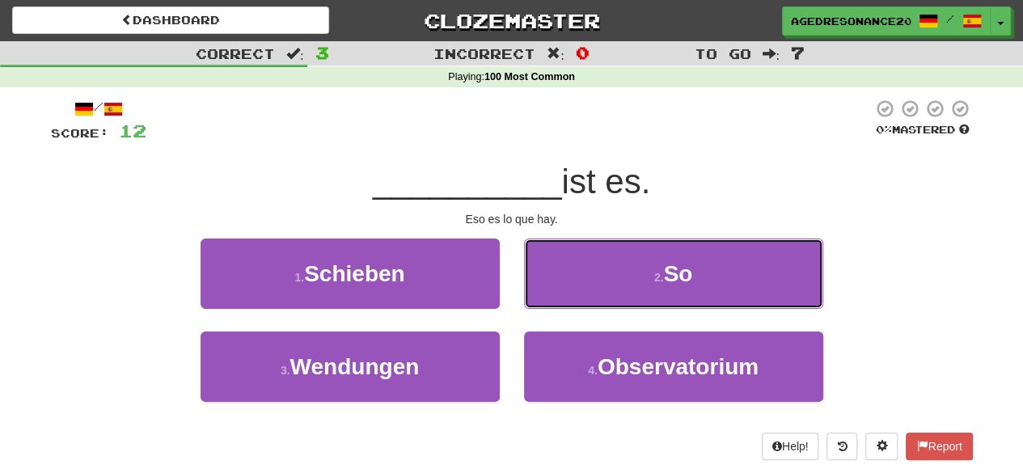
click at [576, 298] on button "2 . So" at bounding box center [673, 273] width 299 height 70
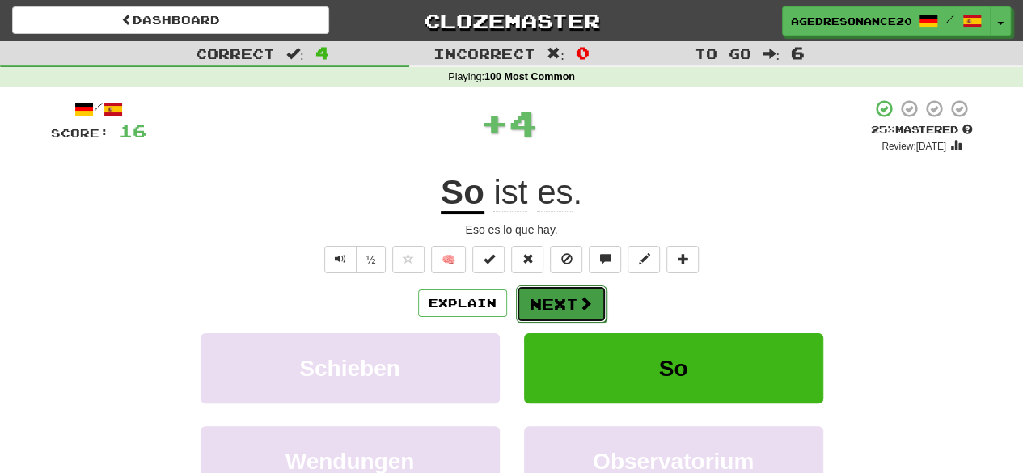
click at [578, 302] on span at bounding box center [585, 303] width 15 height 15
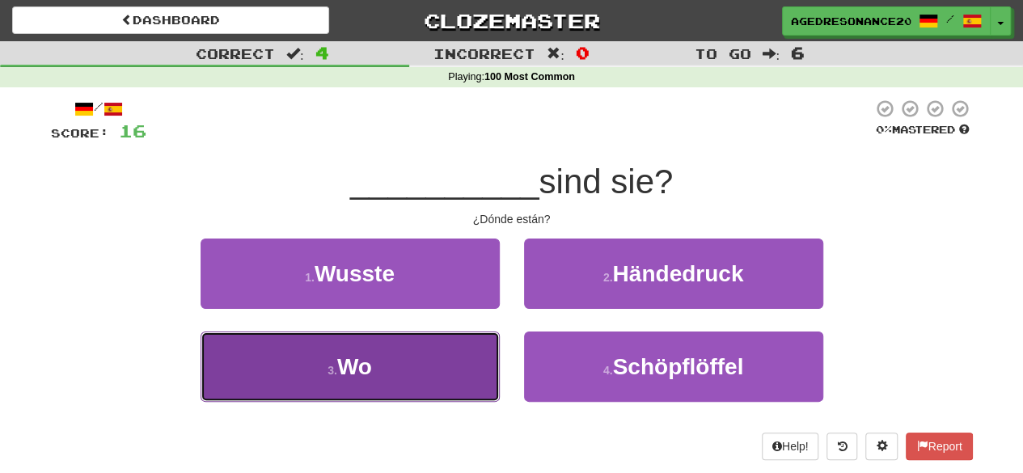
click at [457, 358] on button "3 . Wo" at bounding box center [349, 366] width 299 height 70
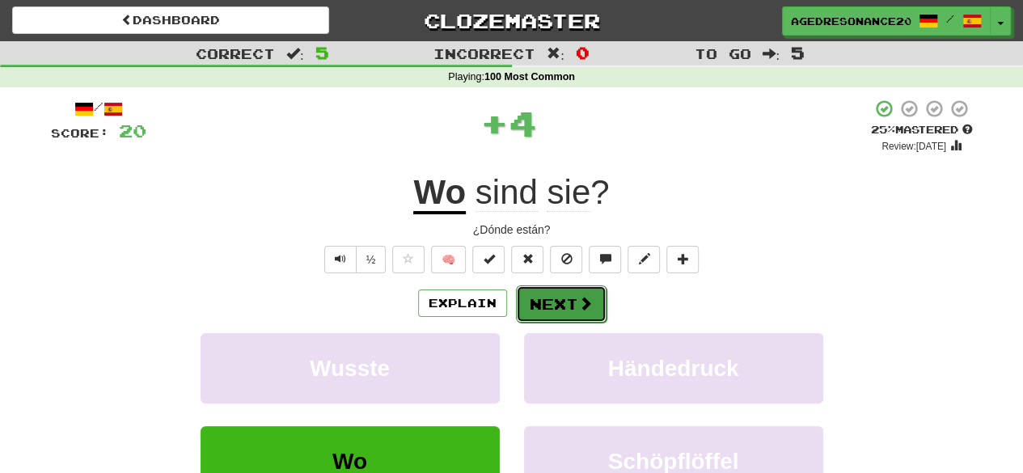
click at [561, 300] on button "Next" at bounding box center [561, 303] width 91 height 37
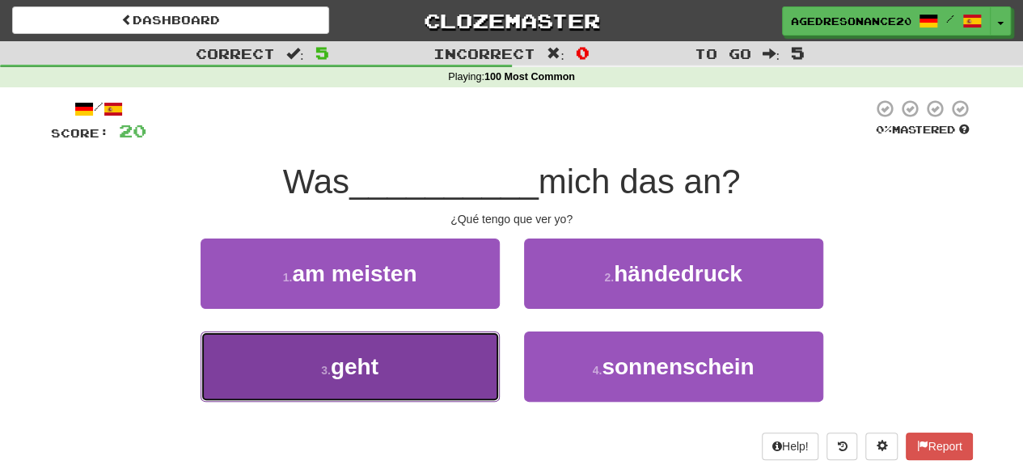
click at [452, 369] on button "3 . geht" at bounding box center [349, 366] width 299 height 70
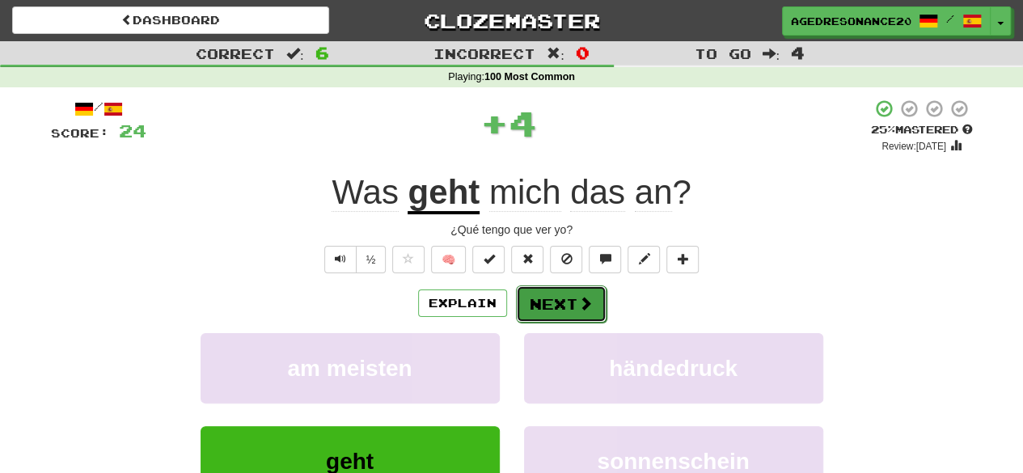
click at [553, 295] on button "Next" at bounding box center [561, 303] width 91 height 37
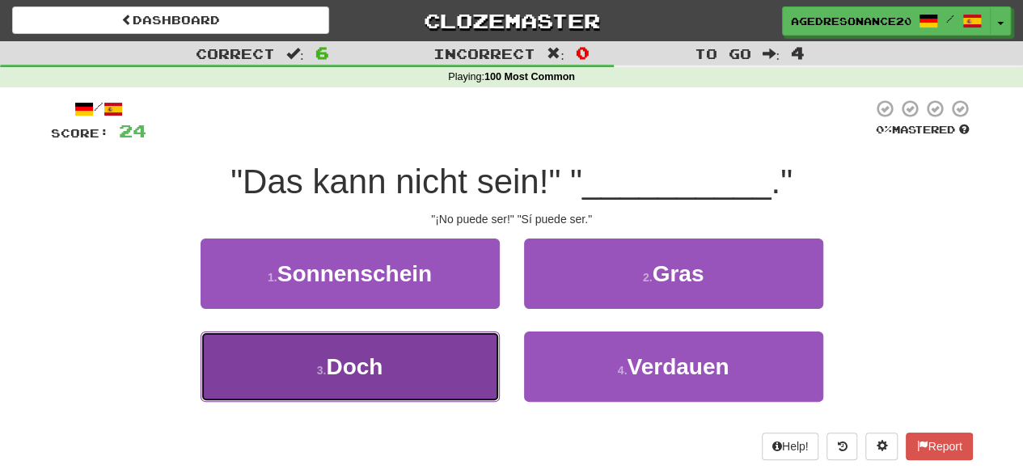
click at [461, 348] on button "3 . Doch" at bounding box center [349, 366] width 299 height 70
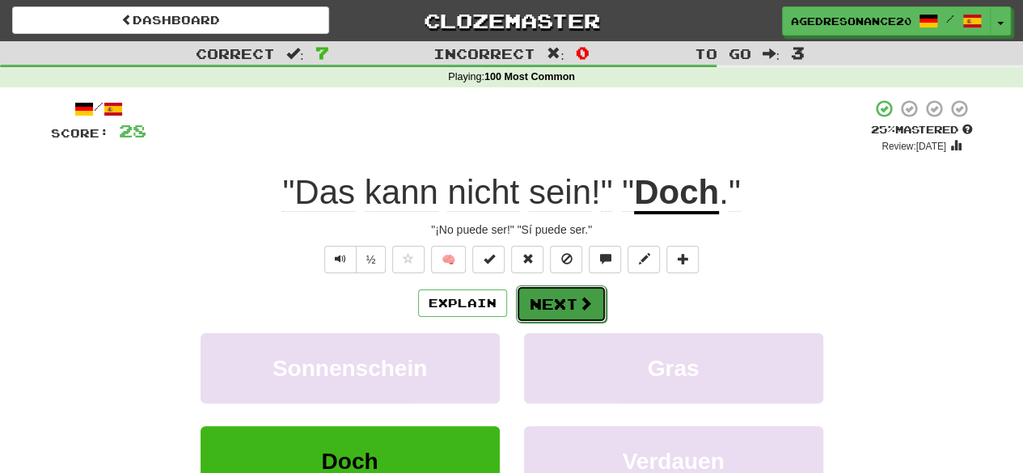
click at [555, 299] on button "Next" at bounding box center [561, 303] width 91 height 37
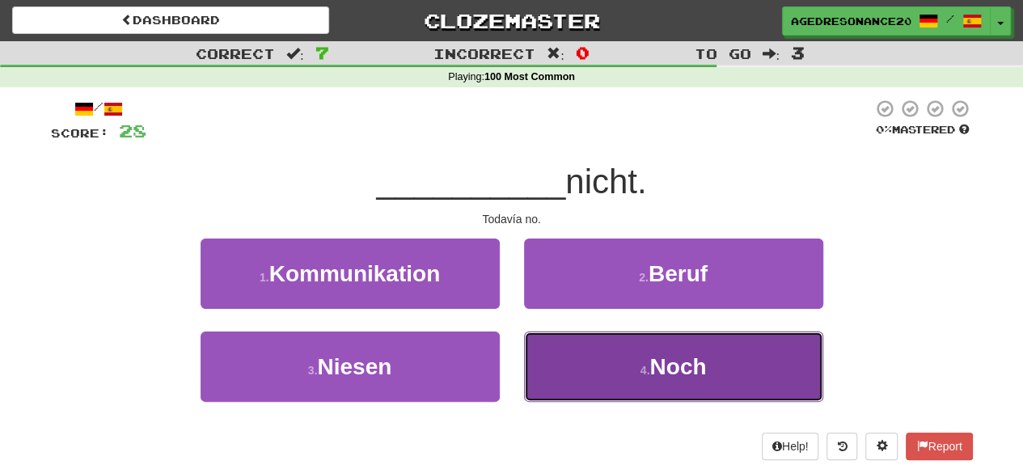
click at [563, 365] on button "4 . Noch" at bounding box center [673, 366] width 299 height 70
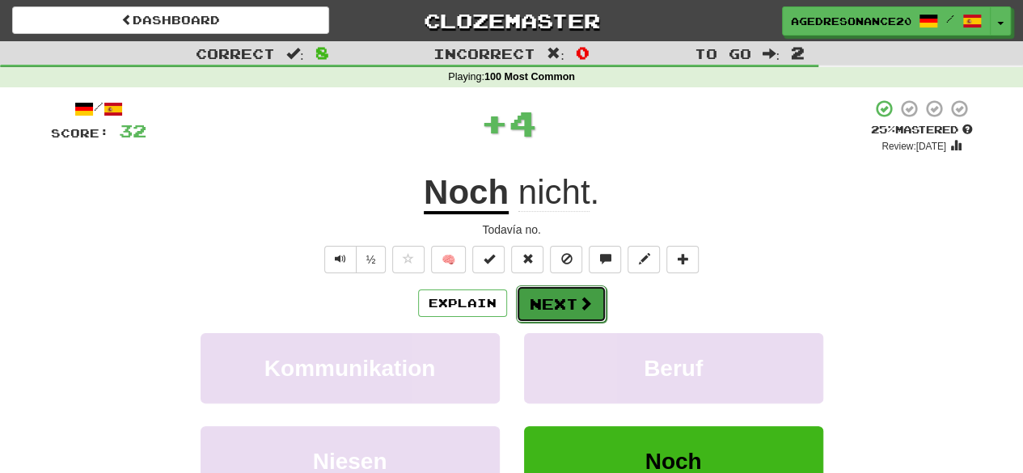
click at [538, 306] on button "Next" at bounding box center [561, 303] width 91 height 37
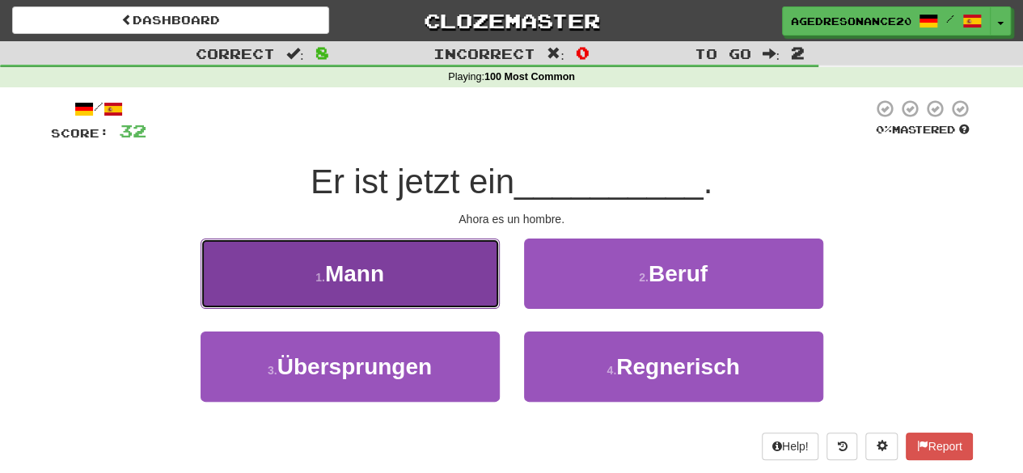
click at [425, 293] on button "1 . Mann" at bounding box center [349, 273] width 299 height 70
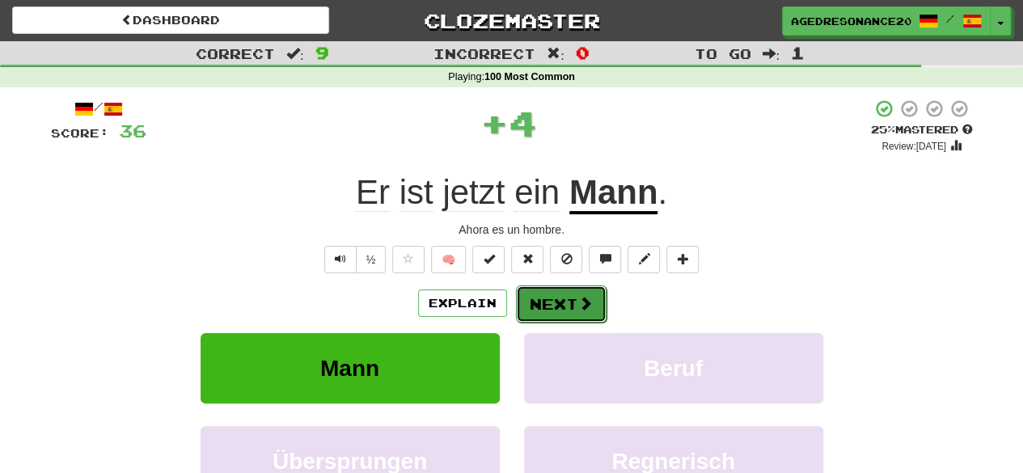
click at [535, 297] on button "Next" at bounding box center [561, 303] width 91 height 37
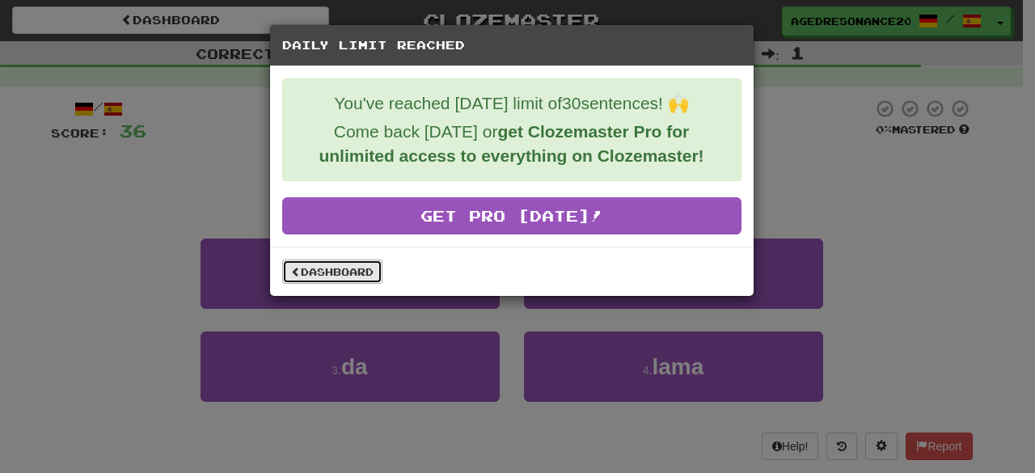
click at [371, 271] on link "Dashboard" at bounding box center [332, 272] width 100 height 24
